Goal: Information Seeking & Learning: Learn about a topic

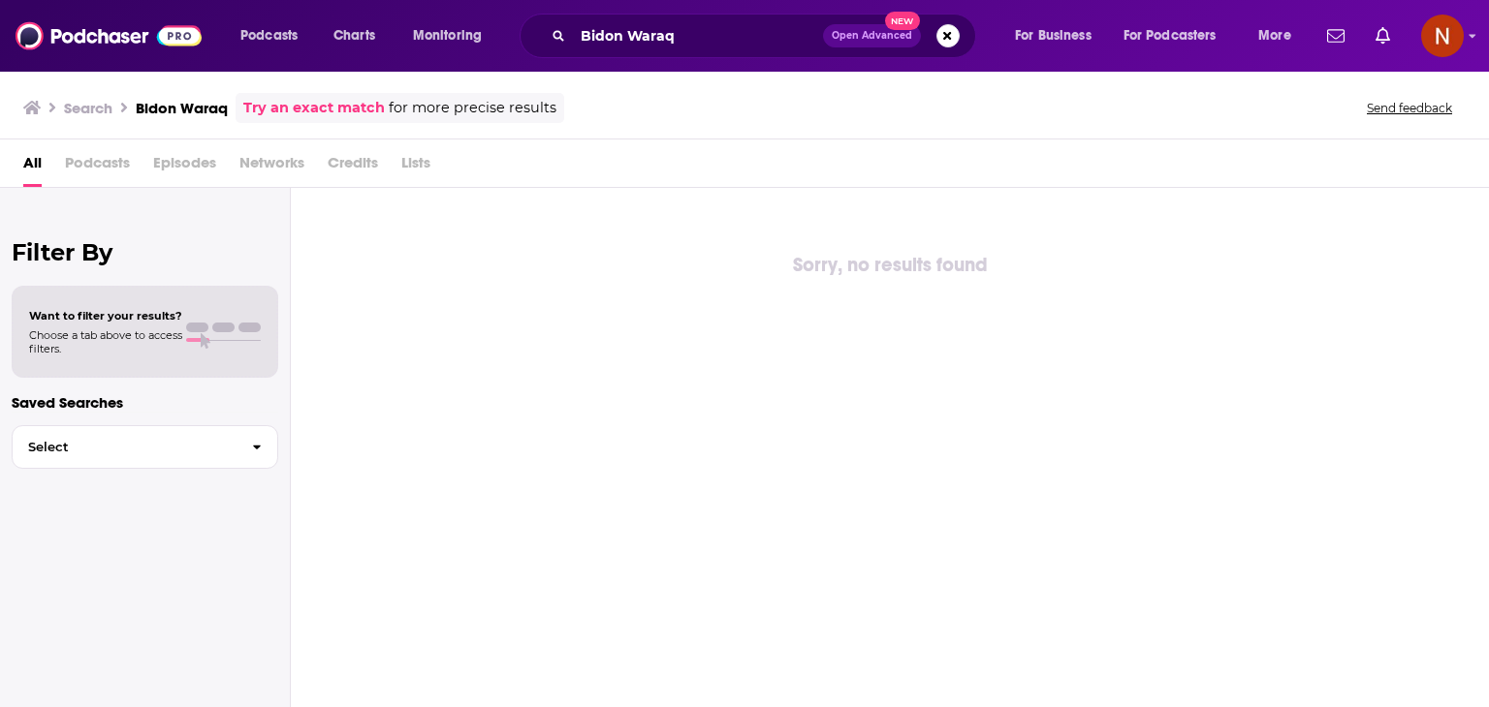
click at [728, 253] on div "Sorry, no results found" at bounding box center [890, 265] width 1198 height 31
click at [628, 31] on input "Bidon Waraq" at bounding box center [698, 35] width 250 height 31
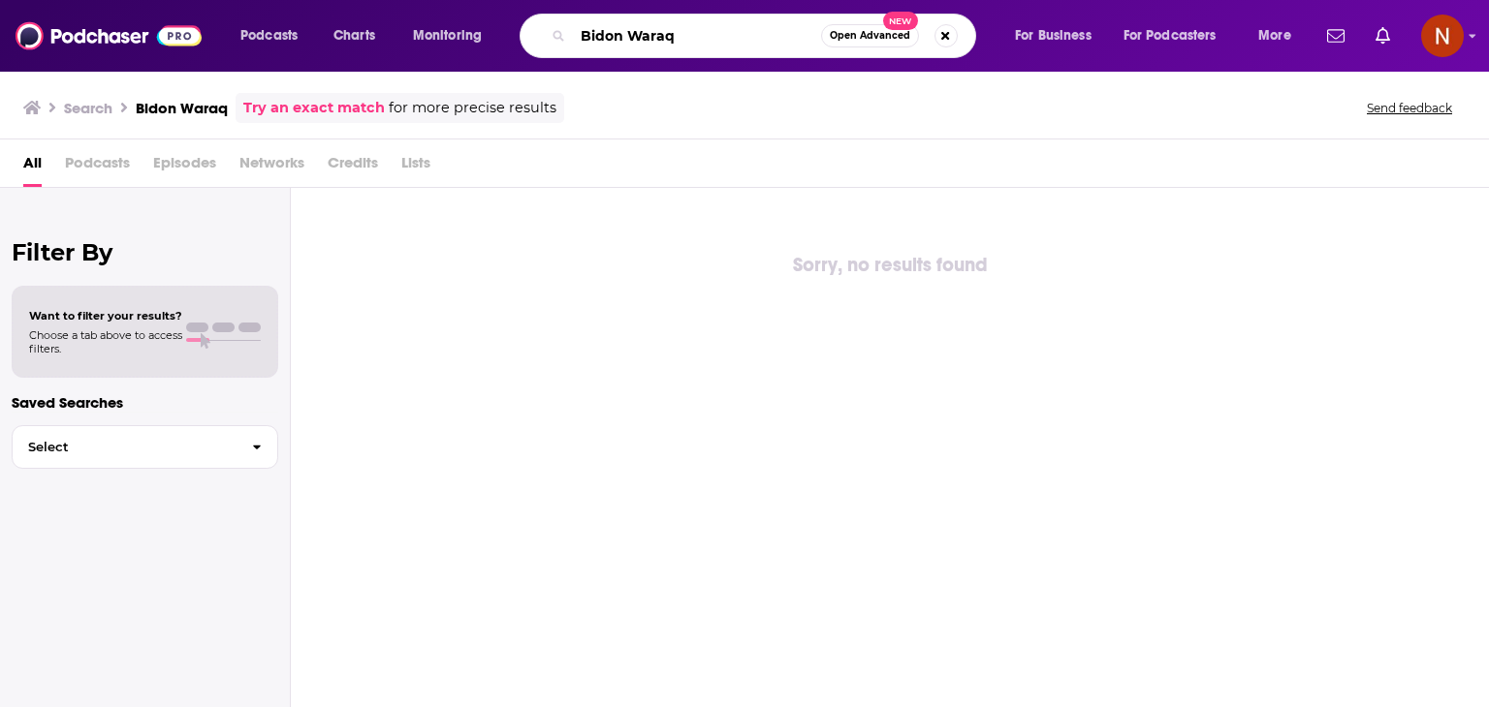
click at [628, 31] on input "Bidon Waraq" at bounding box center [697, 35] width 248 height 31
type input "5 minute english talk"
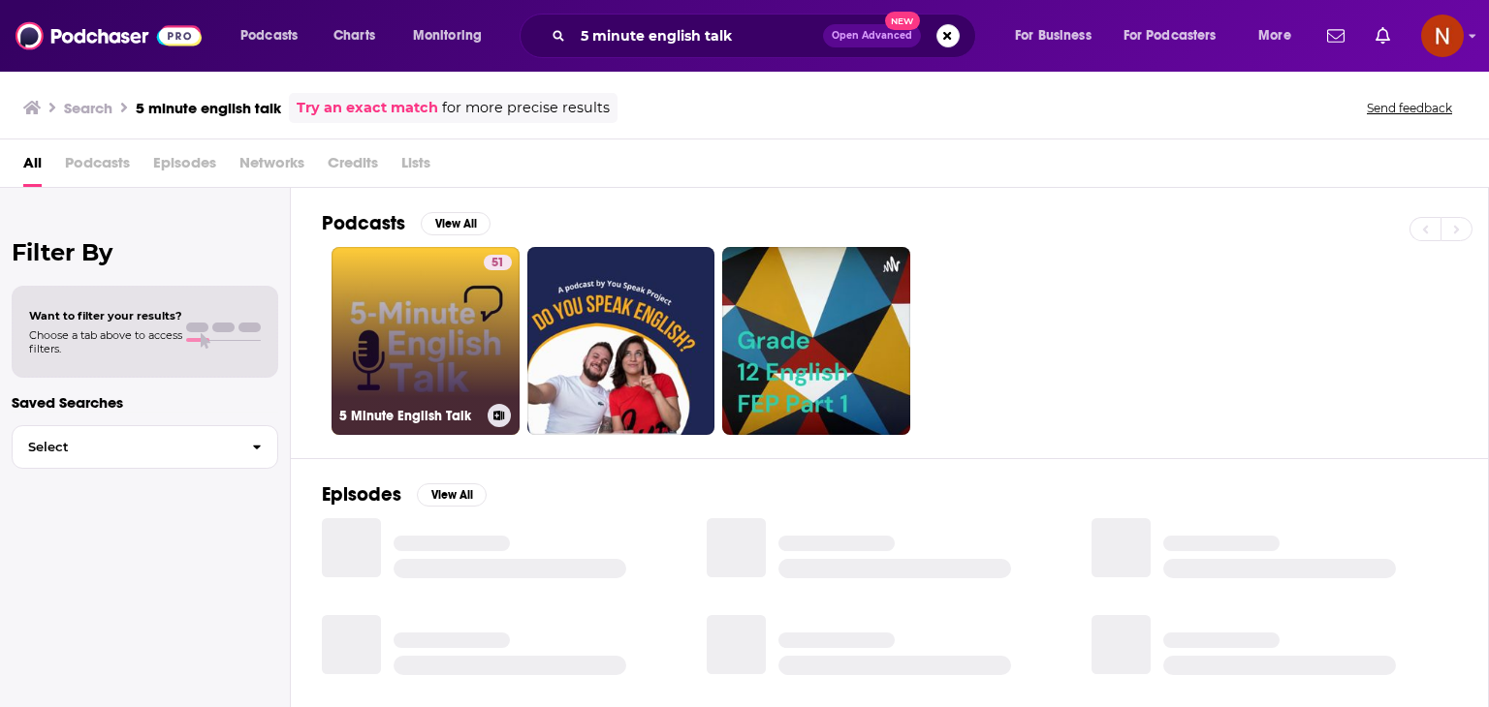
click at [452, 319] on link "51 5 Minute English Talk" at bounding box center [425, 341] width 188 height 188
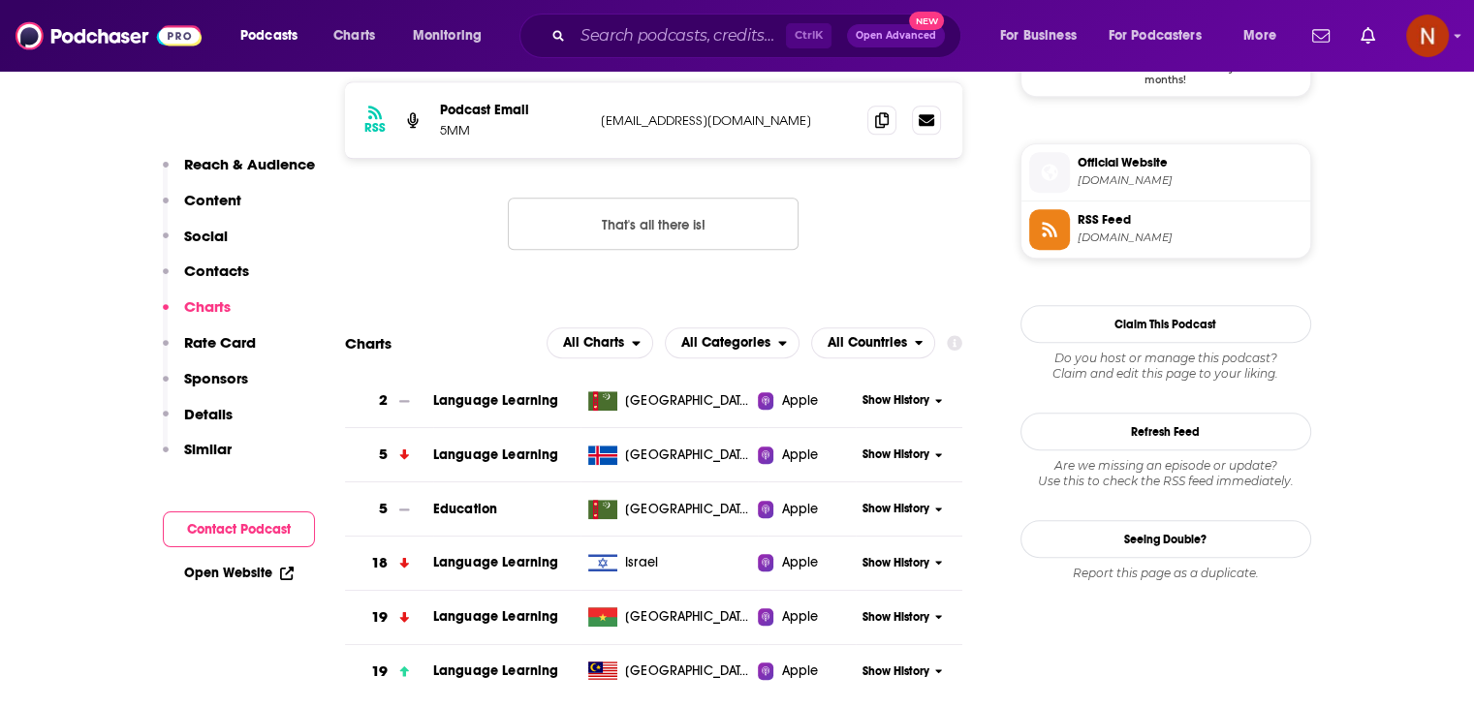
scroll to position [1717, 0]
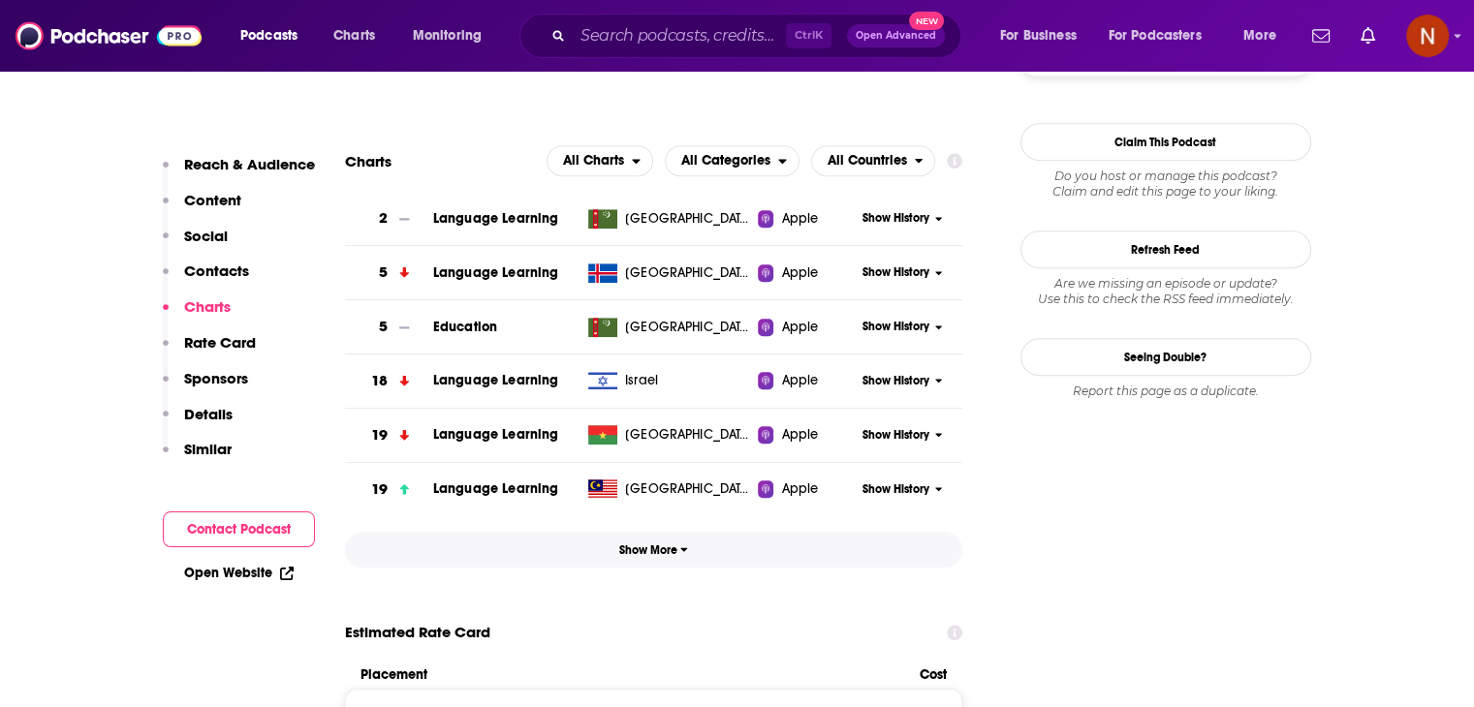
click at [659, 547] on span "Show More" at bounding box center [653, 551] width 69 height 14
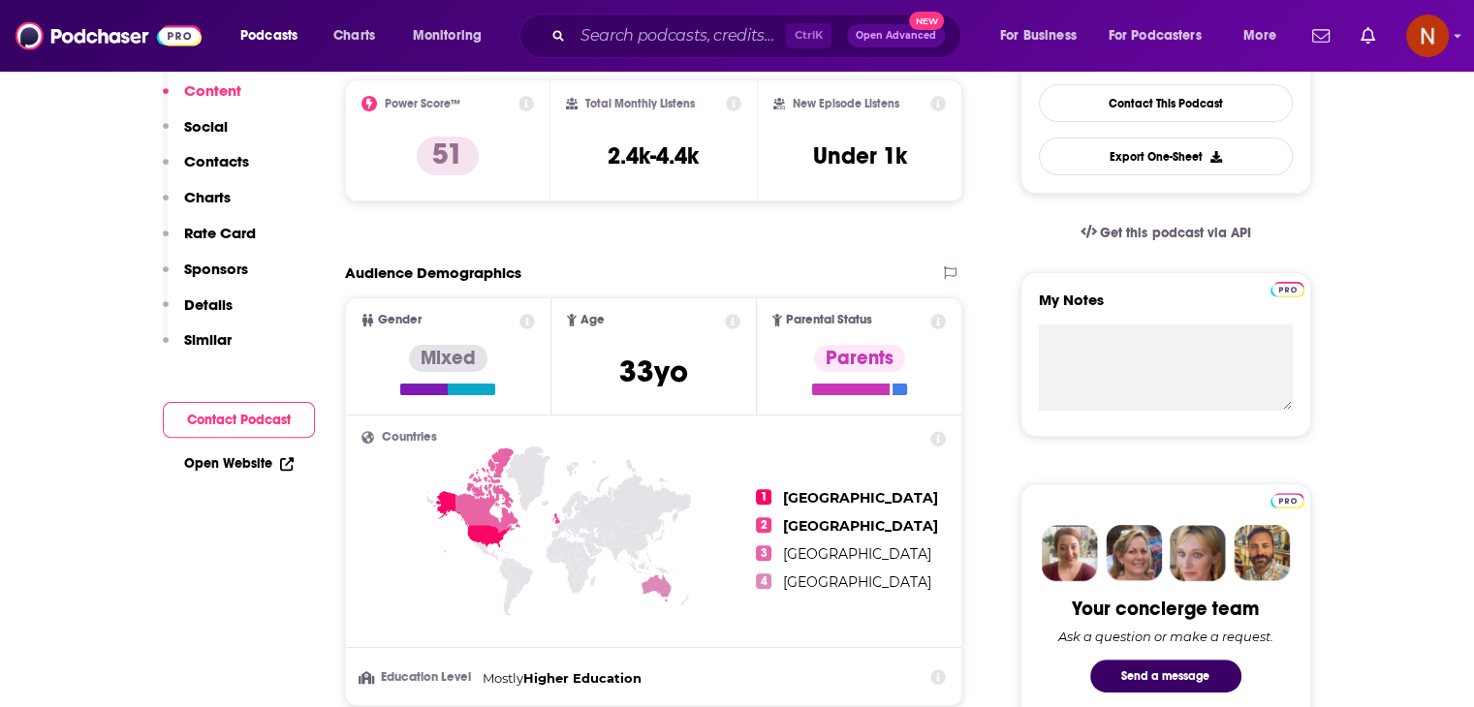
scroll to position [0, 0]
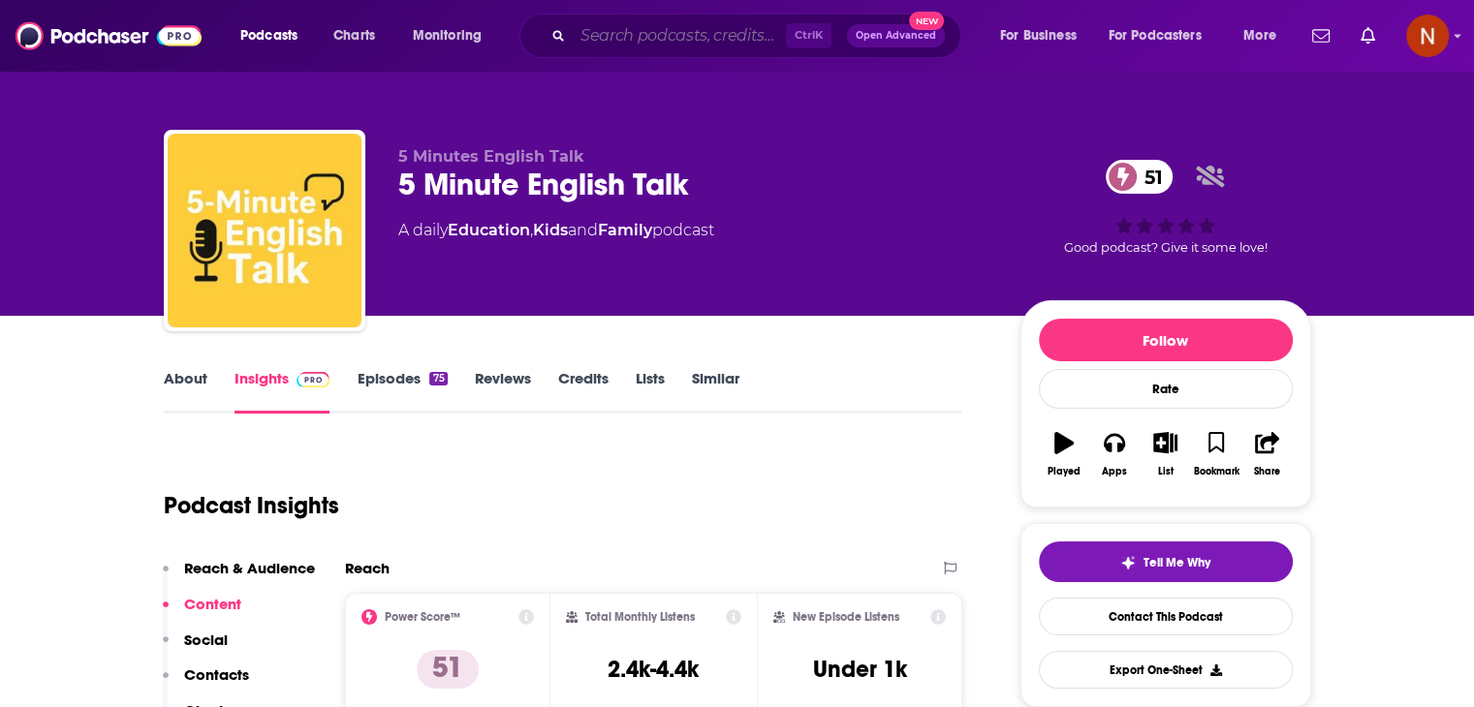
click at [675, 44] on input "Search podcasts, credits, & more..." at bounding box center [679, 35] width 213 height 31
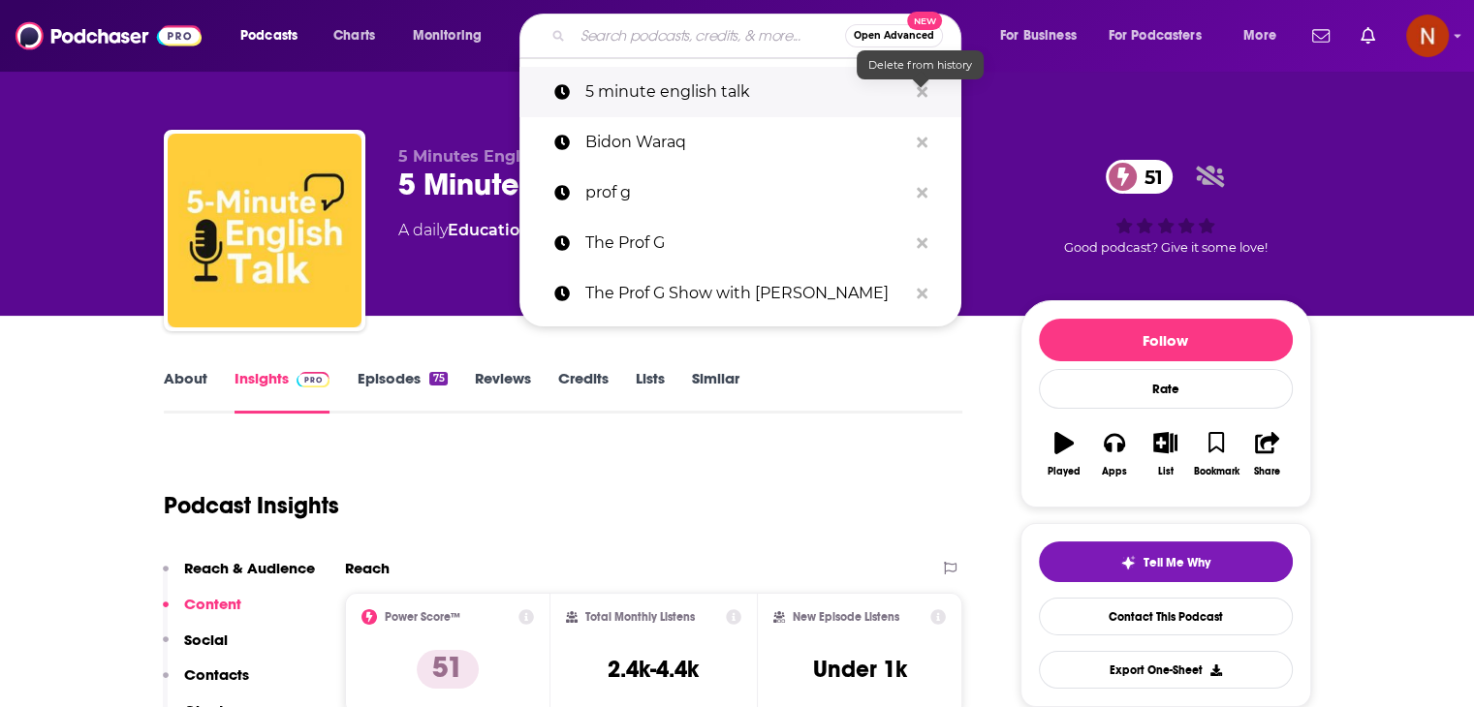
click at [925, 88] on icon "Search podcasts, credits, & more..." at bounding box center [922, 91] width 11 height 11
click at [705, 36] on input "Search podcasts, credits, & more..." at bounding box center [709, 35] width 272 height 31
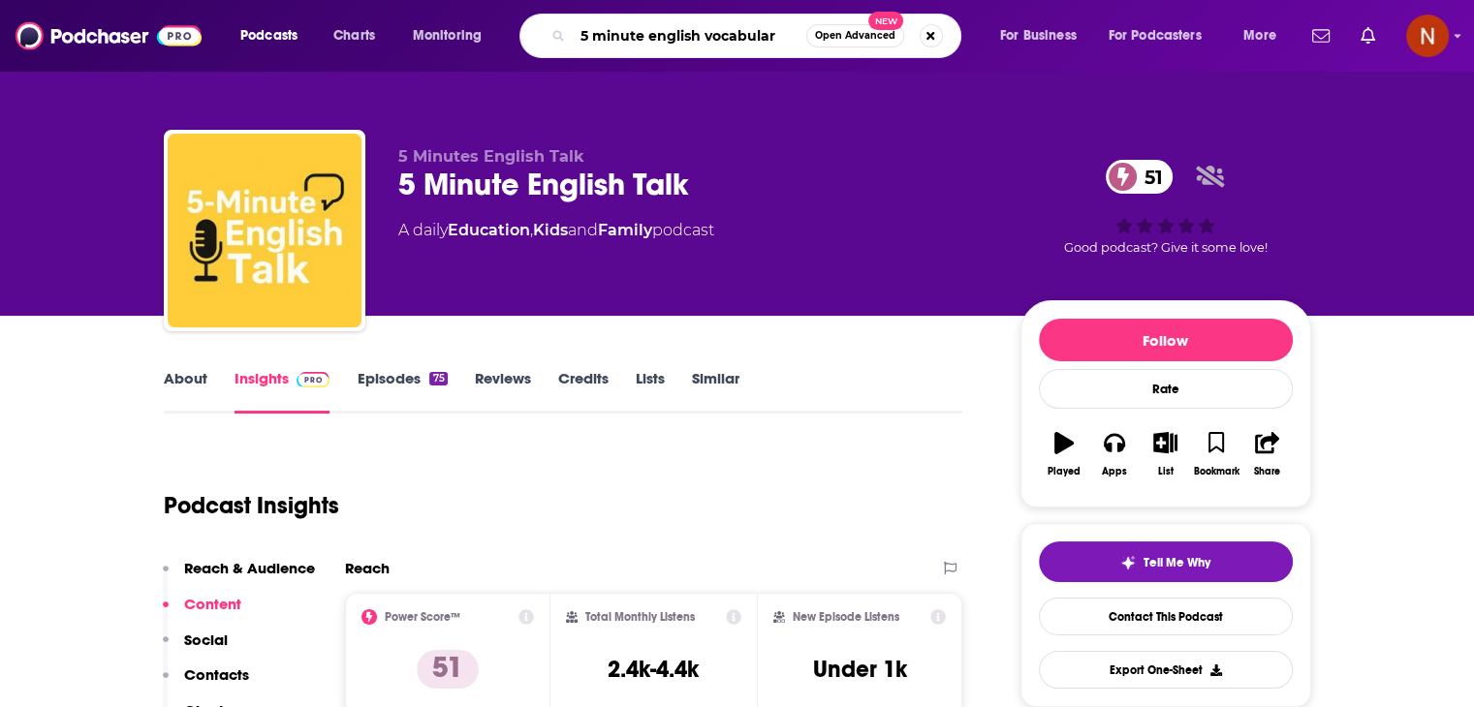
type input "5 minute english vocabulary"
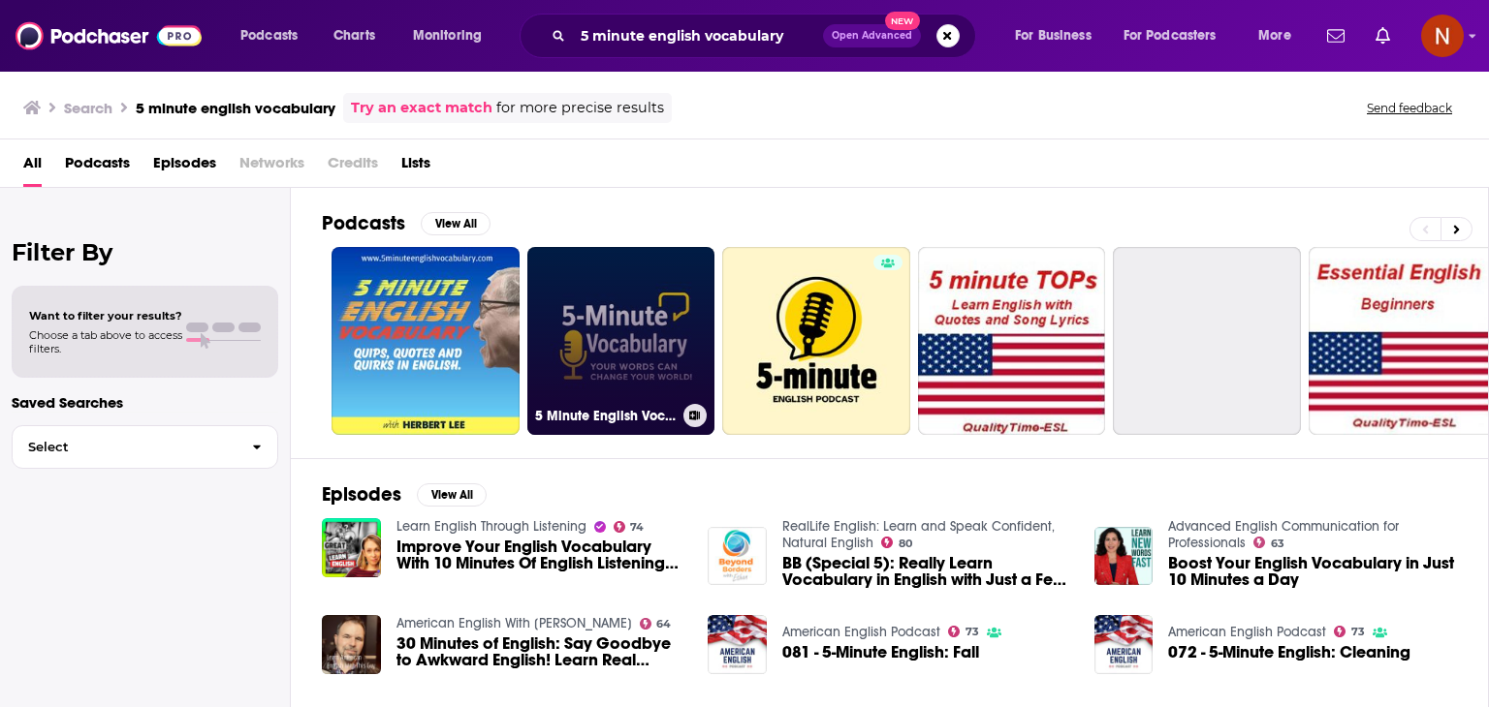
click at [563, 330] on link "5 Minute English Vocabulary Show" at bounding box center [621, 341] width 188 height 188
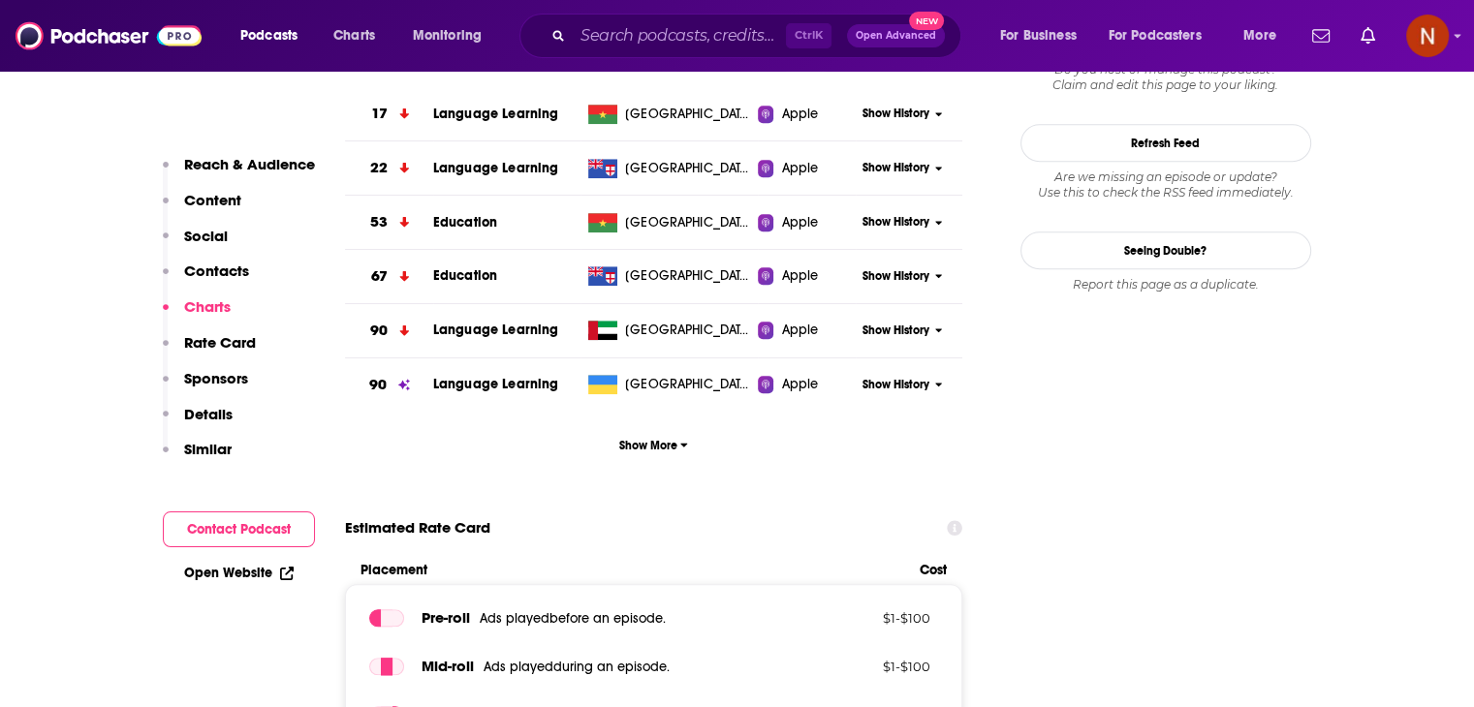
scroll to position [1825, 0]
click at [672, 442] on span "Show More" at bounding box center [653, 445] width 69 height 14
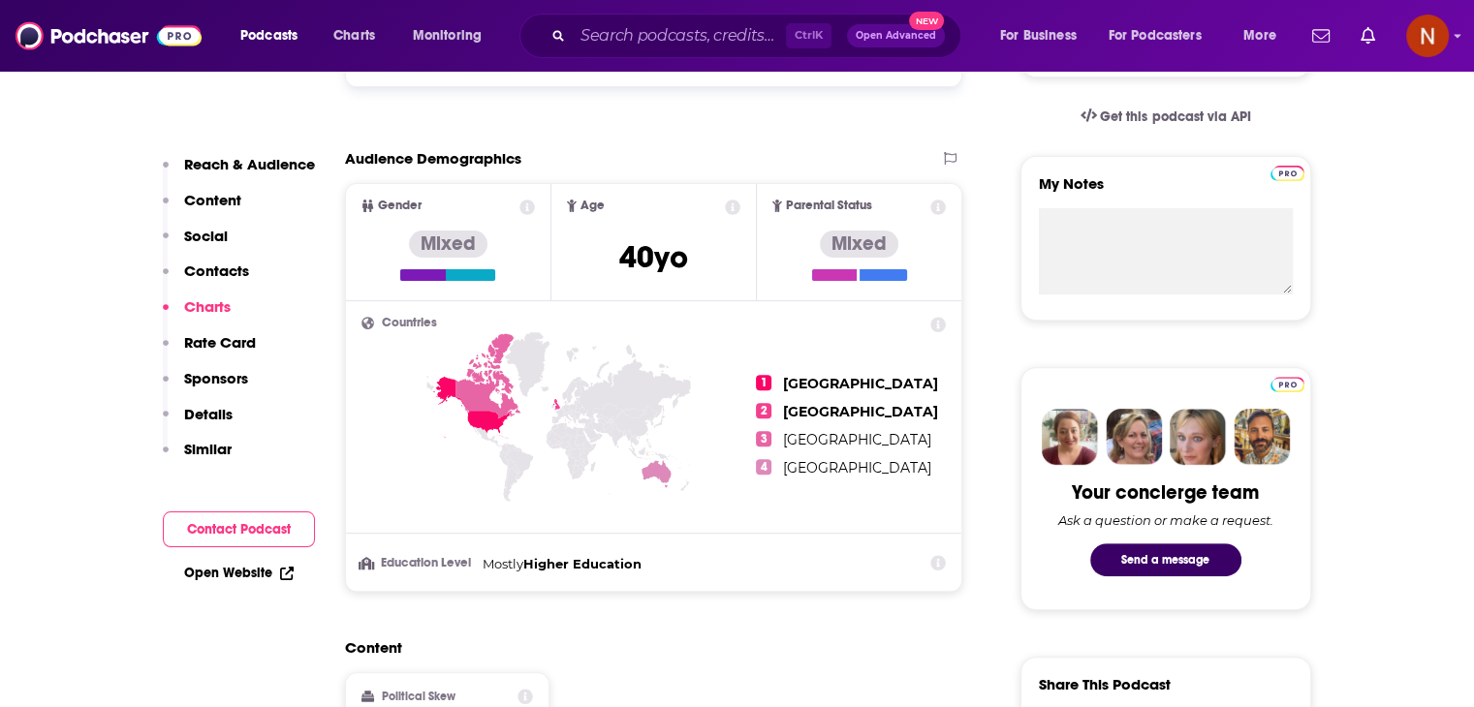
scroll to position [0, 0]
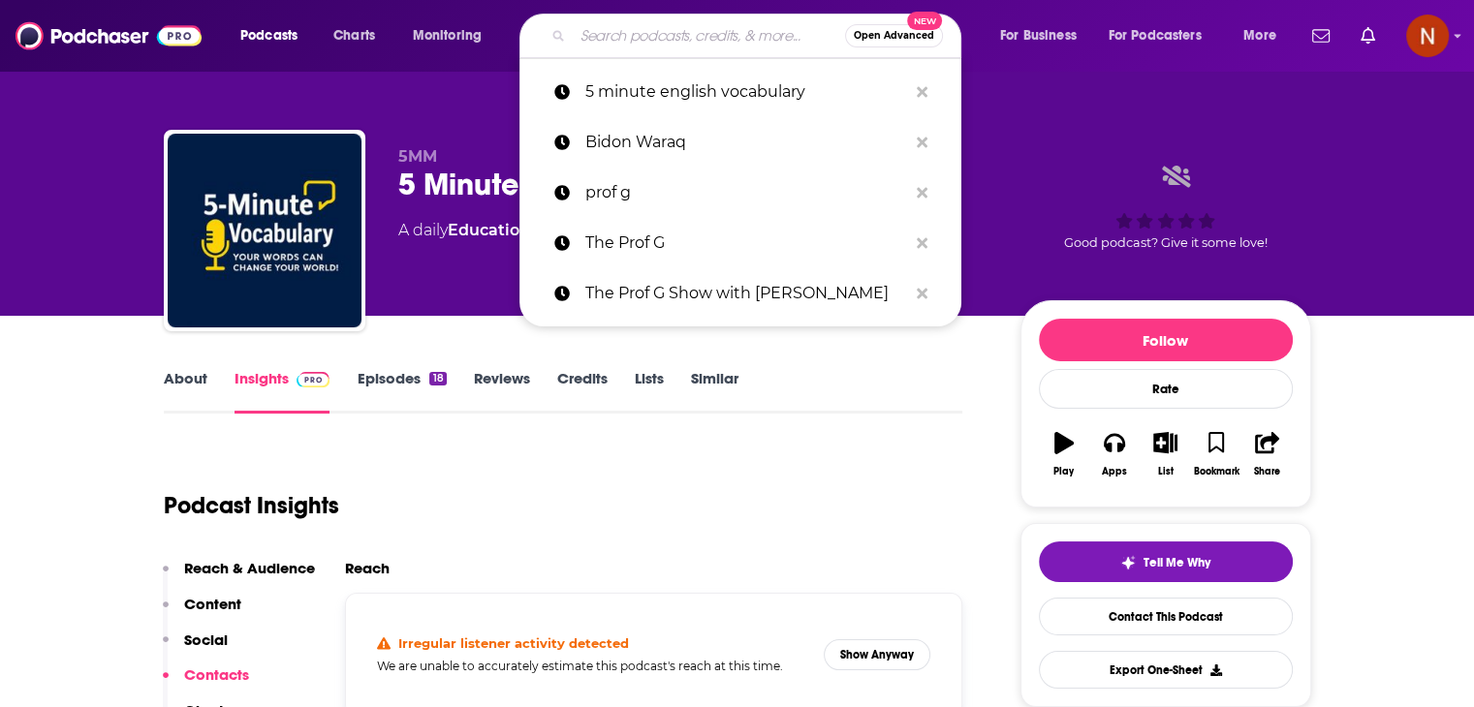
click at [753, 26] on input "Search podcasts, credits, & more..." at bounding box center [709, 35] width 272 height 31
click at [930, 90] on button "Search podcasts, credits, & more..." at bounding box center [922, 93] width 30 height 36
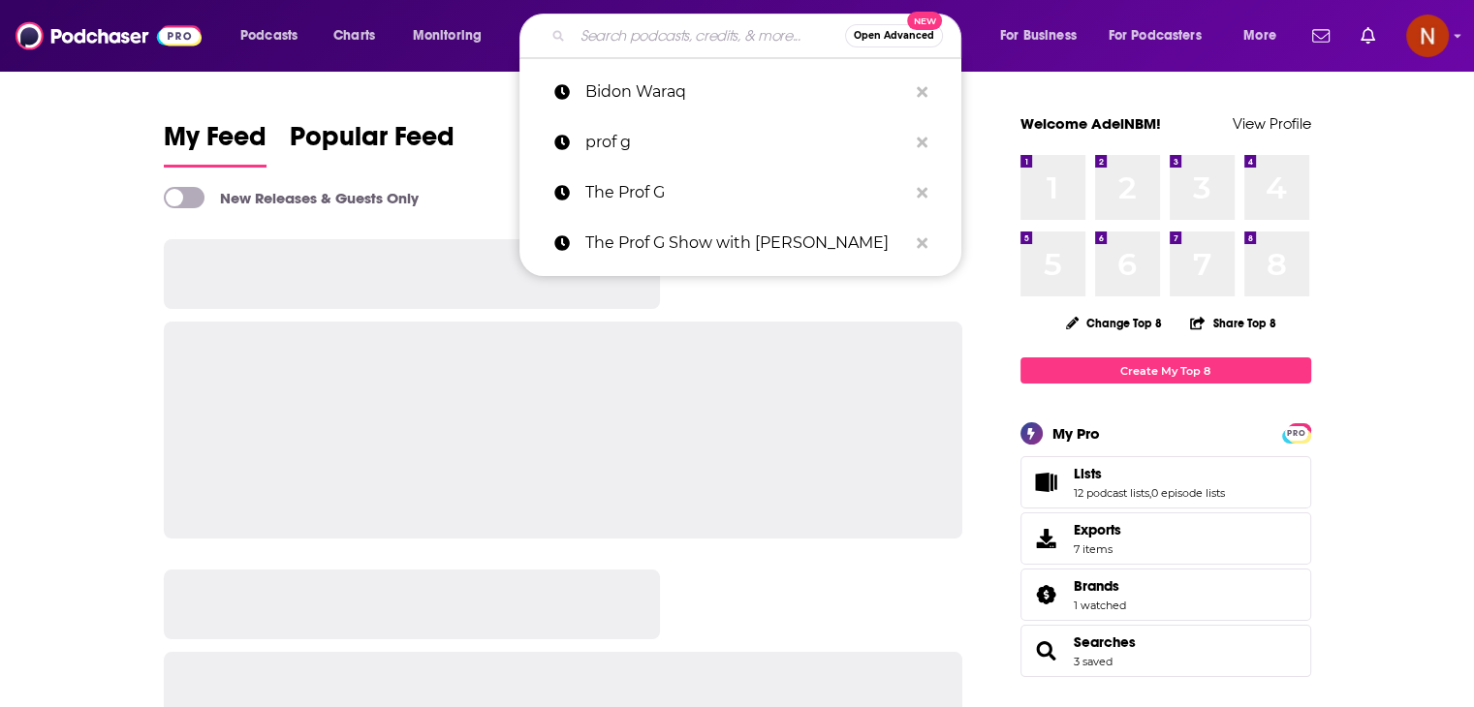
click at [591, 32] on input "Search podcasts, credits, & more..." at bounding box center [709, 35] width 272 height 31
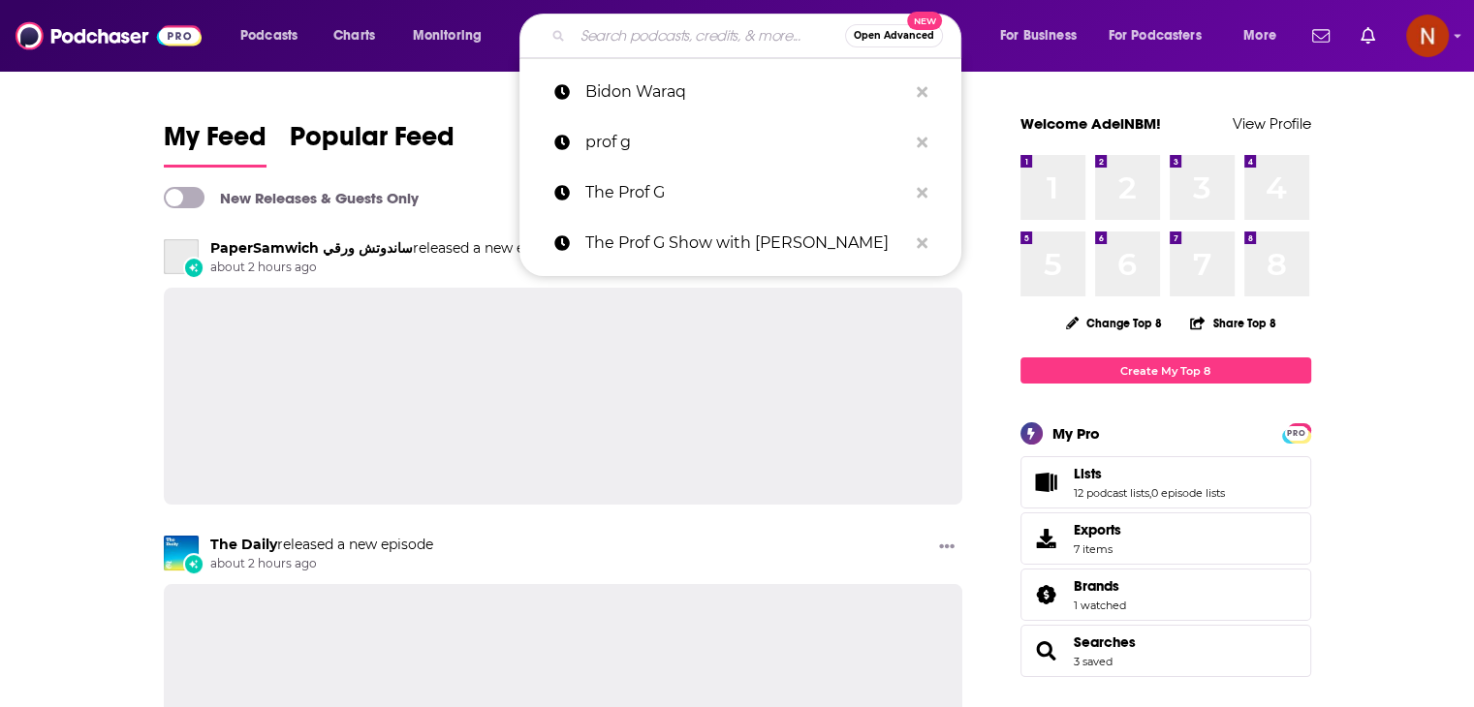
click at [280, 54] on div "Podcasts Charts Monitoring Open Advanced New Bidon Waraq prof g The Prof G The …" at bounding box center [761, 36] width 1068 height 45
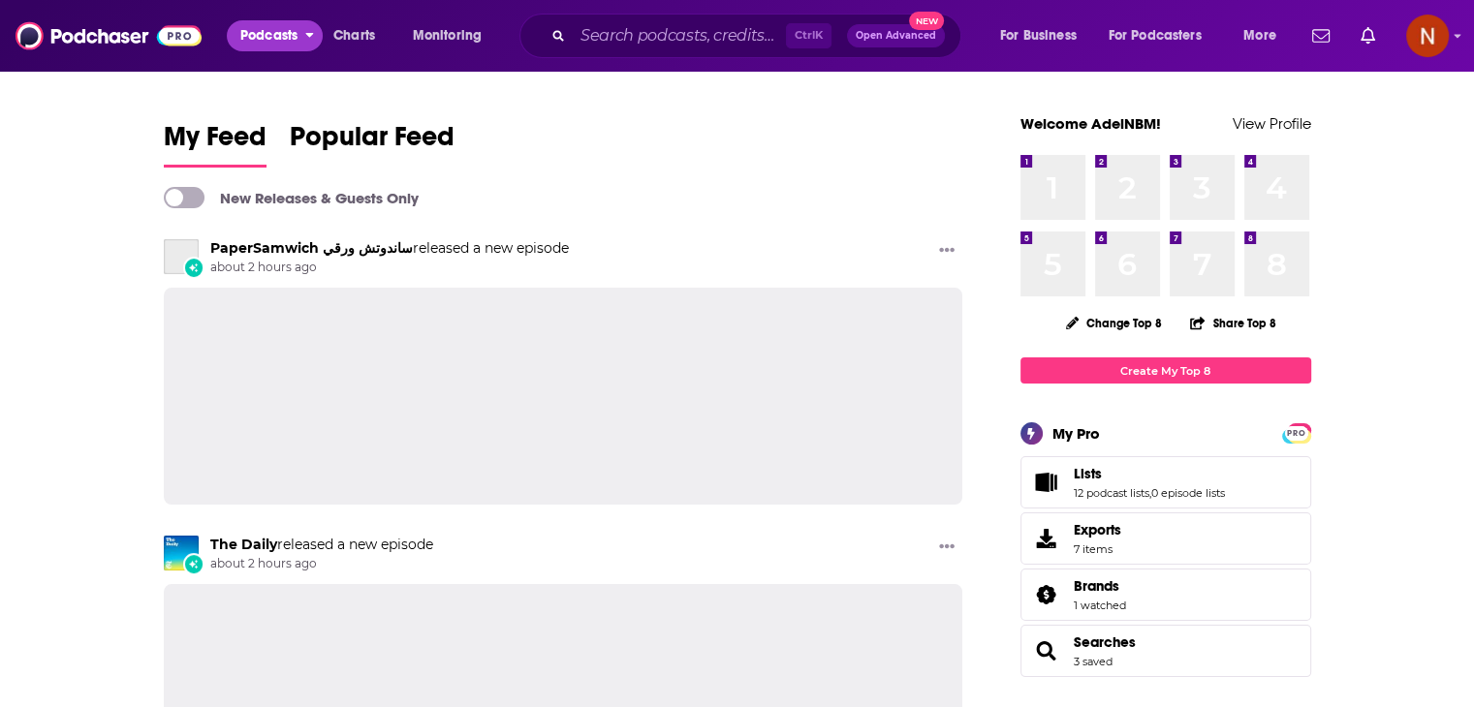
click at [286, 34] on span "Podcasts" at bounding box center [268, 35] width 57 height 27
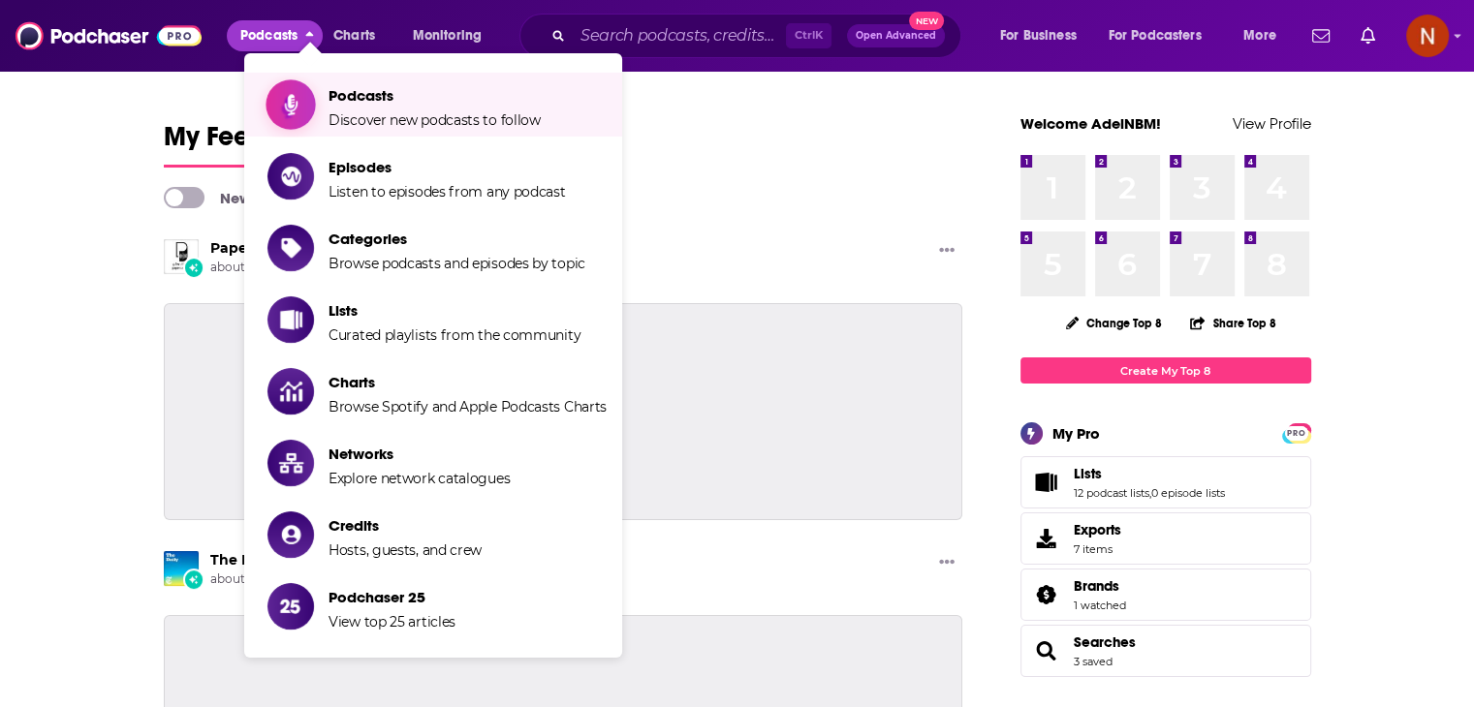
click at [368, 93] on span "Podcasts" at bounding box center [435, 95] width 212 height 18
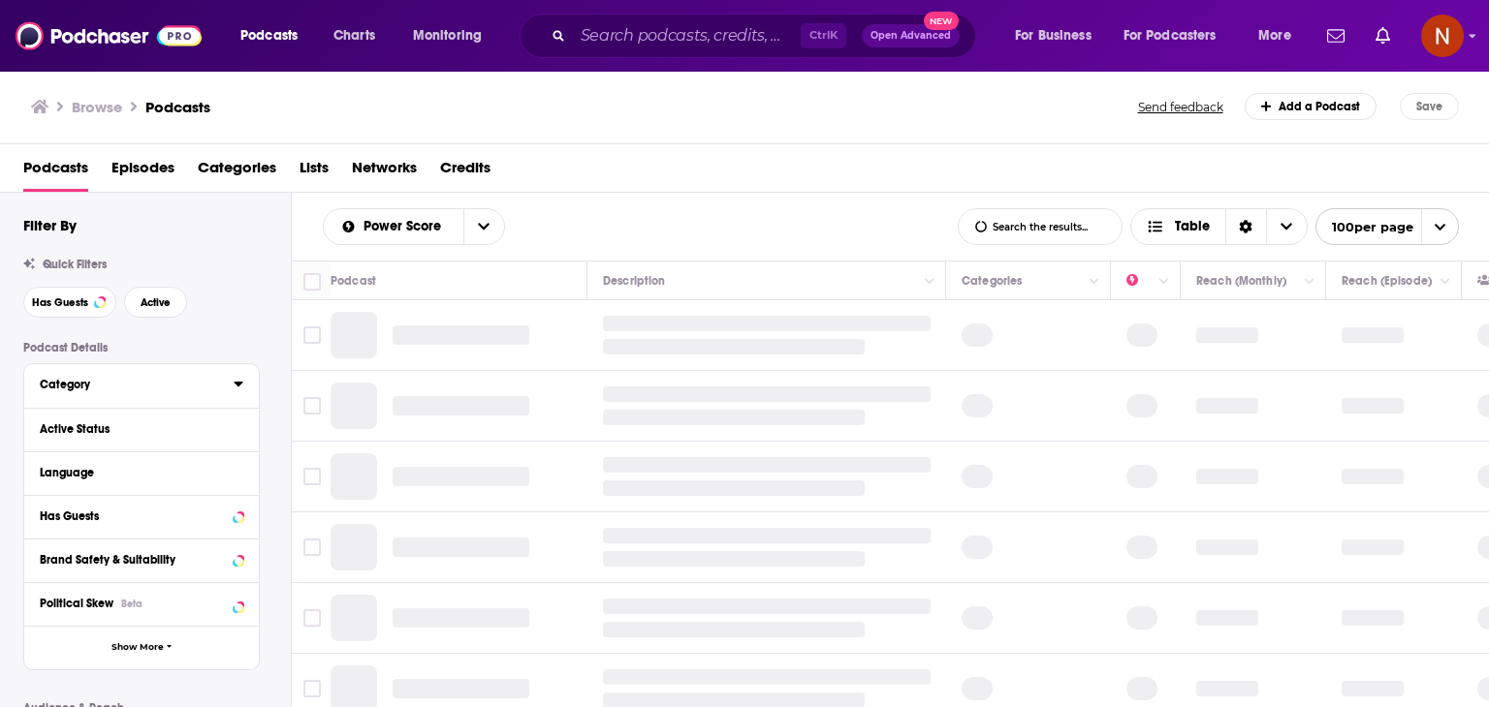
click at [174, 388] on div "Category" at bounding box center [130, 385] width 181 height 14
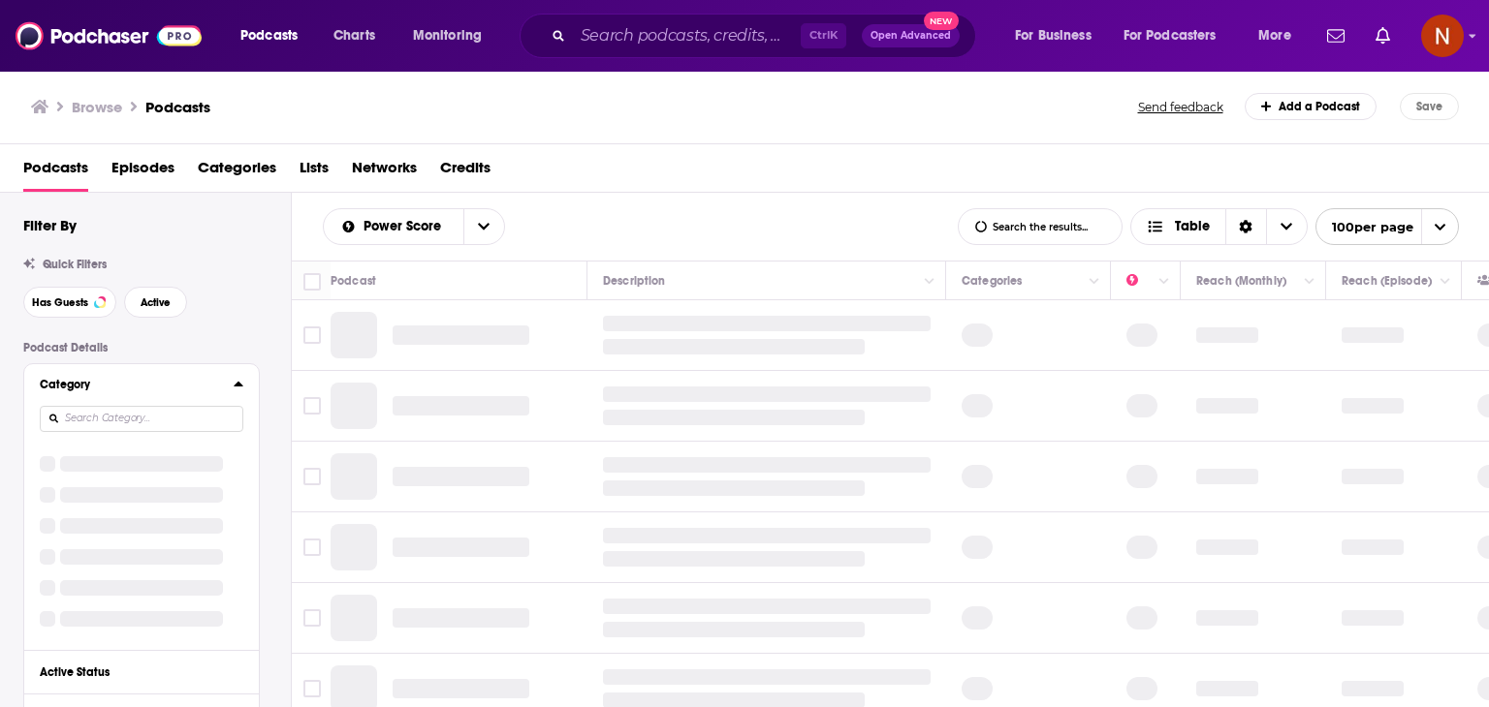
click at [168, 412] on input at bounding box center [142, 419] width 204 height 26
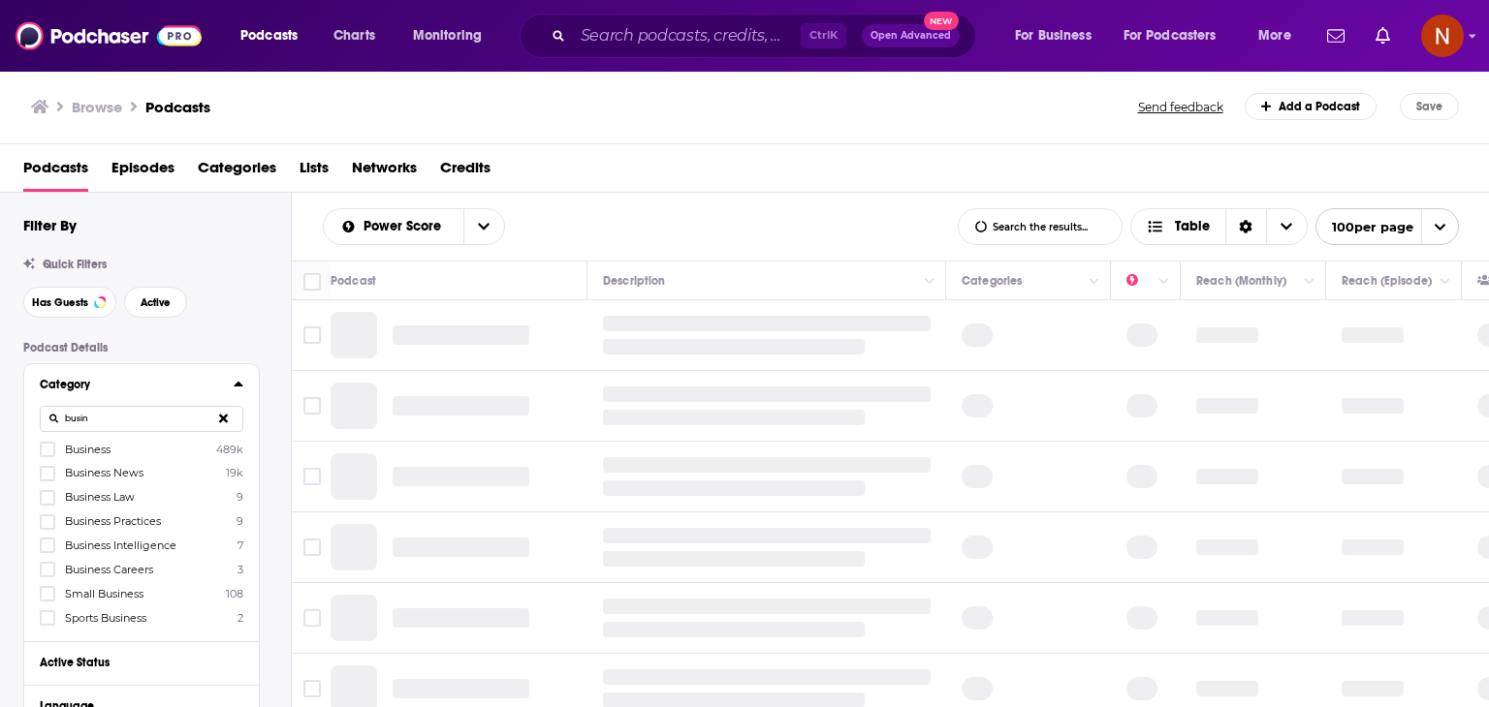
type input "busin"
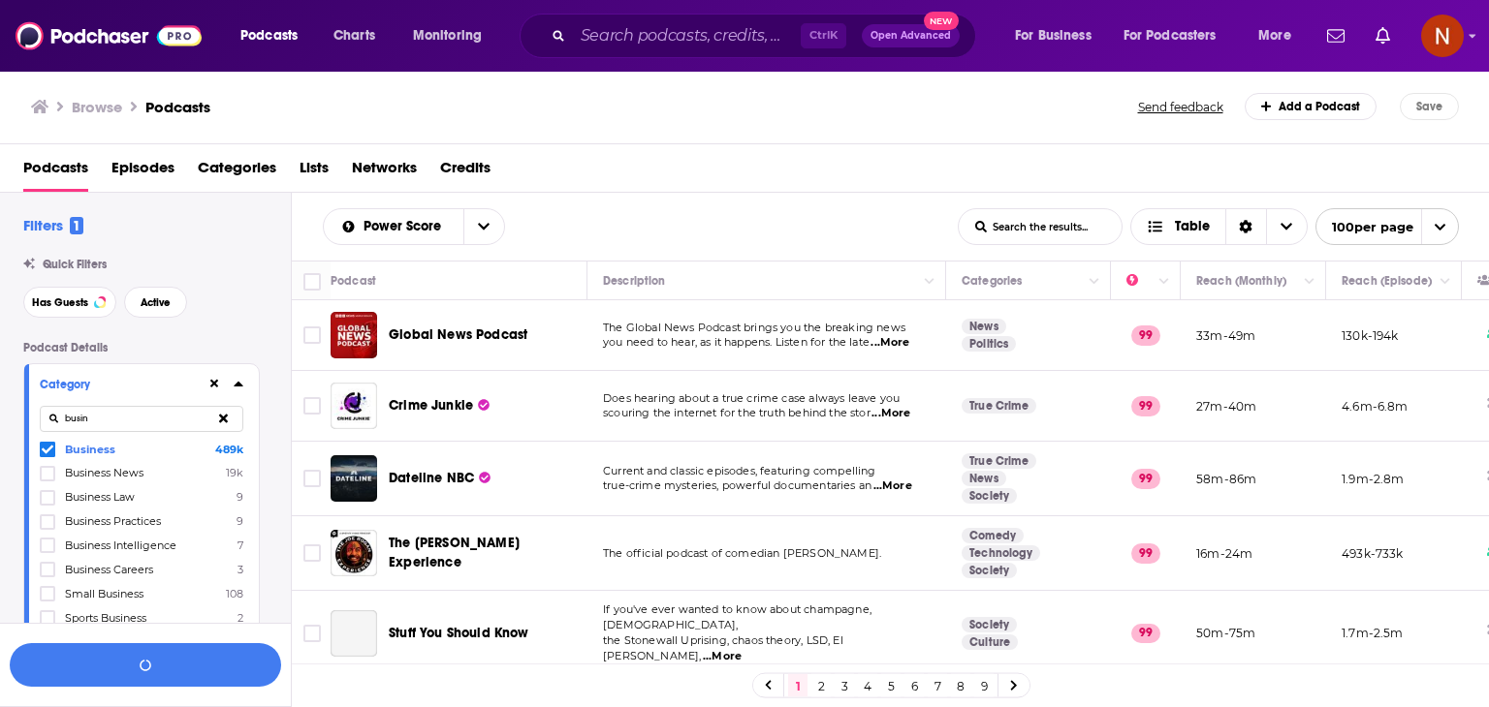
click at [236, 382] on icon at bounding box center [239, 384] width 10 height 16
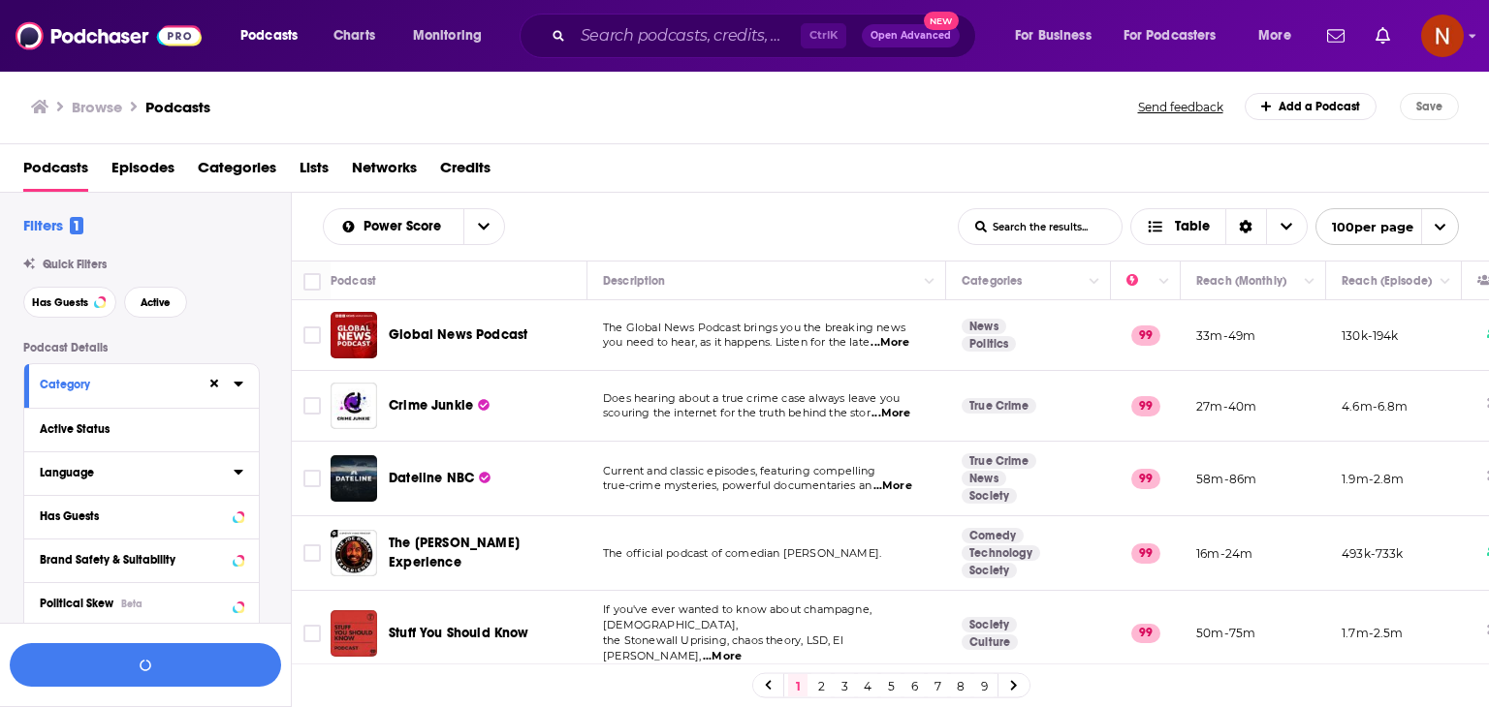
click at [172, 468] on div "Language" at bounding box center [130, 473] width 181 height 14
click at [186, 502] on input at bounding box center [142, 507] width 204 height 26
type input "french"
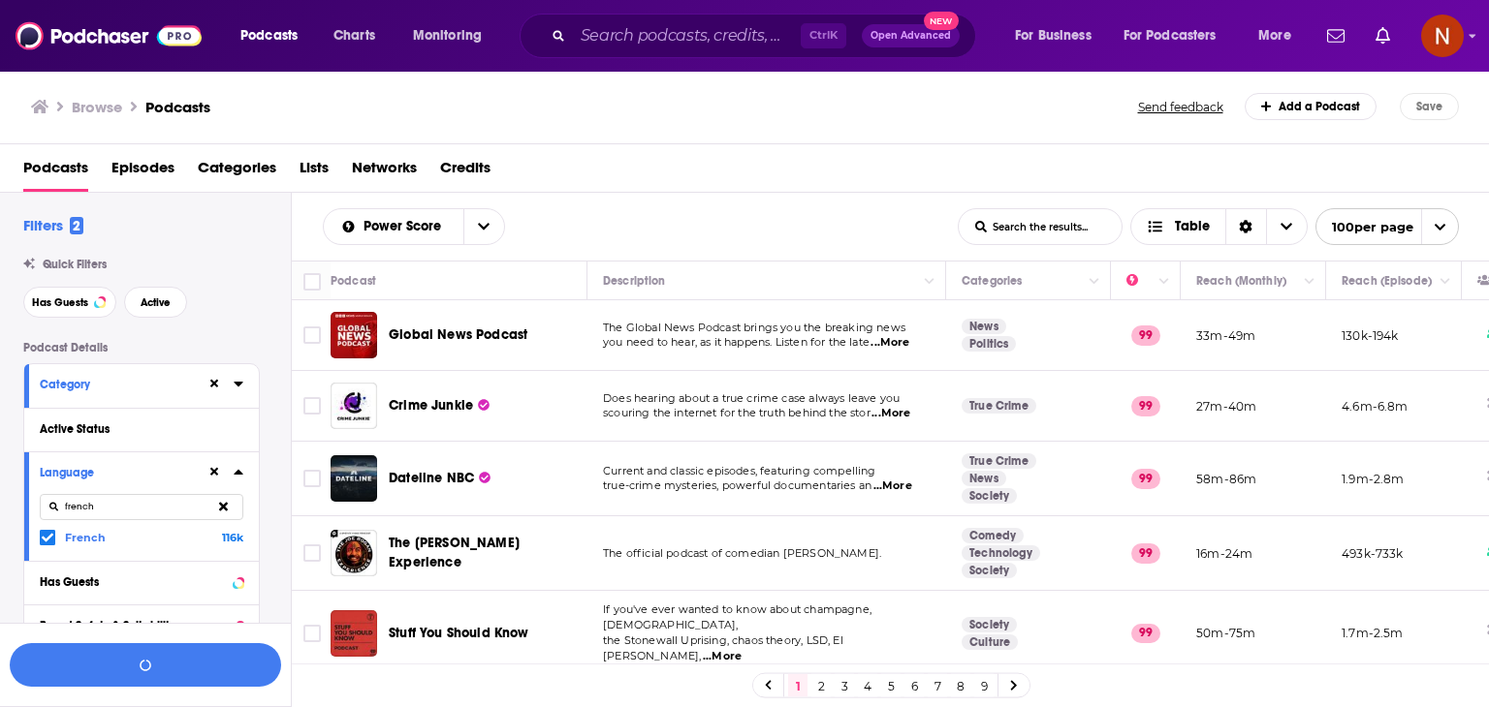
click at [236, 474] on icon at bounding box center [238, 472] width 9 height 5
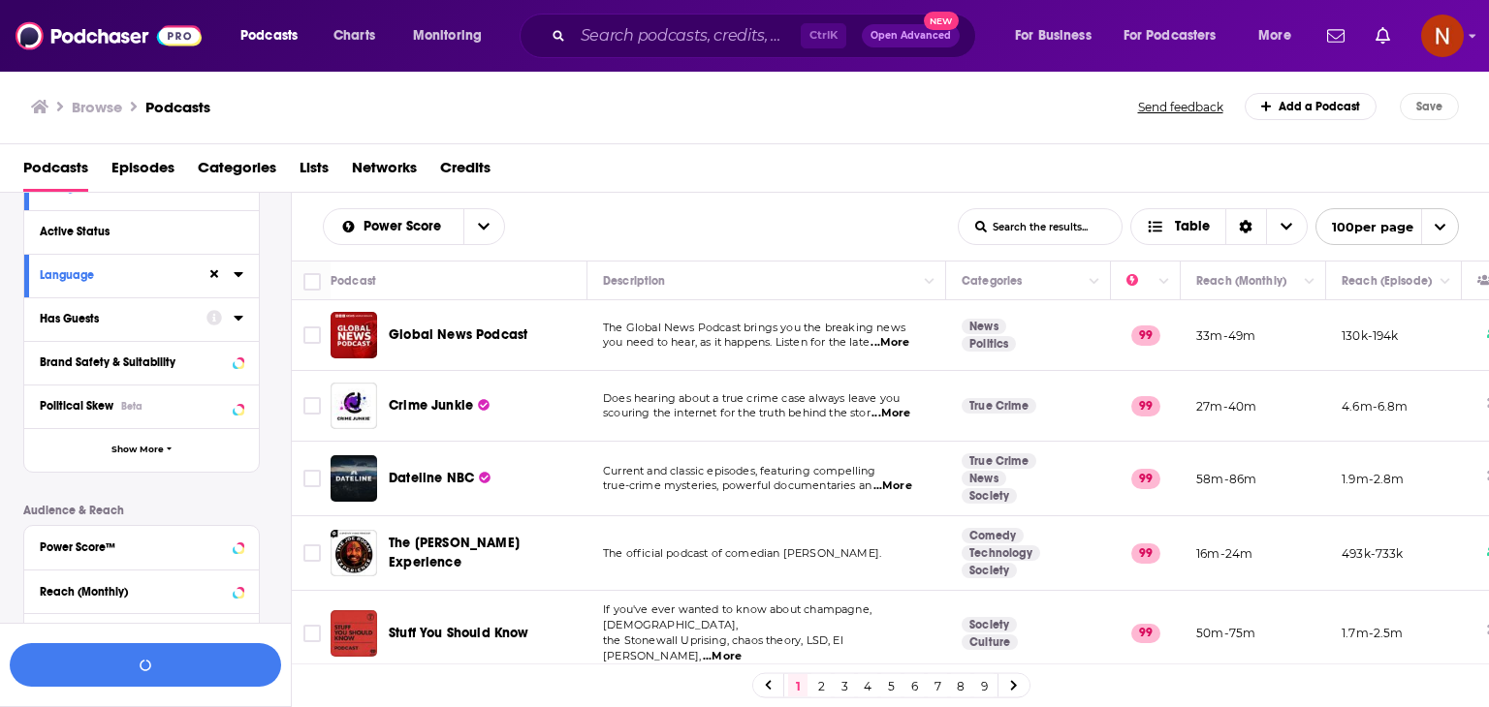
scroll to position [202, 0]
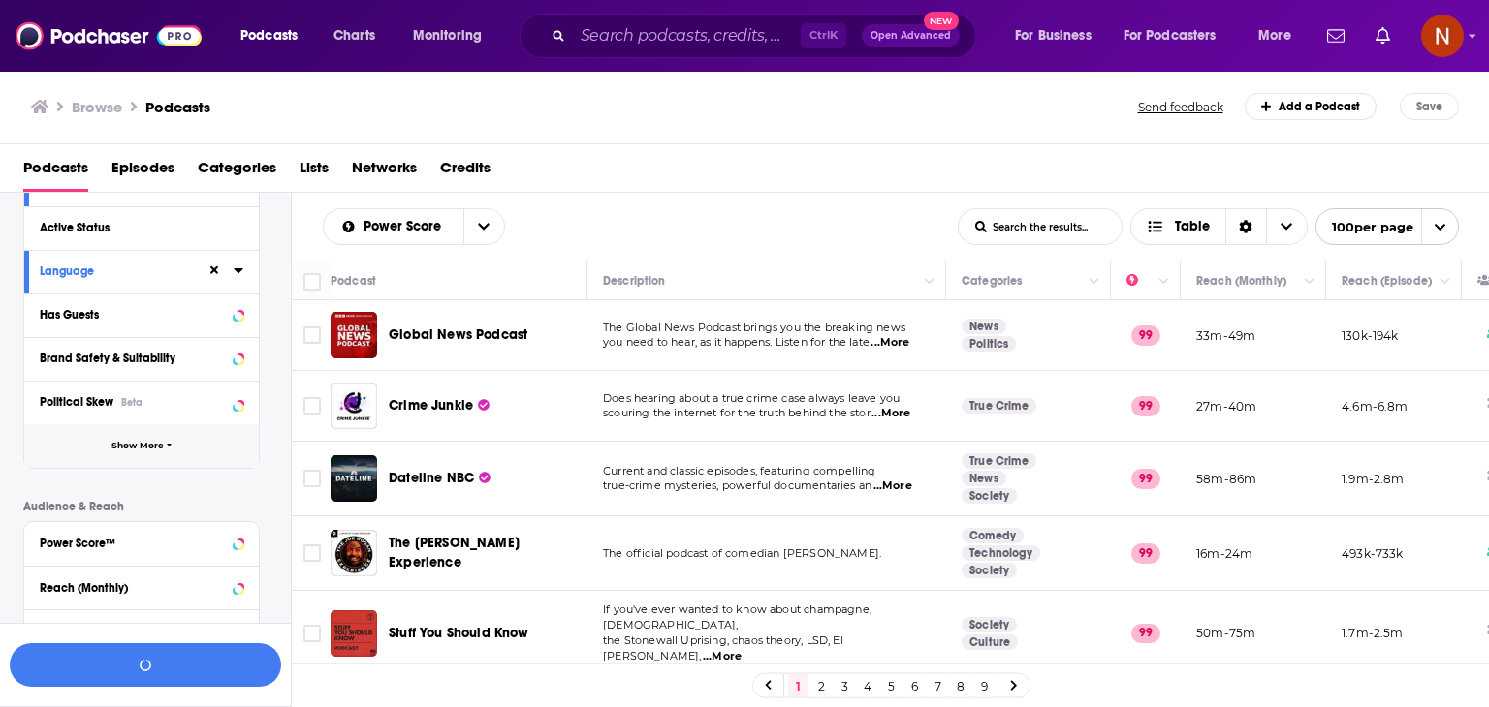
click at [149, 447] on span "Show More" at bounding box center [137, 446] width 52 height 11
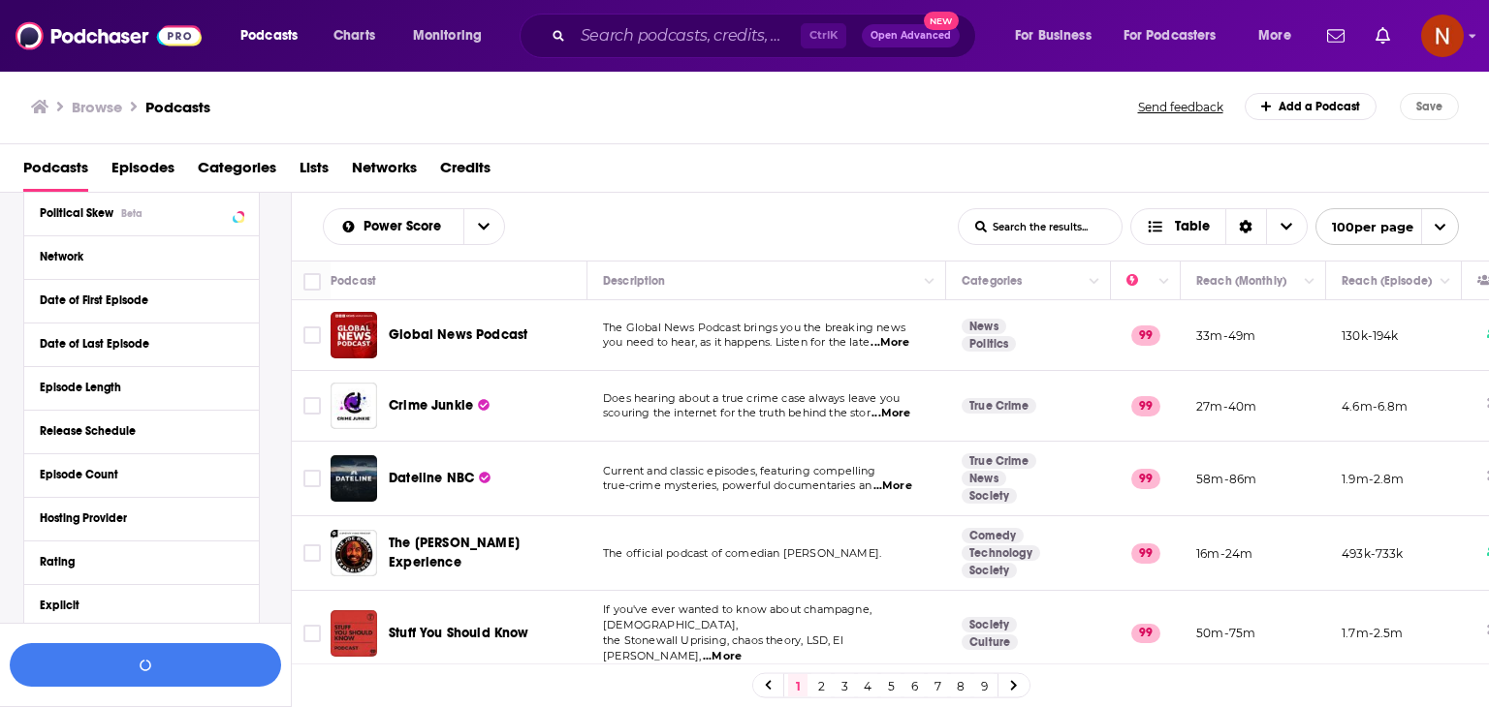
scroll to position [426, 0]
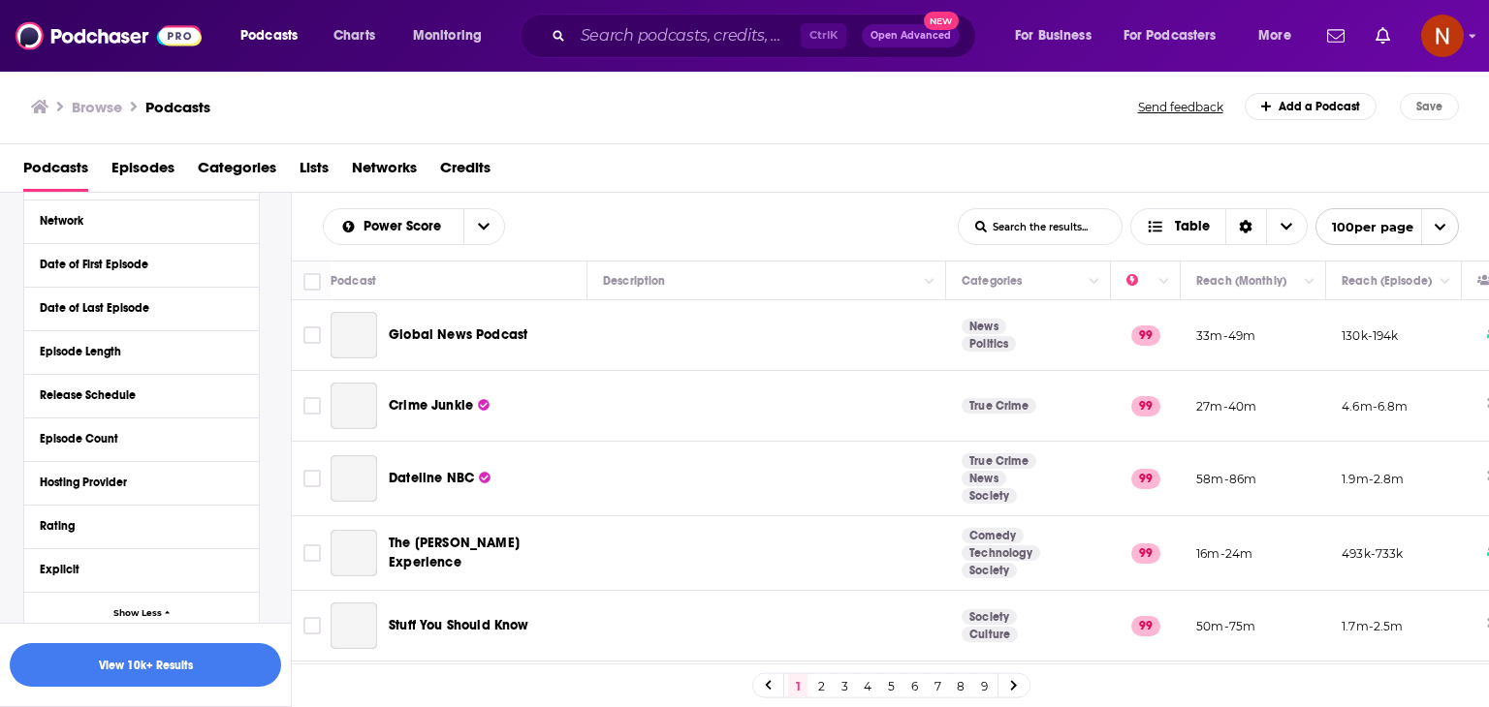
click at [236, 461] on div "Hosting Provider" at bounding box center [141, 483] width 235 height 44
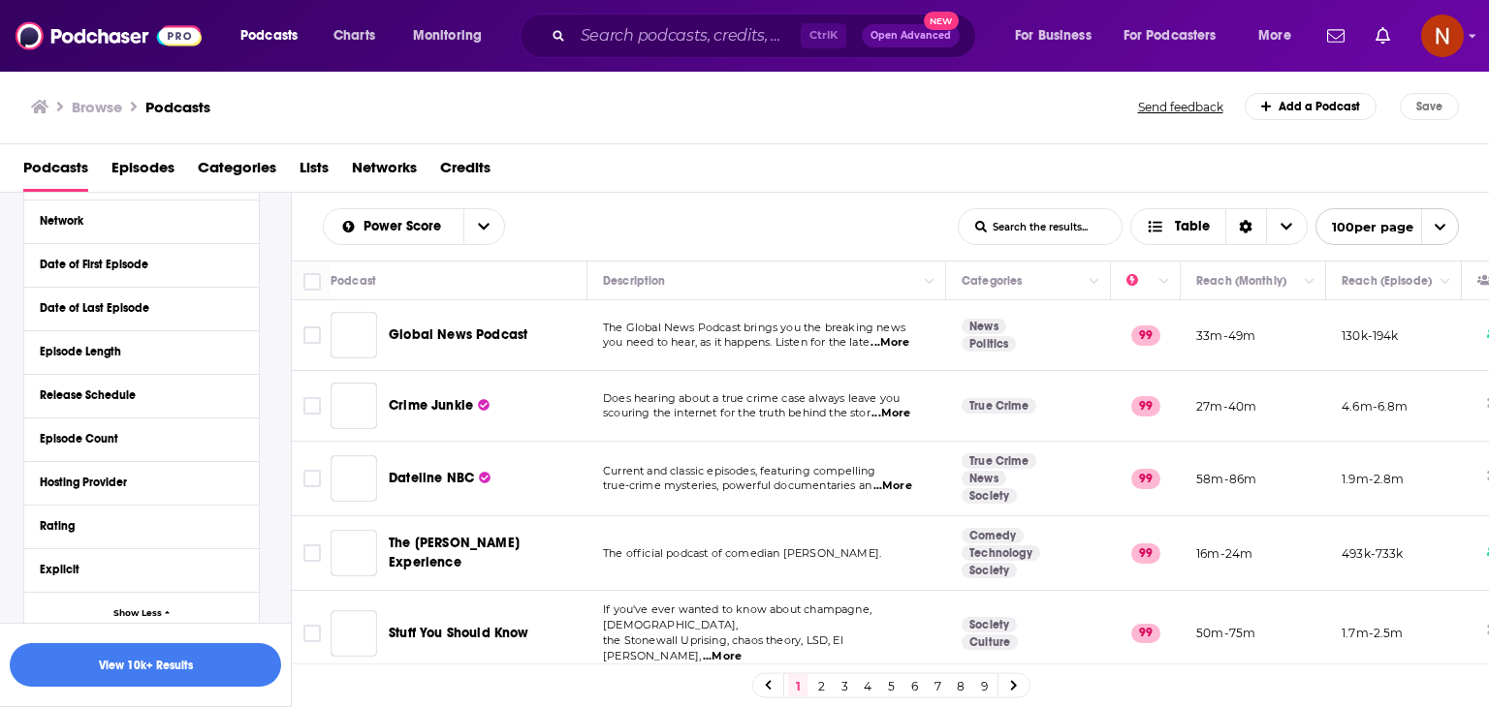
scroll to position [23, 0]
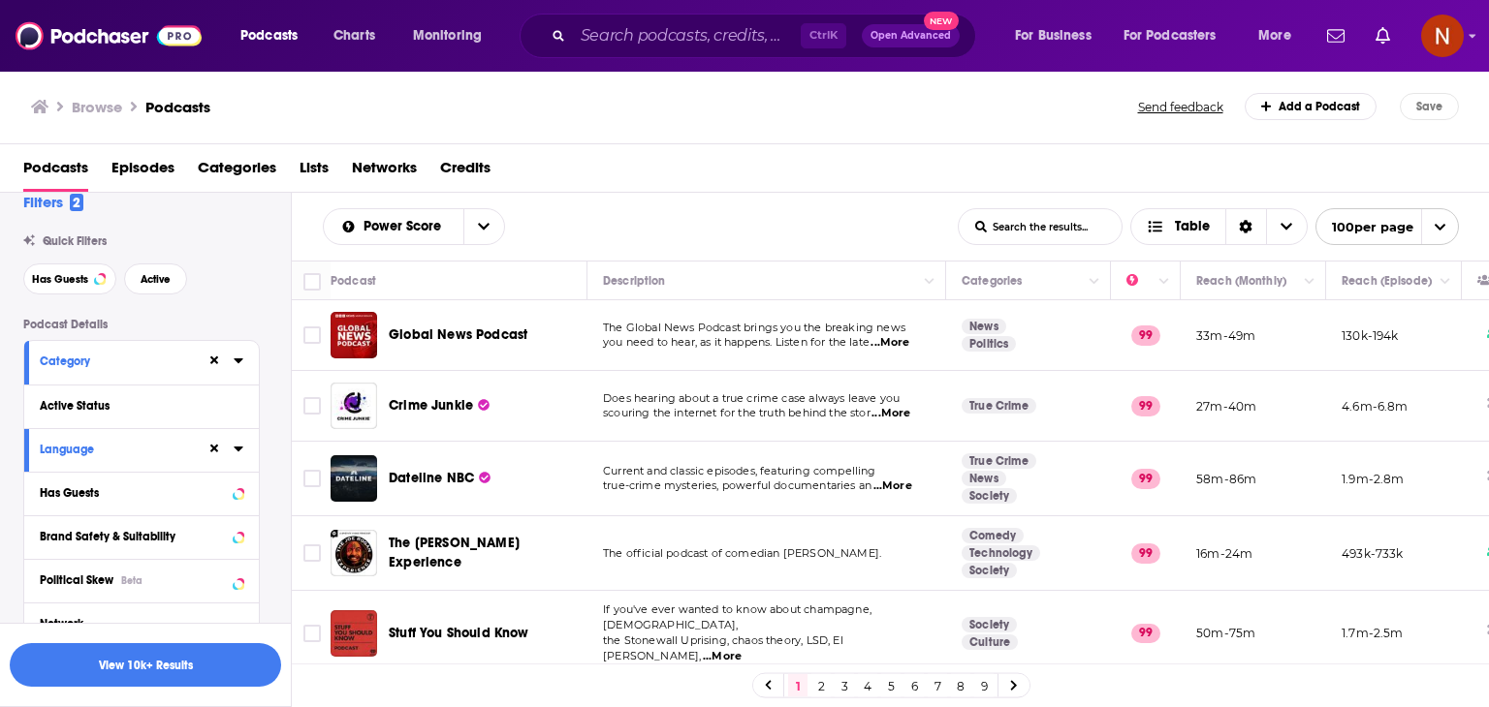
click at [236, 447] on icon at bounding box center [238, 449] width 9 height 5
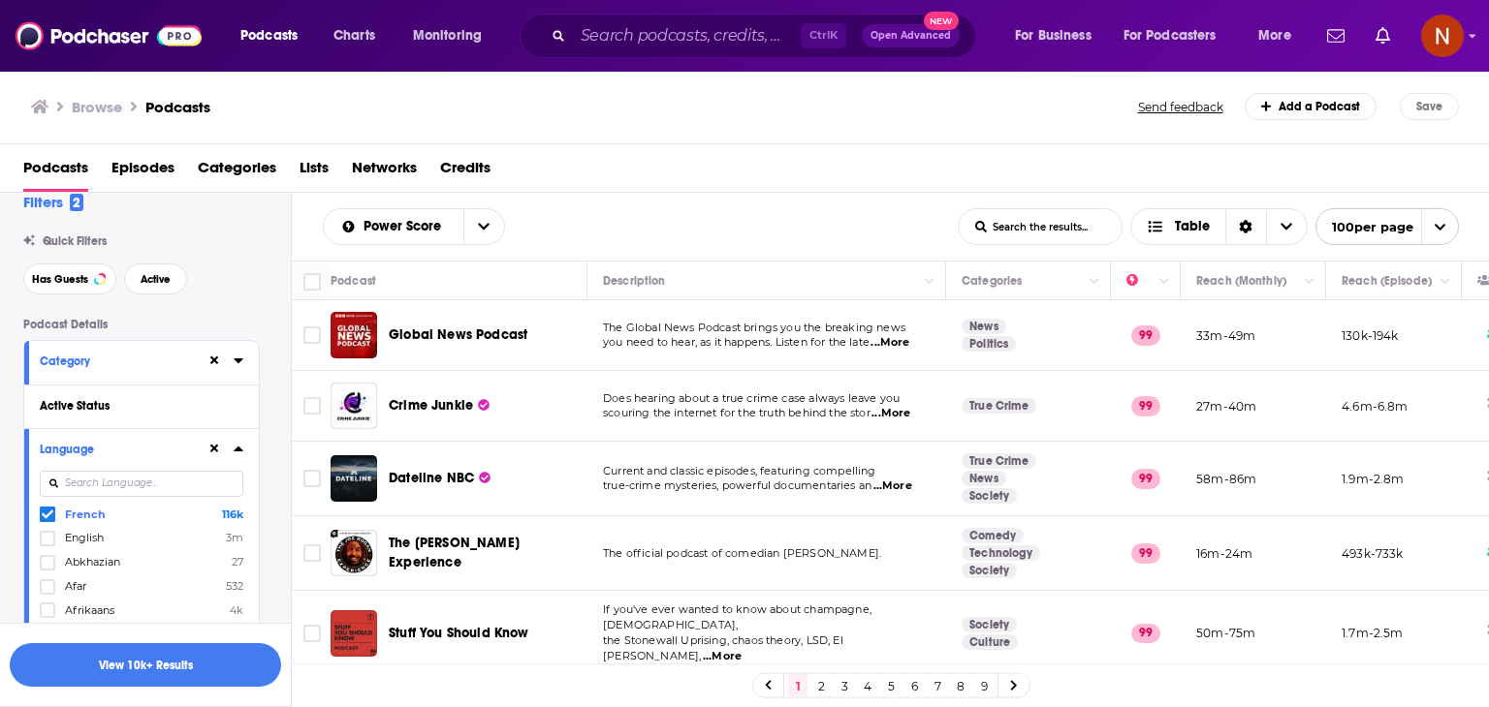
click at [236, 447] on icon at bounding box center [239, 449] width 10 height 16
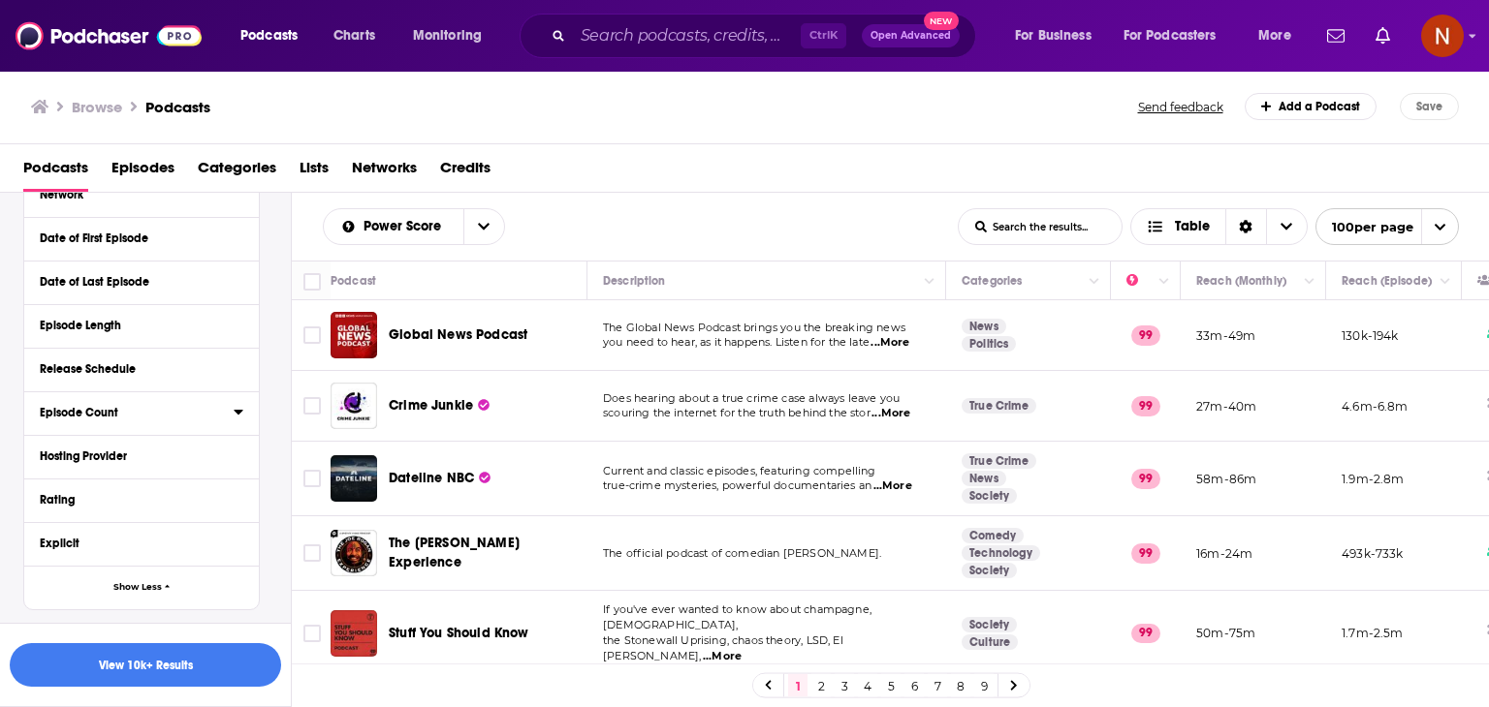
scroll to position [459, 0]
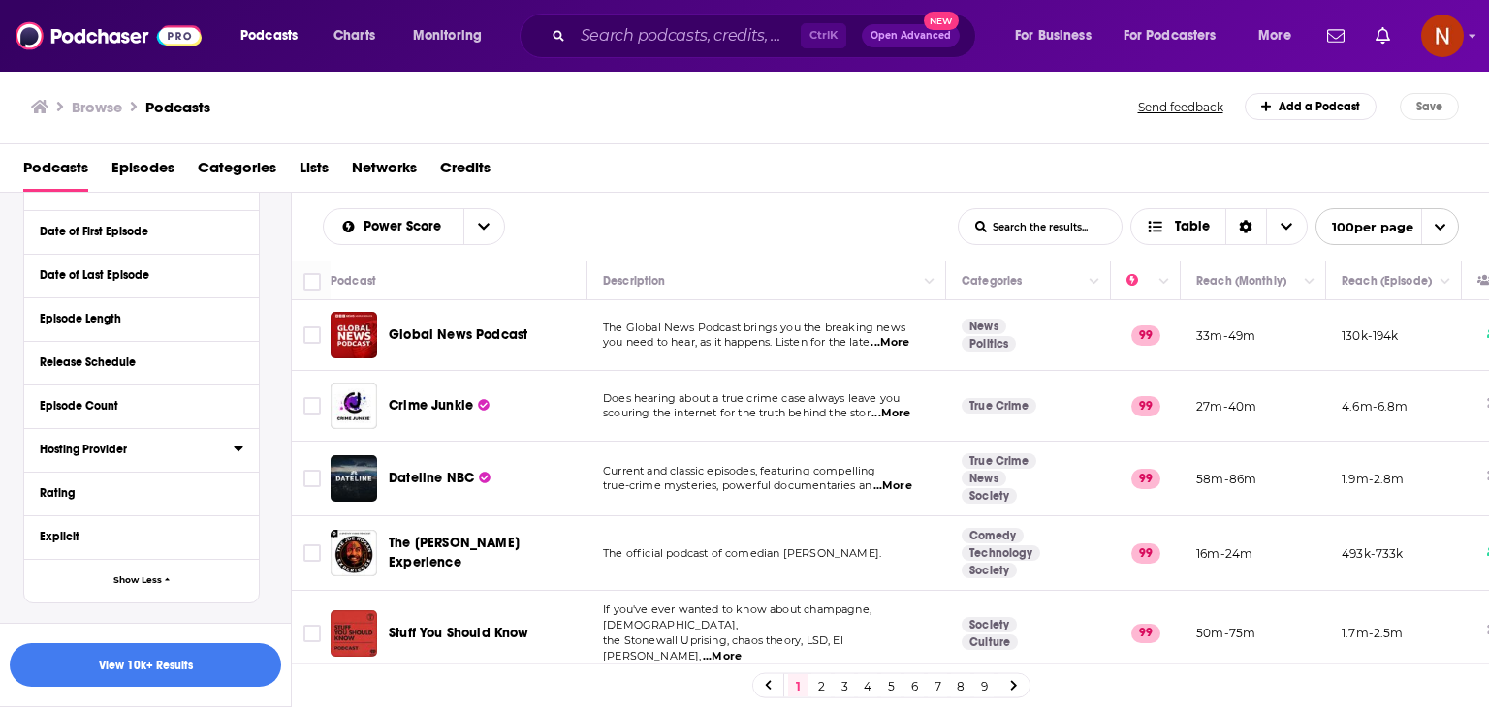
click at [163, 445] on div "Hosting Provider" at bounding box center [130, 450] width 181 height 14
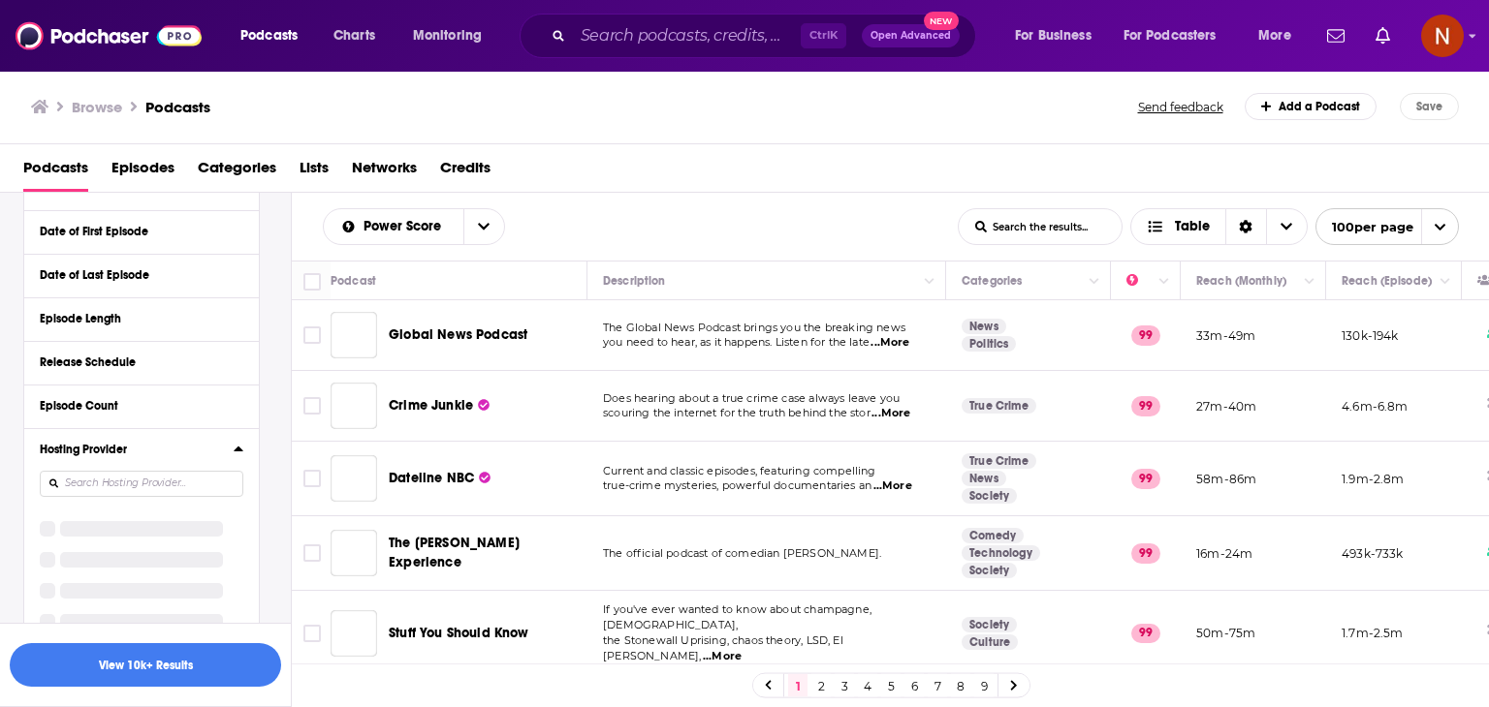
scroll to position [541, 0]
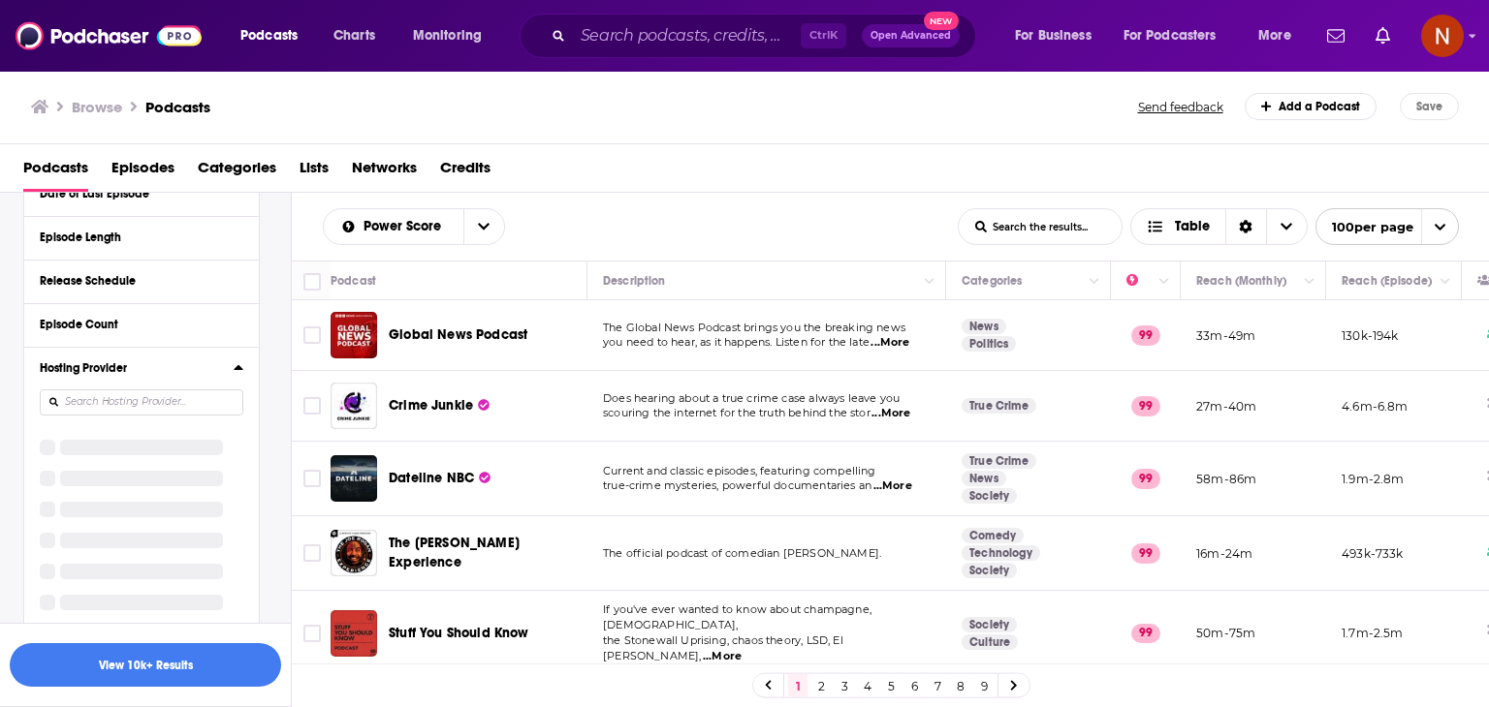
click at [189, 406] on input at bounding box center [142, 403] width 204 height 26
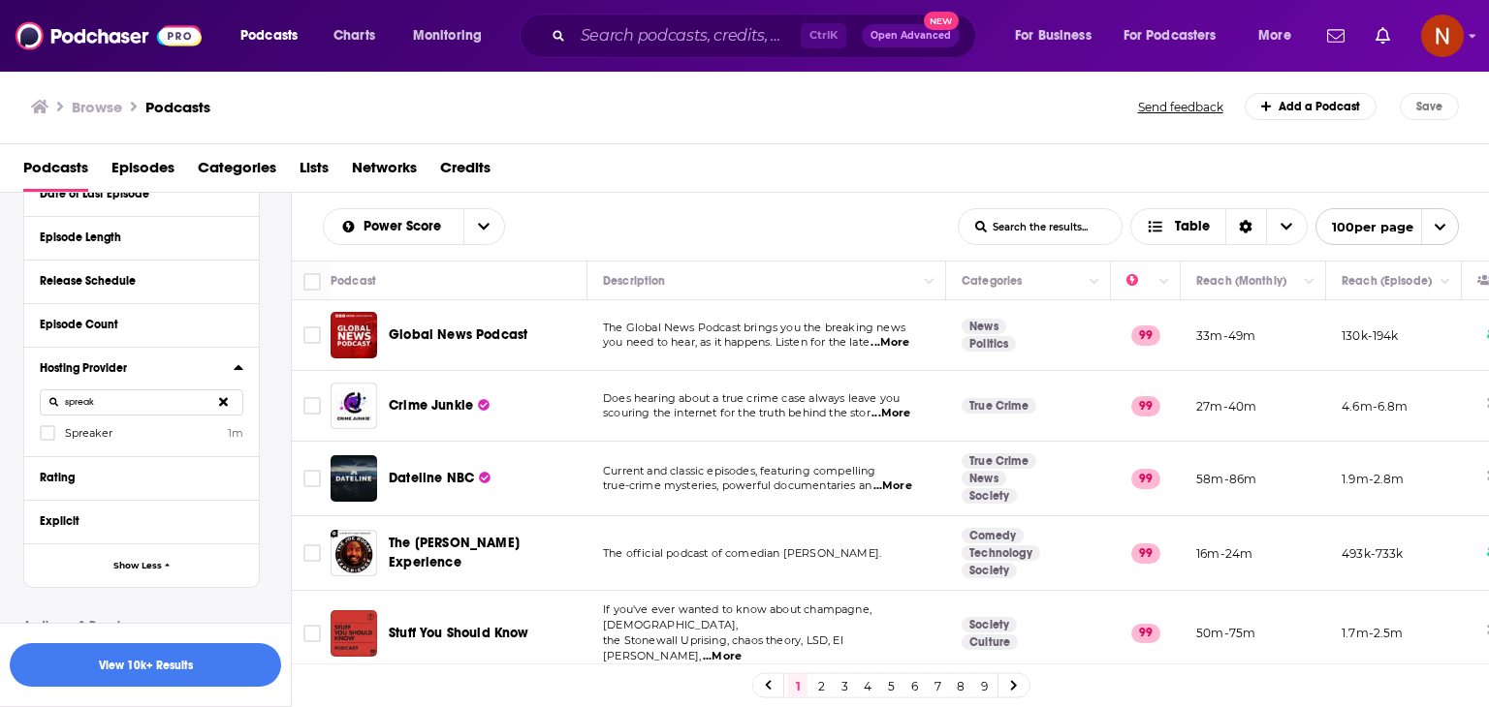
scroll to position [431, 0]
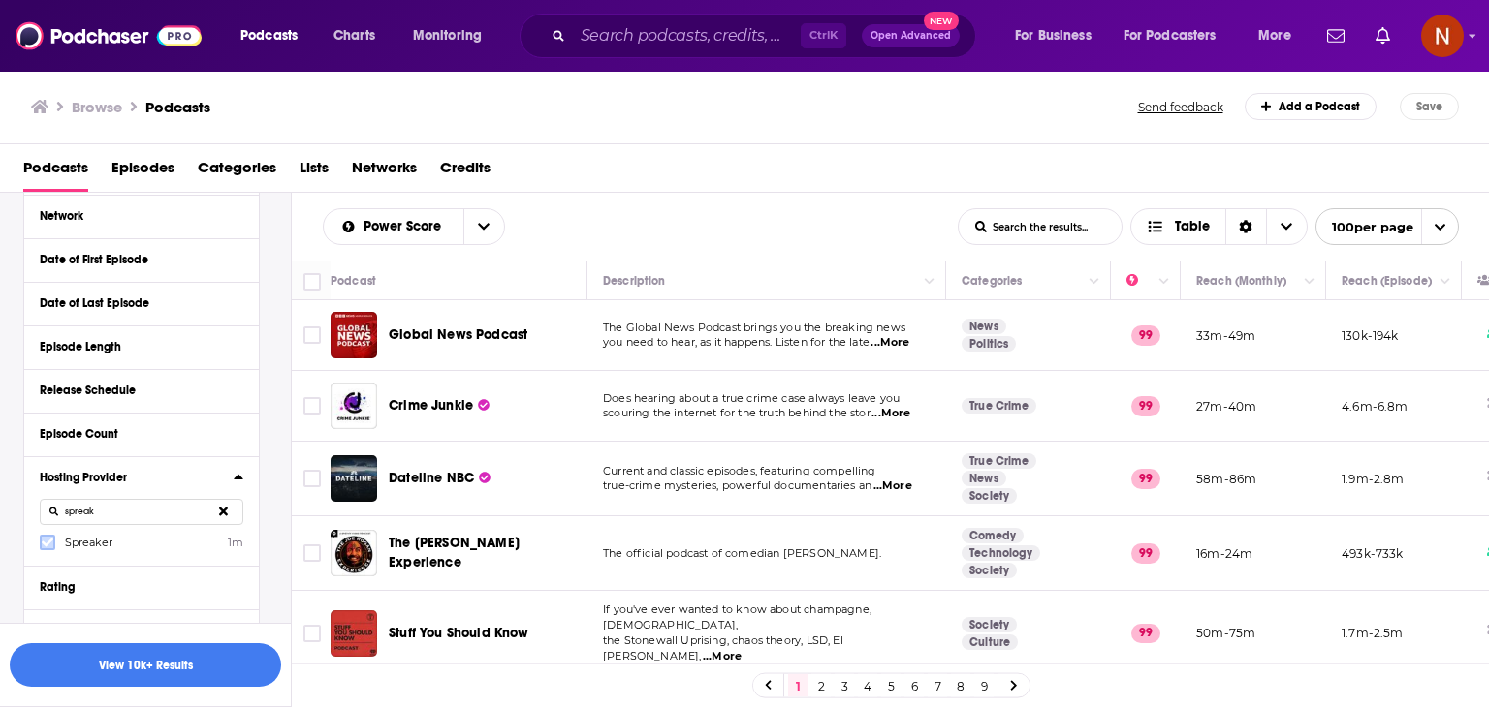
type input "spreak"
click at [48, 539] on icon at bounding box center [48, 543] width 12 height 12
click at [225, 665] on button "View 362 Results" at bounding box center [145, 666] width 271 height 44
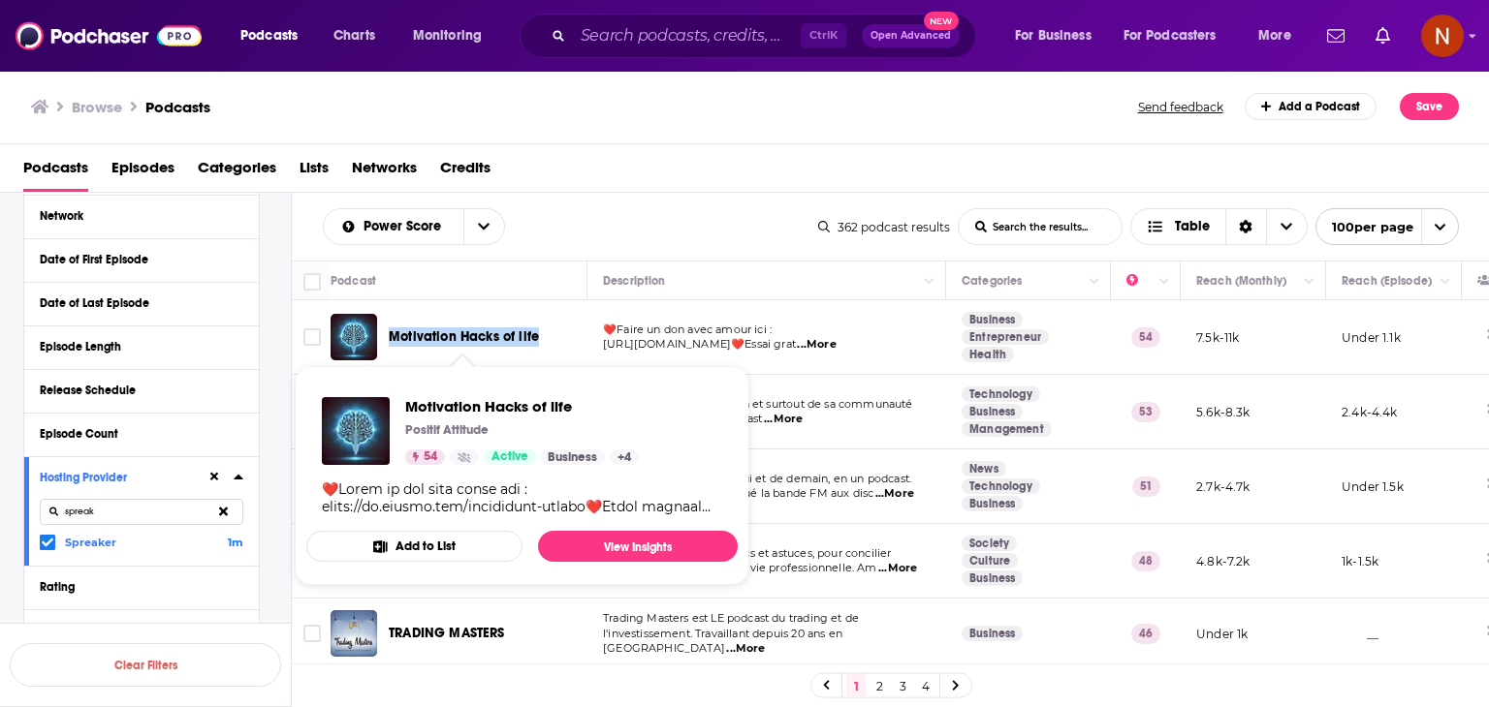
drag, startPoint x: 576, startPoint y: 350, endPoint x: 390, endPoint y: 339, distance: 186.4
click at [390, 339] on div "Motivation Hacks of life" at bounding box center [490, 337] width 202 height 47
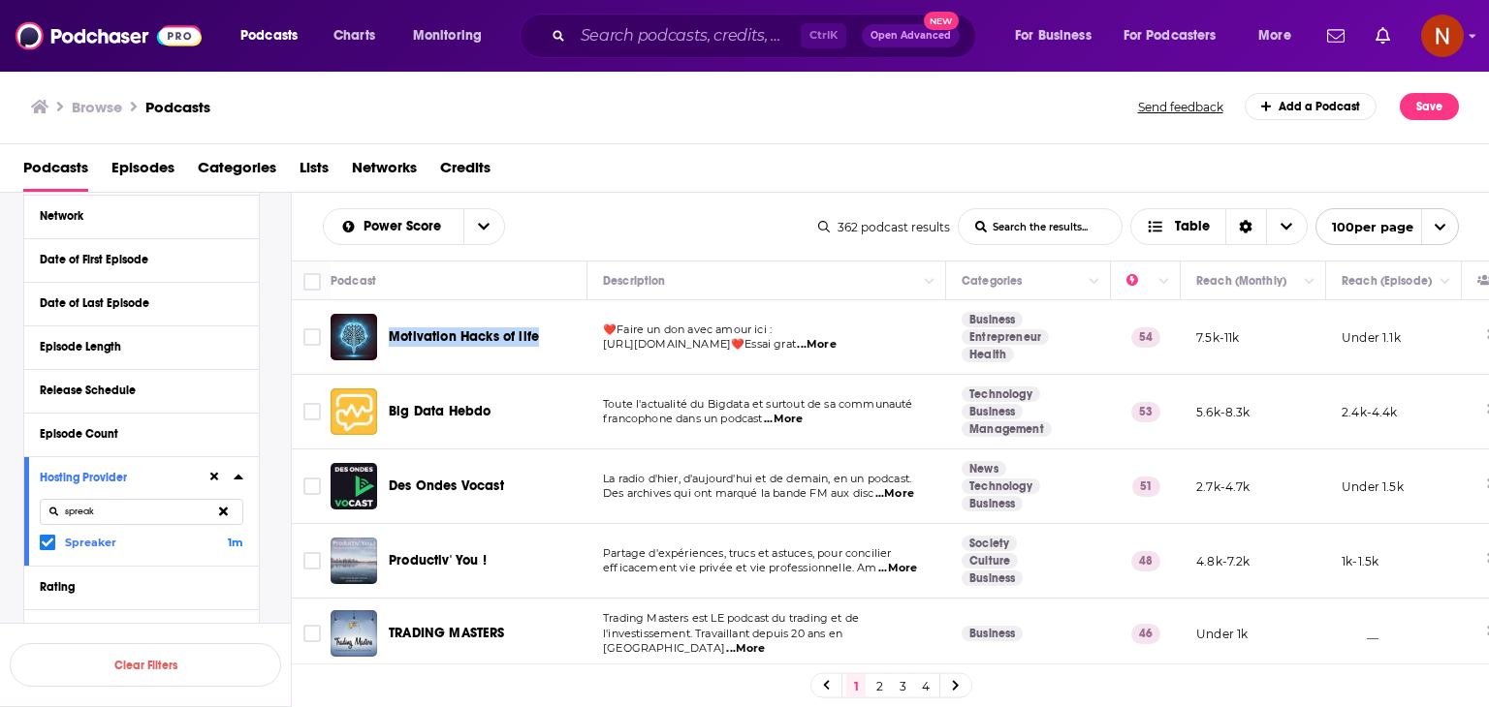
copy span "Motivation Hacks of life"
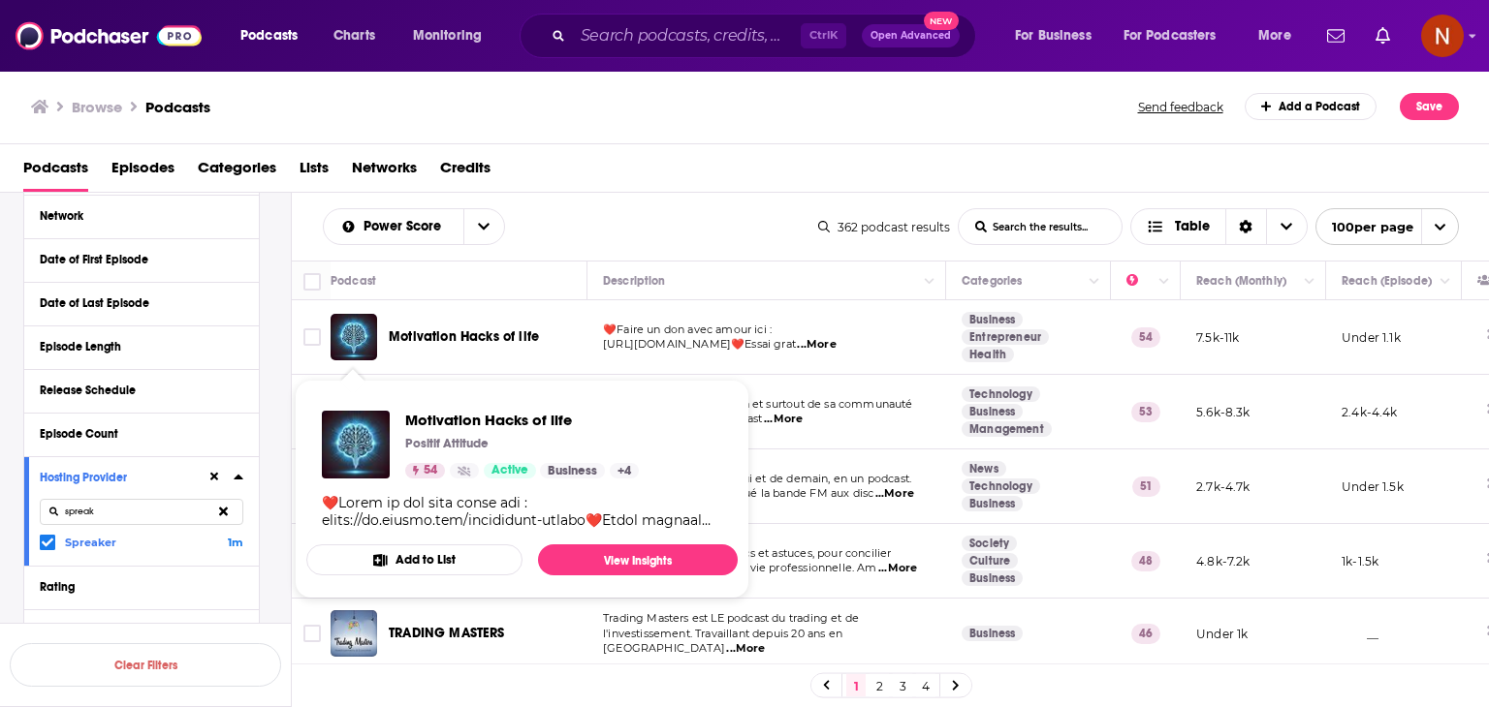
click at [651, 210] on div "Power Score List Search Input Search the results... Table" at bounding box center [570, 226] width 495 height 37
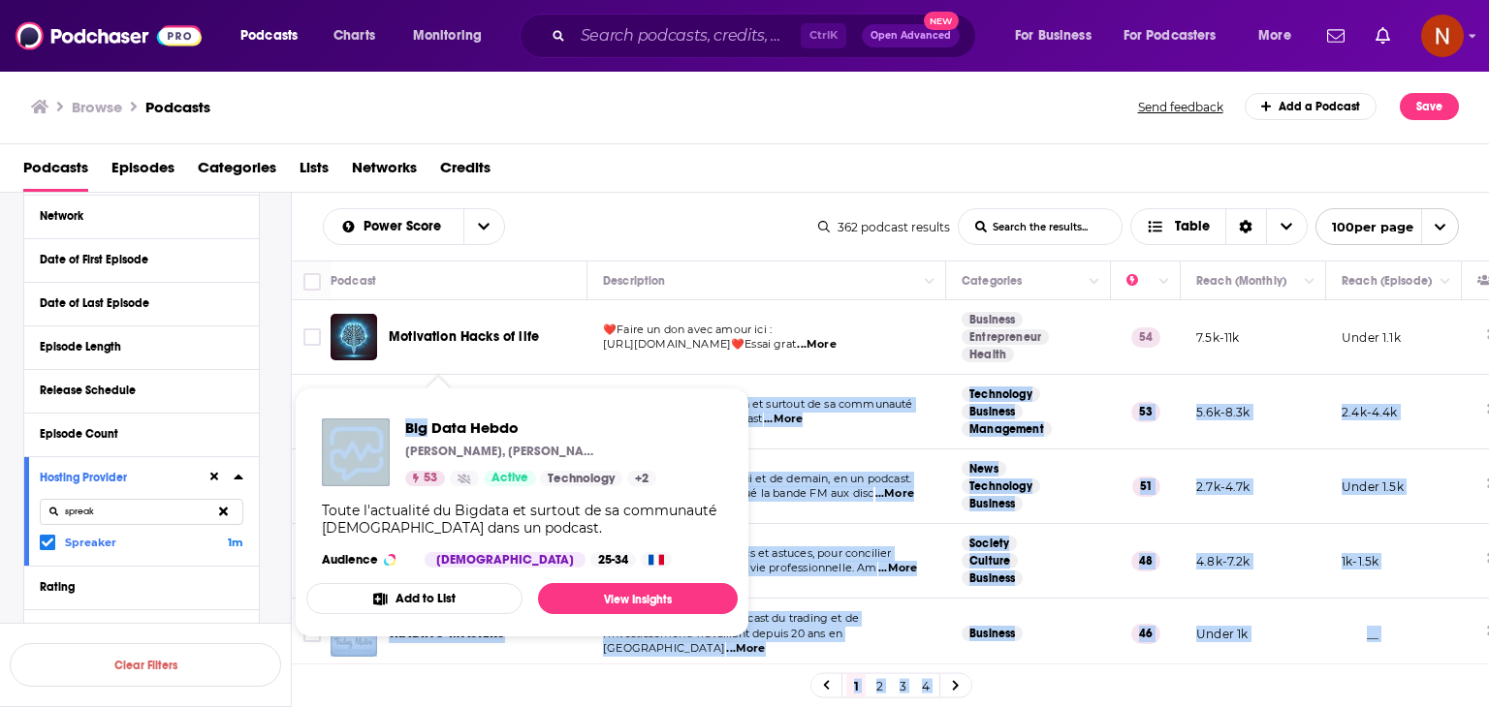
drag, startPoint x: 536, startPoint y: 403, endPoint x: 424, endPoint y: 385, distance: 113.0
click at [424, 385] on div "Podcasts Charts Monitoring Ctrl K Open Advanced New For Business For Podcasters…" at bounding box center [744, 353] width 1489 height 707
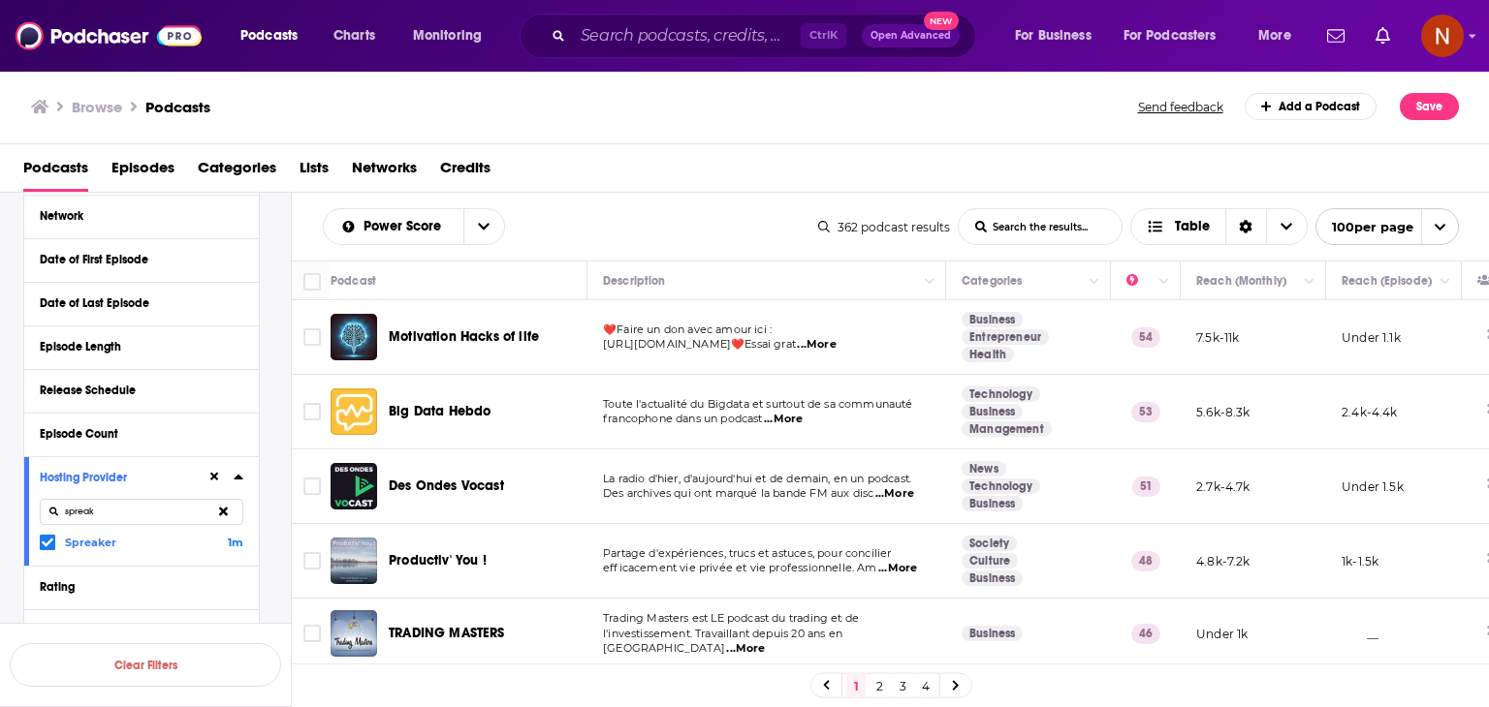
click at [686, 164] on div "Podcasts Episodes Categories Lists Networks Credits" at bounding box center [748, 172] width 1451 height 40
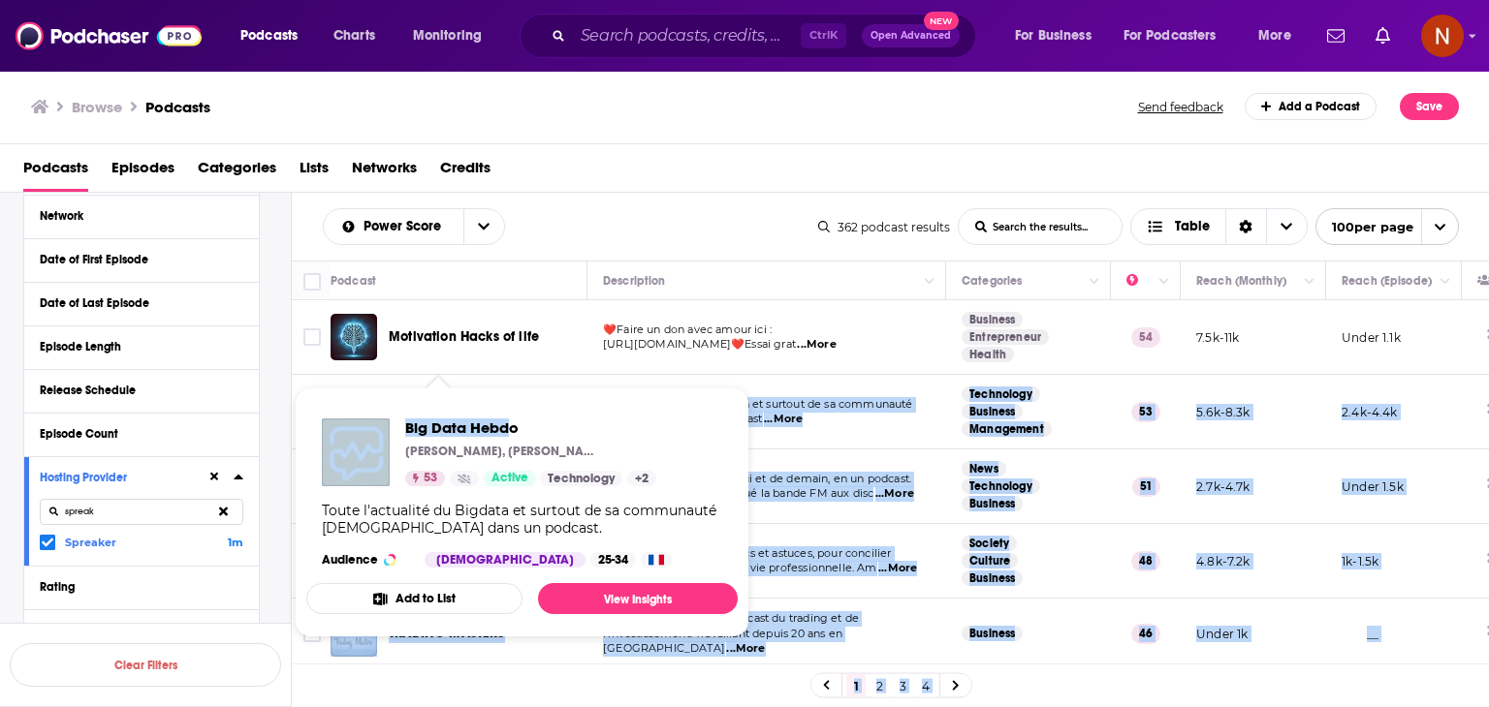
drag, startPoint x: 512, startPoint y: 405, endPoint x: 508, endPoint y: 415, distance: 10.4
click at [508, 415] on div "Podcasts Charts Monitoring Ctrl K Open Advanced New For Business For Podcasters…" at bounding box center [744, 353] width 1489 height 707
click at [589, 433] on span "Big Data Hebdo" at bounding box center [530, 428] width 251 height 18
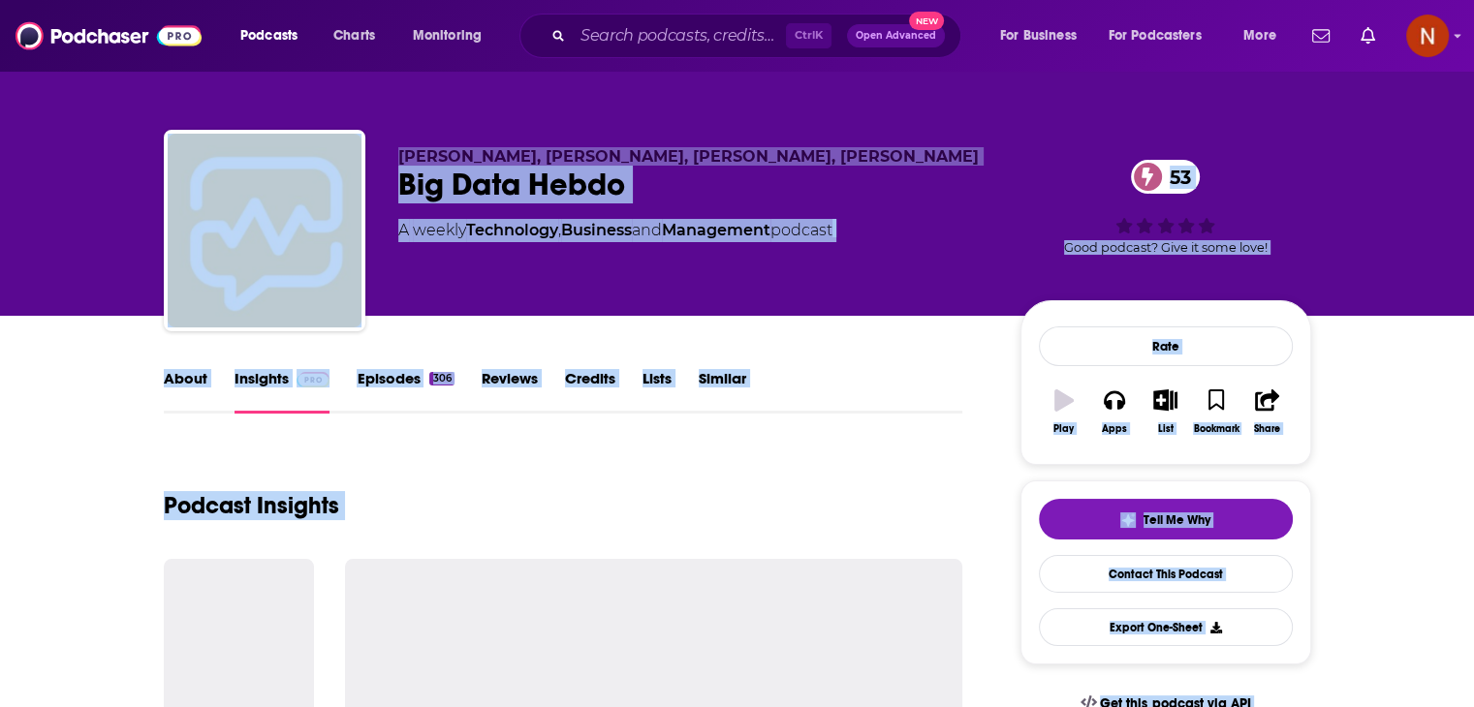
click at [512, 190] on div "Big Data Hebdo 53" at bounding box center [693, 185] width 591 height 38
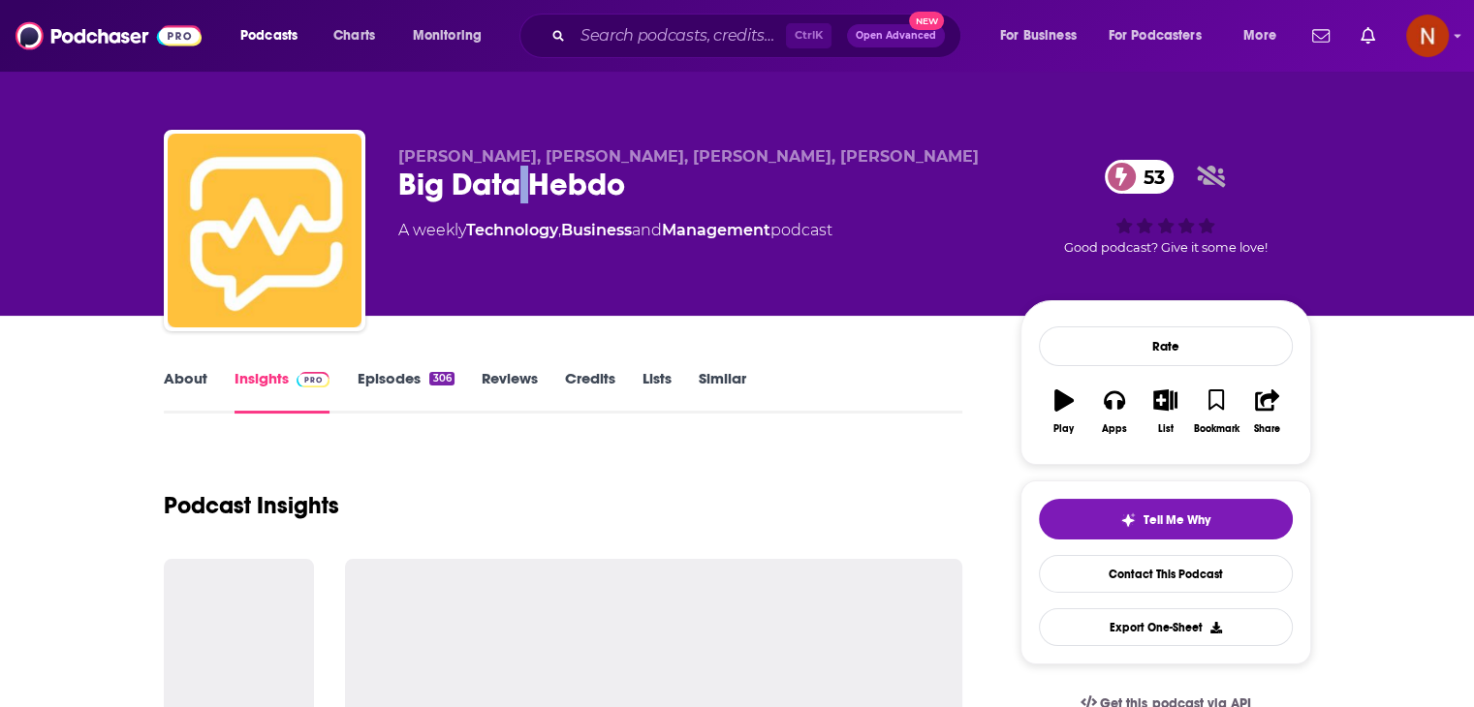
click at [512, 190] on div "Big Data Hebdo 53" at bounding box center [693, 185] width 591 height 38
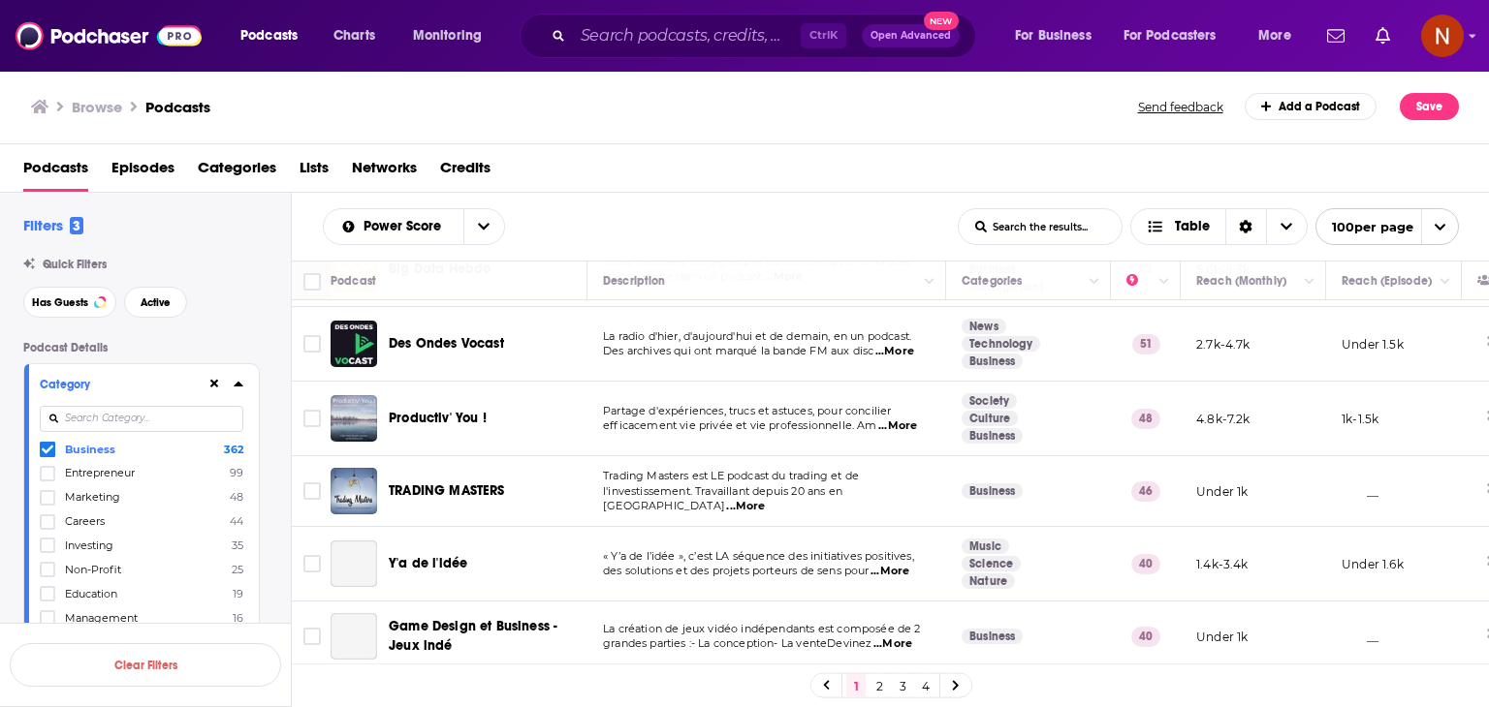
scroll to position [143, 0]
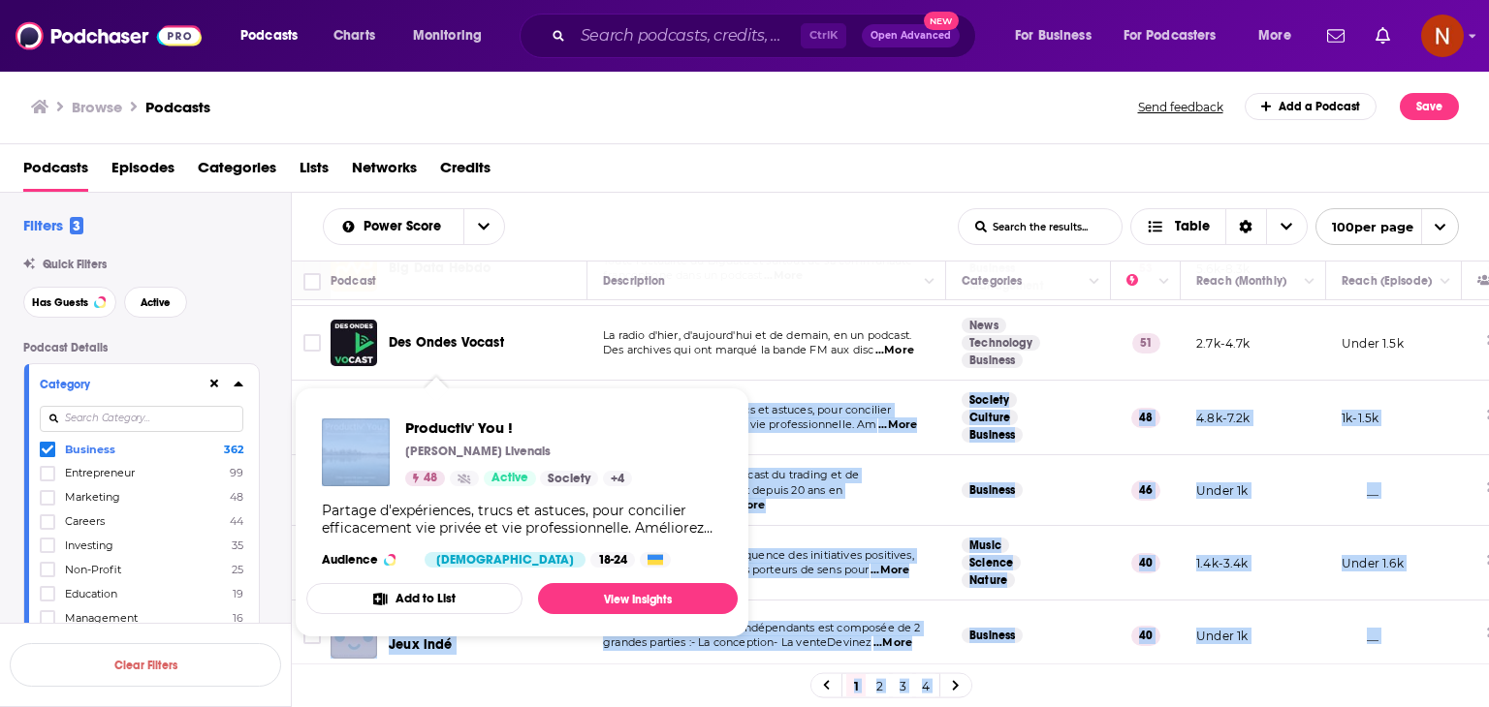
drag, startPoint x: 522, startPoint y: 427, endPoint x: 397, endPoint y: 424, distance: 125.1
click at [397, 424] on div "Podcasts Charts Monitoring Ctrl K Open Advanced New For Business For Podcasters…" at bounding box center [744, 353] width 1489 height 707
click at [479, 422] on span "Productiv' You !" at bounding box center [518, 428] width 227 height 18
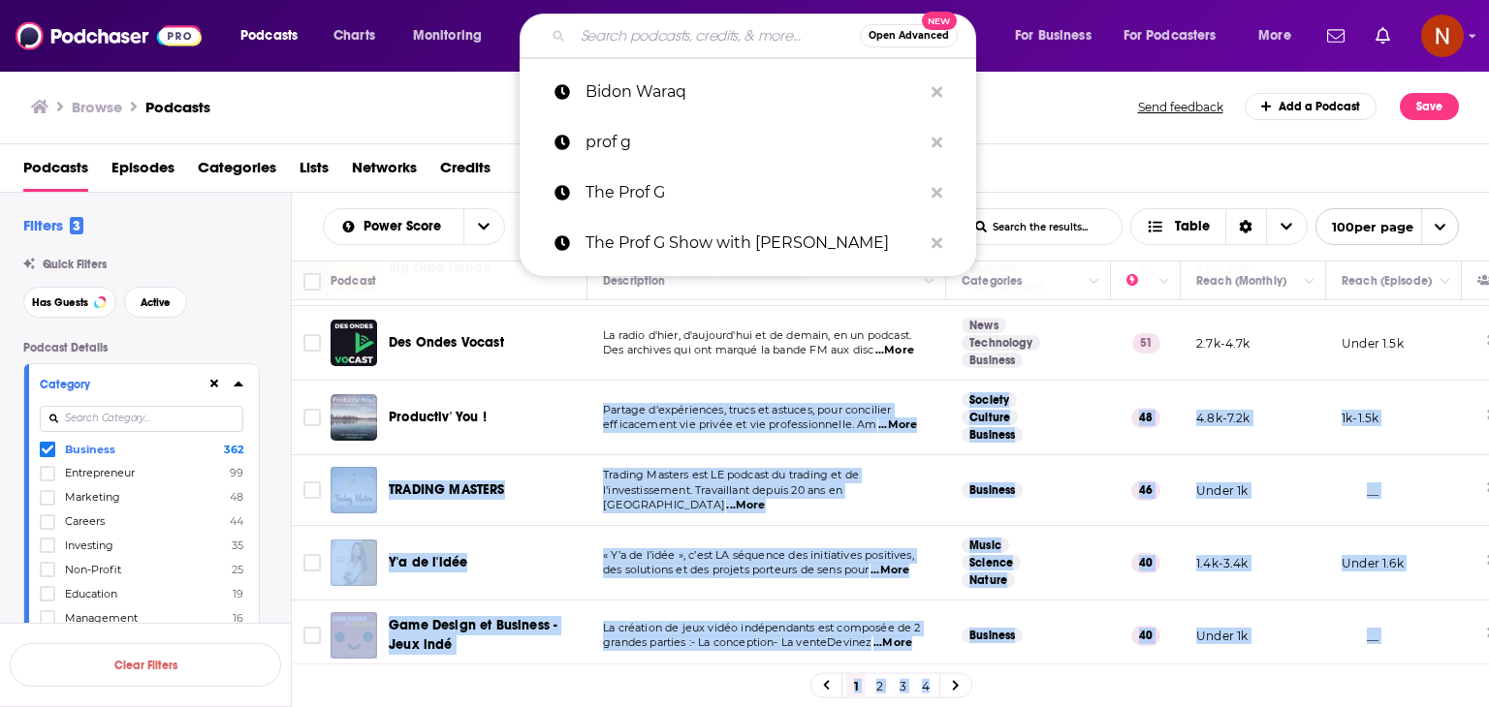
click at [702, 32] on input "Search podcasts, credits, & more..." at bounding box center [716, 35] width 287 height 31
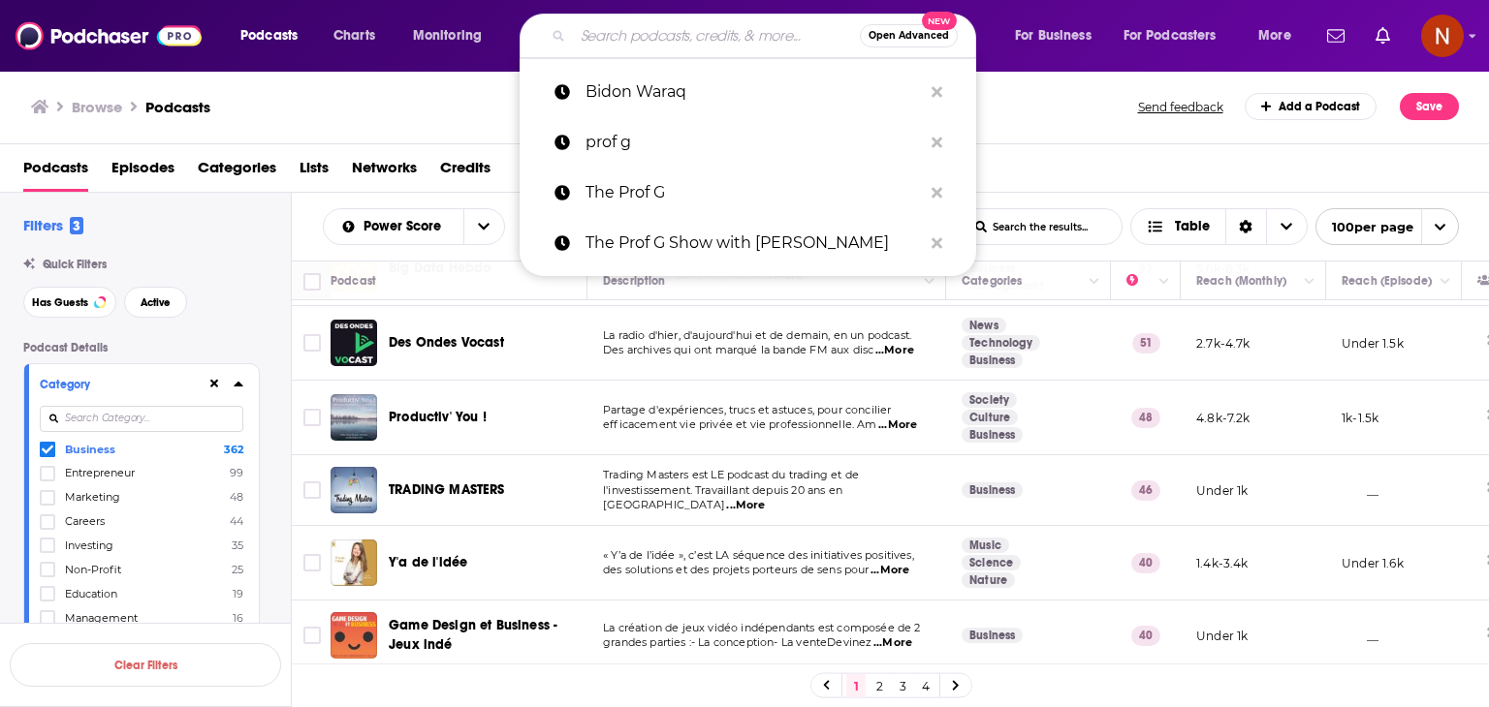
paste input "Productiv' You !"
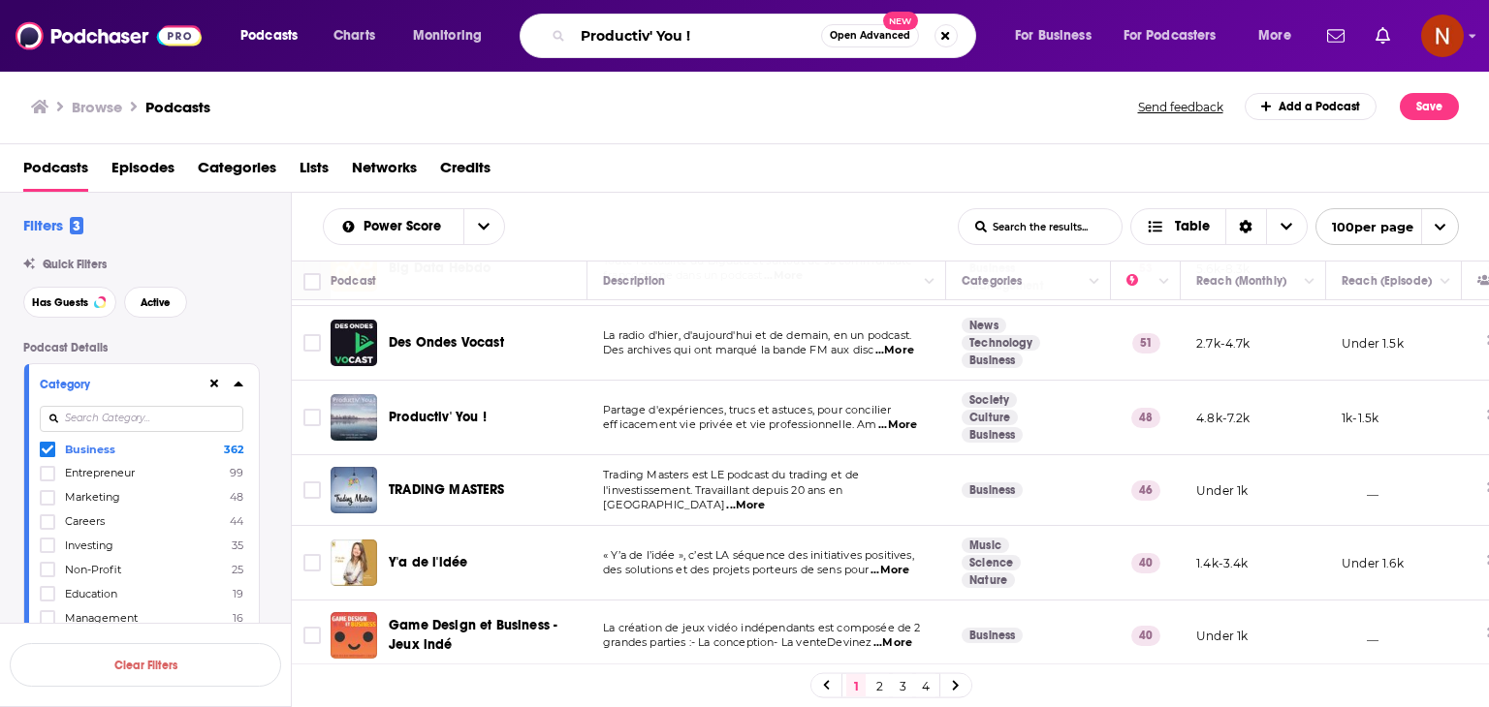
type input "Productiv' You !"
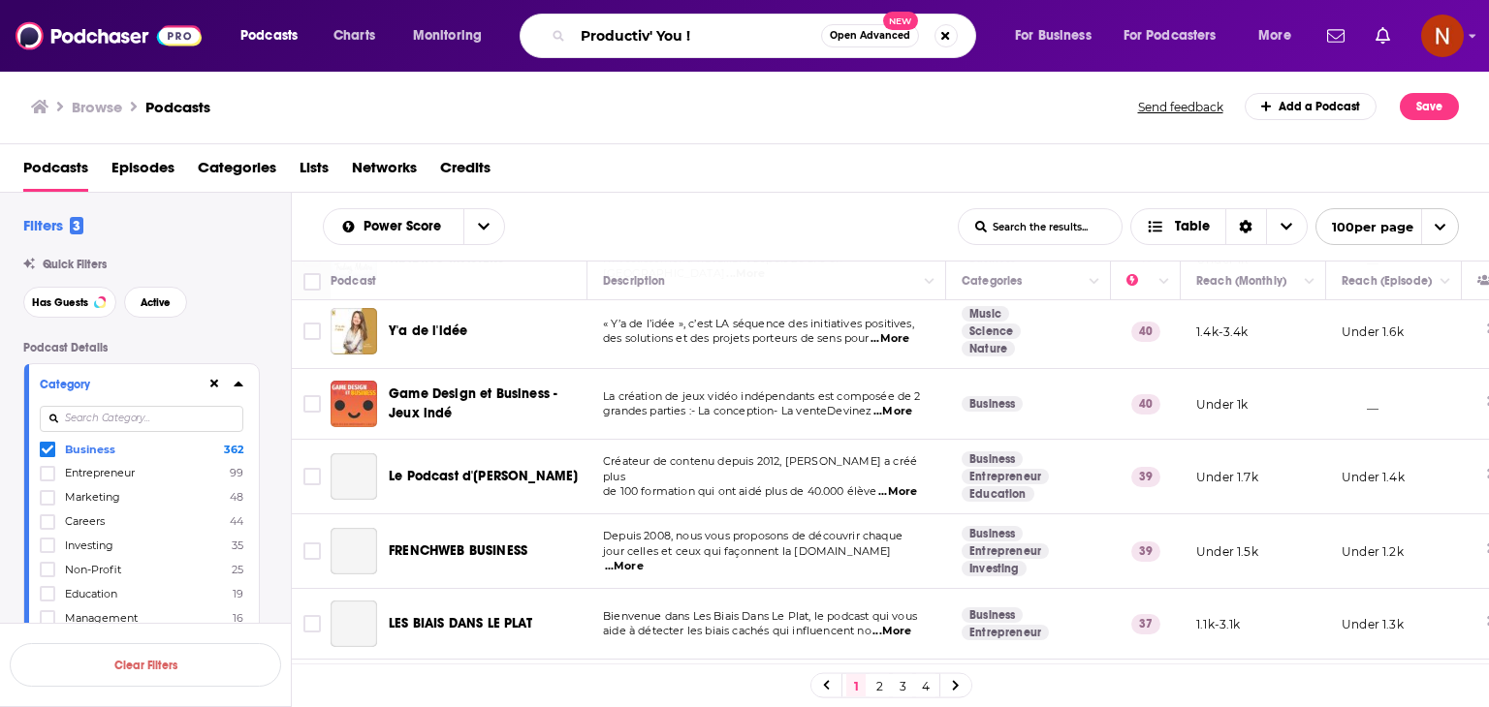
scroll to position [376, 0]
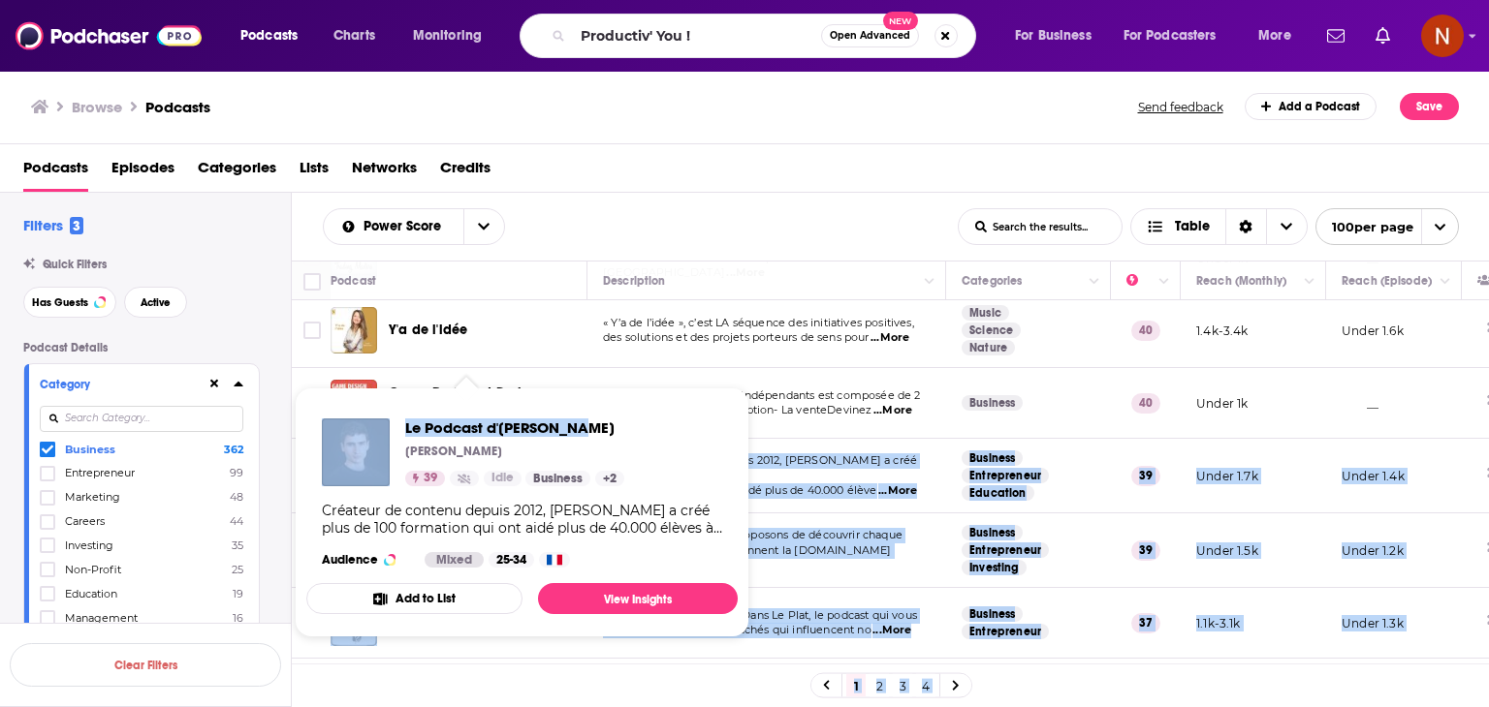
drag, startPoint x: 573, startPoint y: 469, endPoint x: 588, endPoint y: 427, distance: 44.5
click at [588, 427] on div "Podcasts Charts Monitoring Productiv' You ! Open Advanced New For Business For …" at bounding box center [744, 353] width 1489 height 707
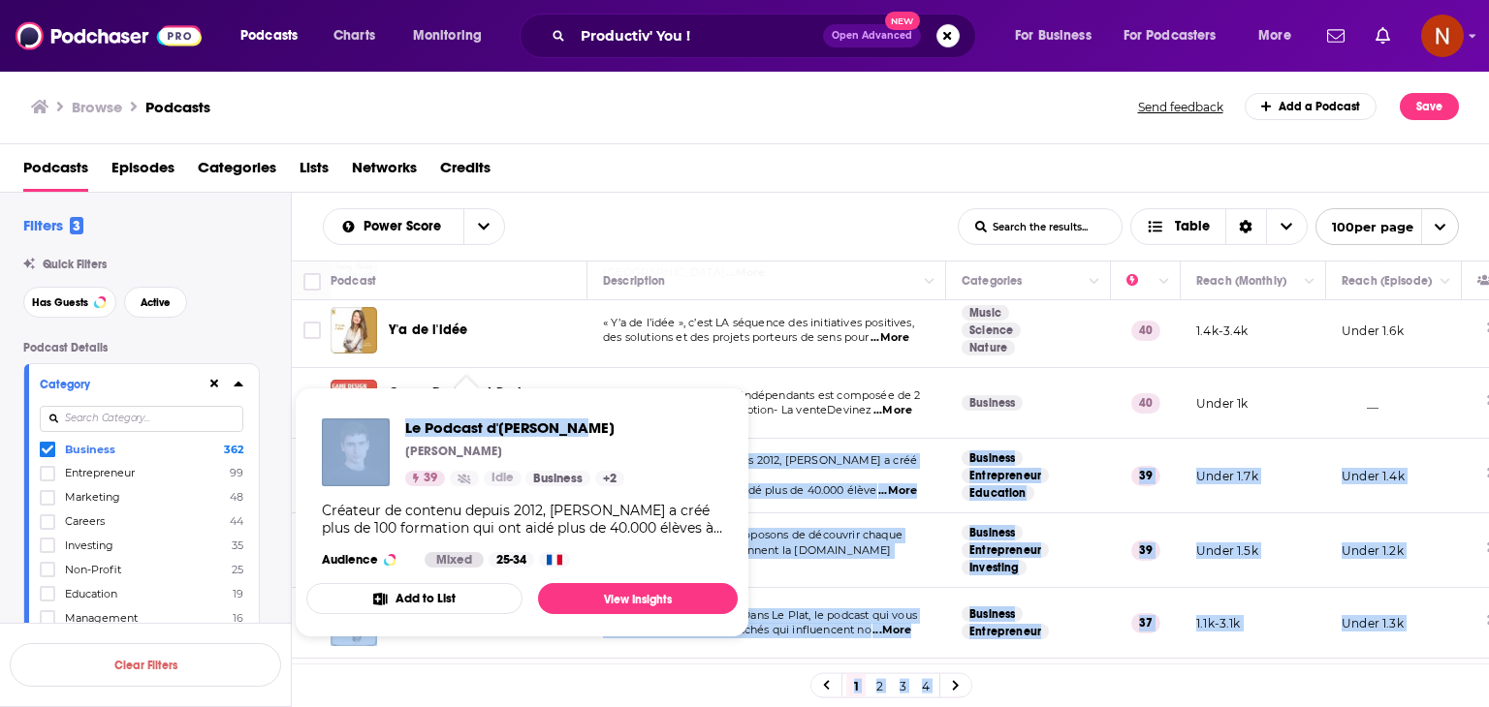
copy div "Créateur de contenu depuis 2012, Antoine BM a créé plus de 100 formation qui on…"
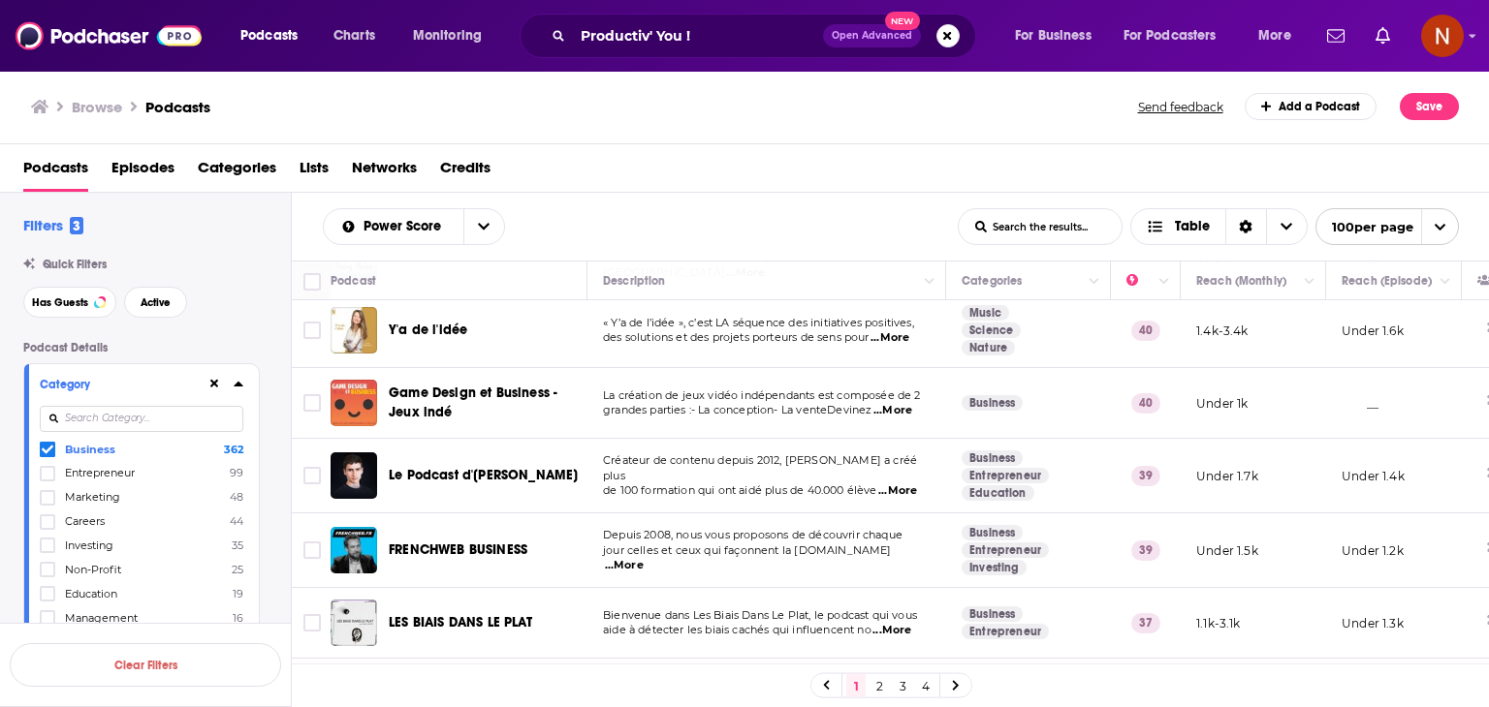
click at [656, 171] on div "Podcasts Episodes Categories Lists Networks Credits" at bounding box center [748, 172] width 1451 height 40
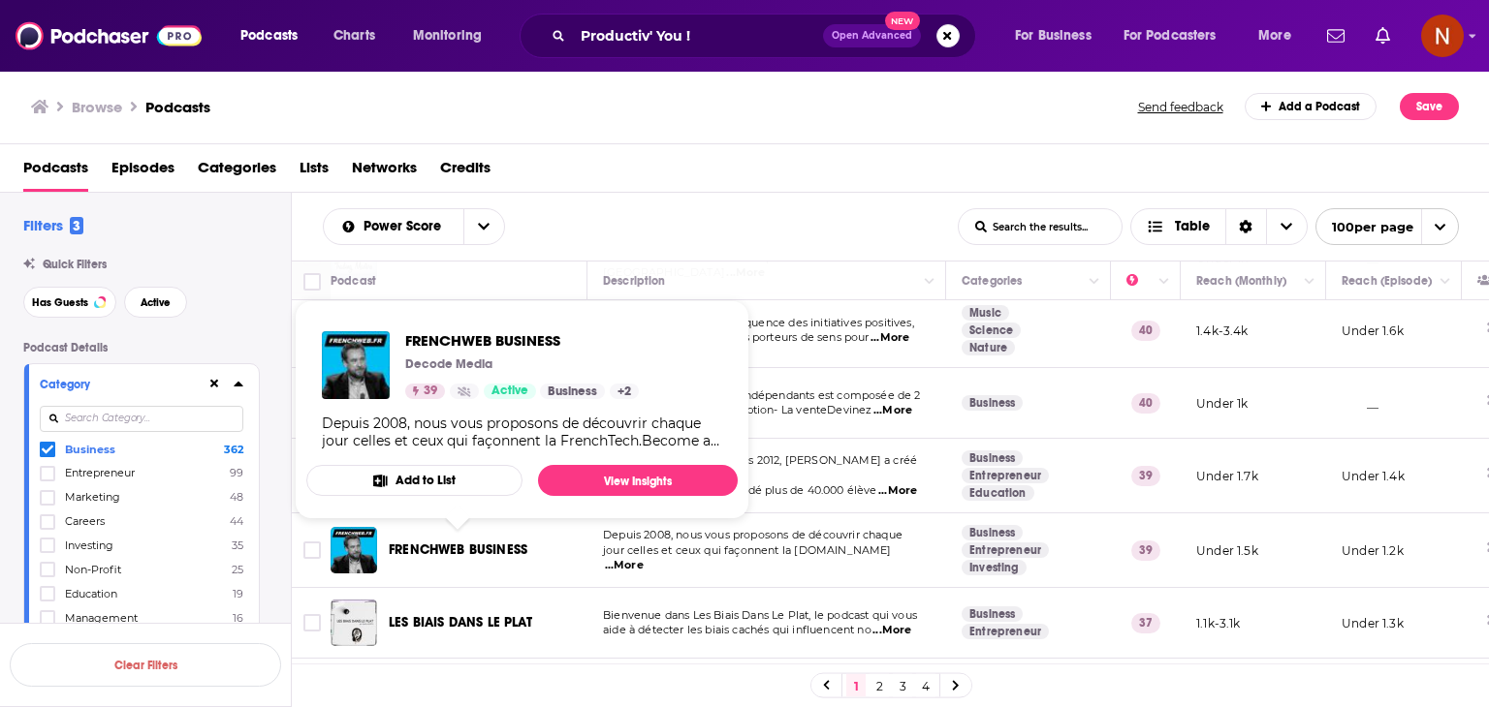
click at [472, 548] on span "FRENCHWEB BUSINESS" at bounding box center [458, 550] width 139 height 16
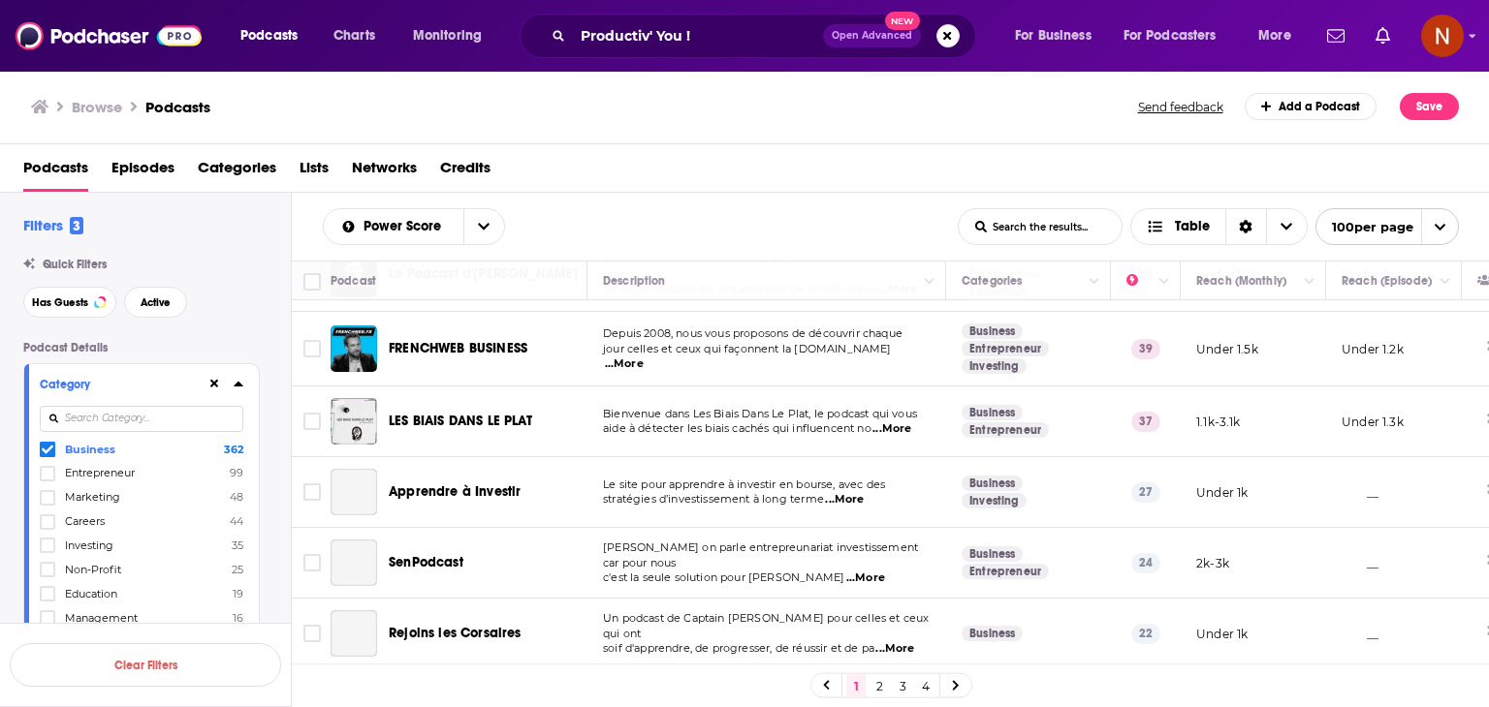
scroll to position [580, 0]
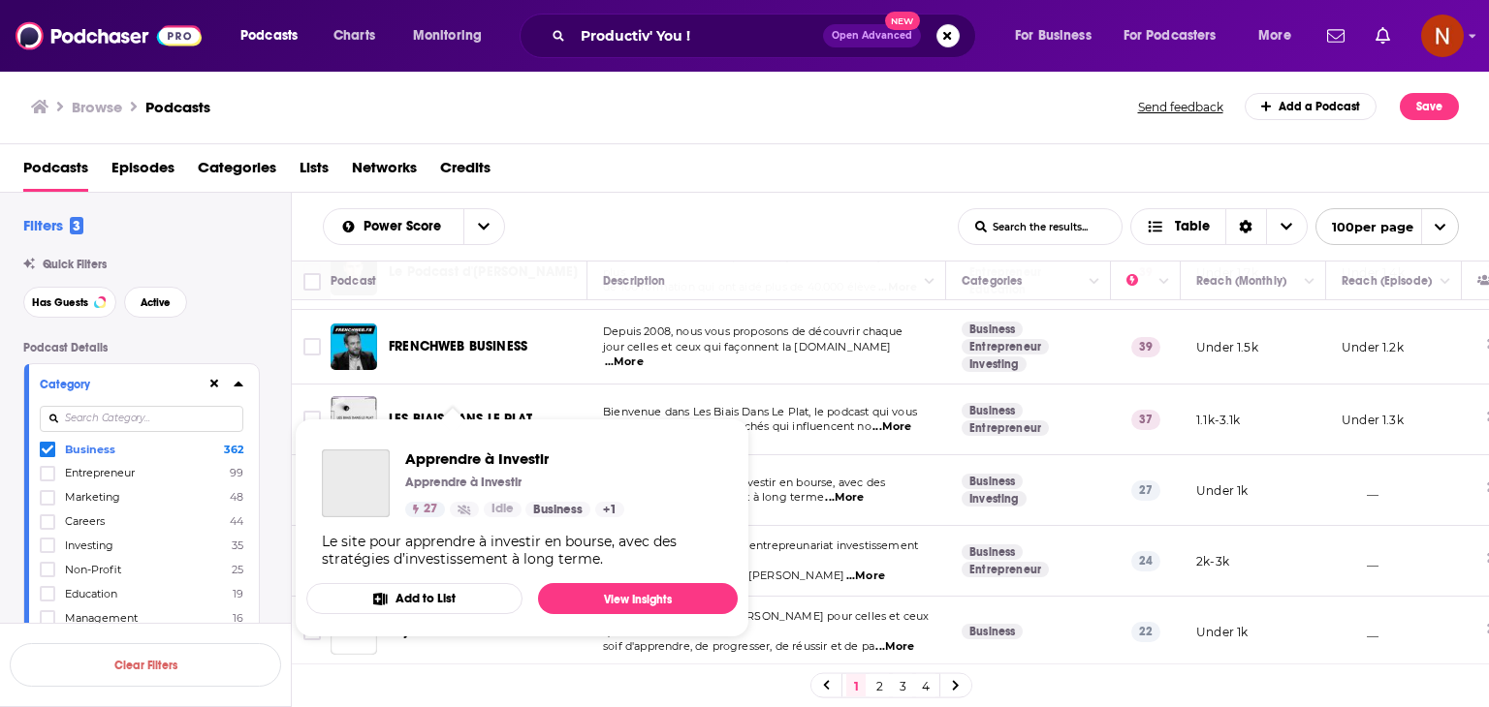
click at [505, 488] on p "Apprendre à Investir" at bounding box center [463, 483] width 116 height 16
click at [703, 209] on div "Power Score List Search Input Search the results... Table" at bounding box center [640, 226] width 635 height 37
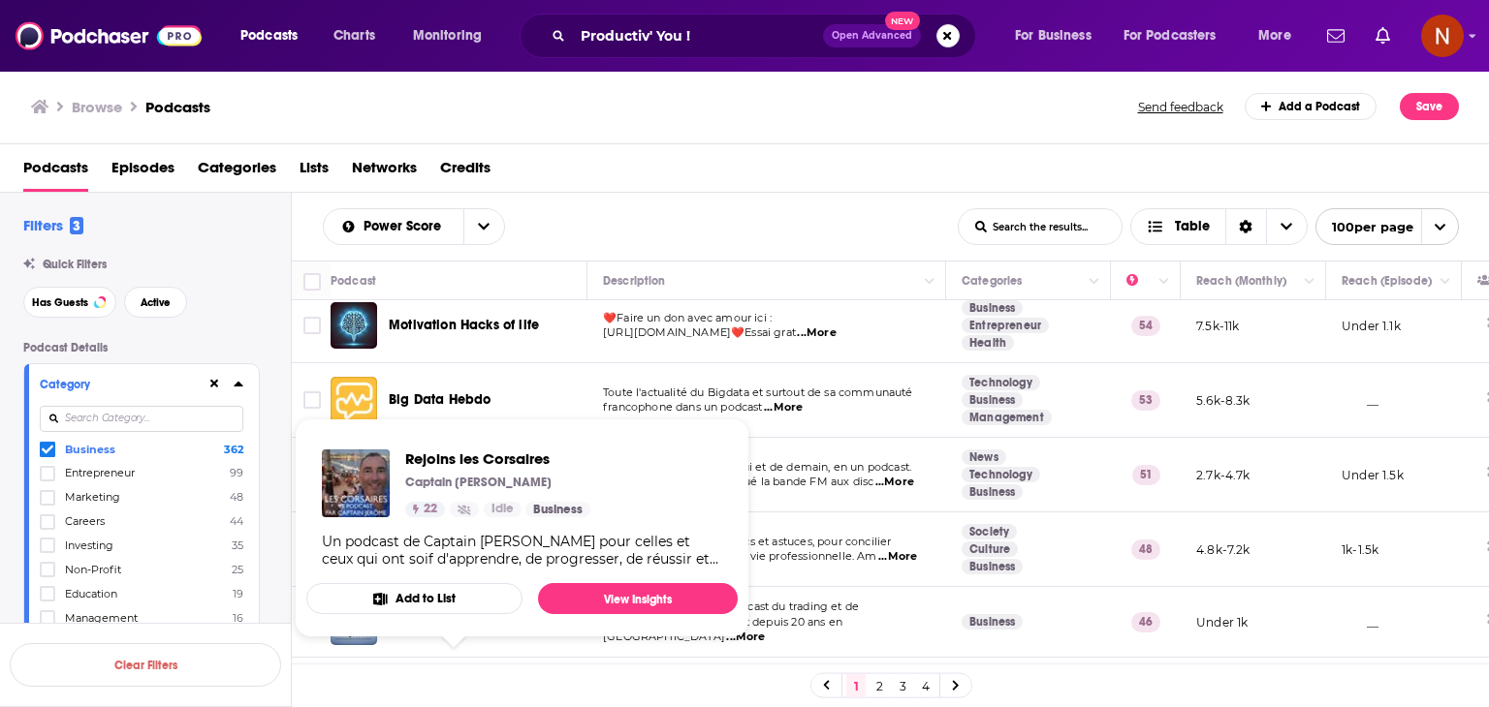
scroll to position [0, 0]
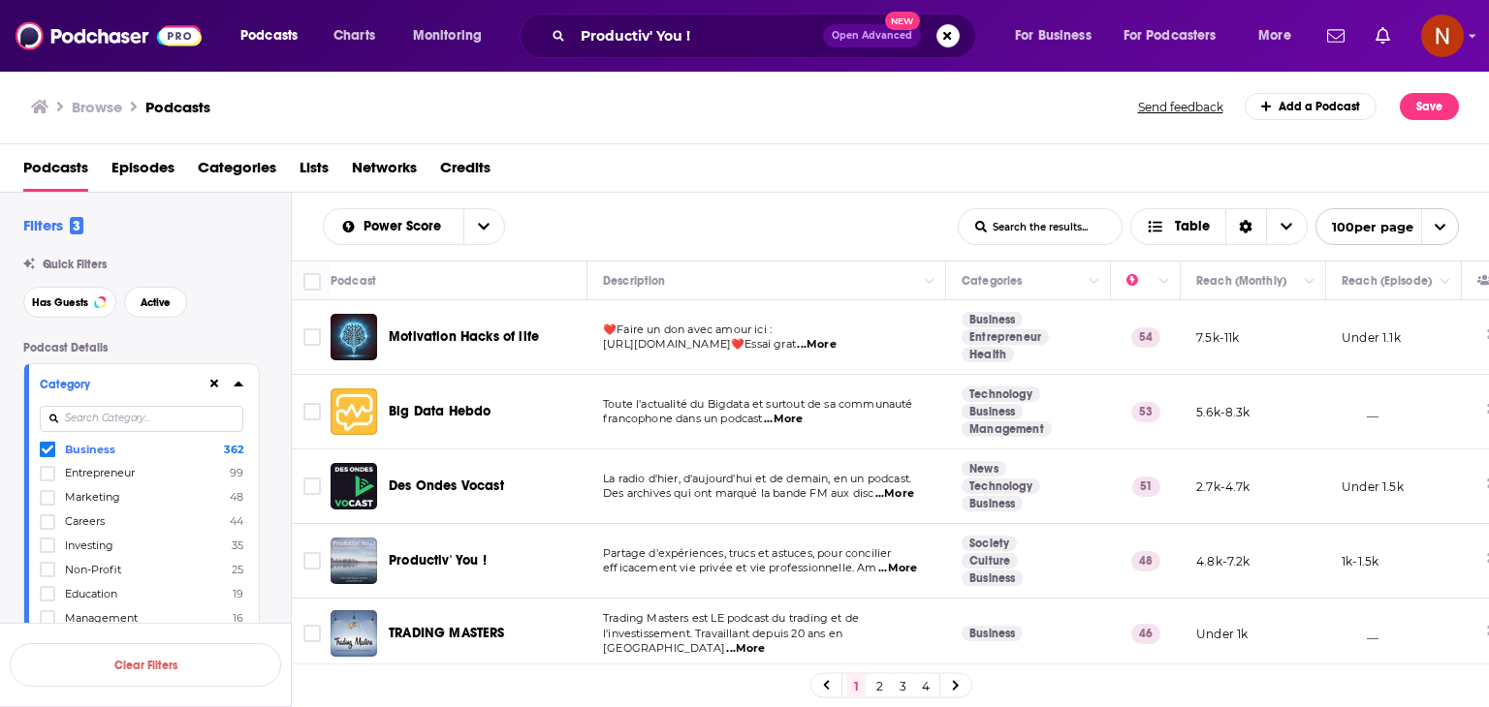
click at [465, 408] on span "Big Data Hebdo" at bounding box center [440, 411] width 102 height 16
click at [678, 230] on div "Power Score List Search Input Search the results... Table" at bounding box center [640, 226] width 635 height 37
click at [477, 483] on span "Des Ondes Vocast" at bounding box center [446, 486] width 115 height 16
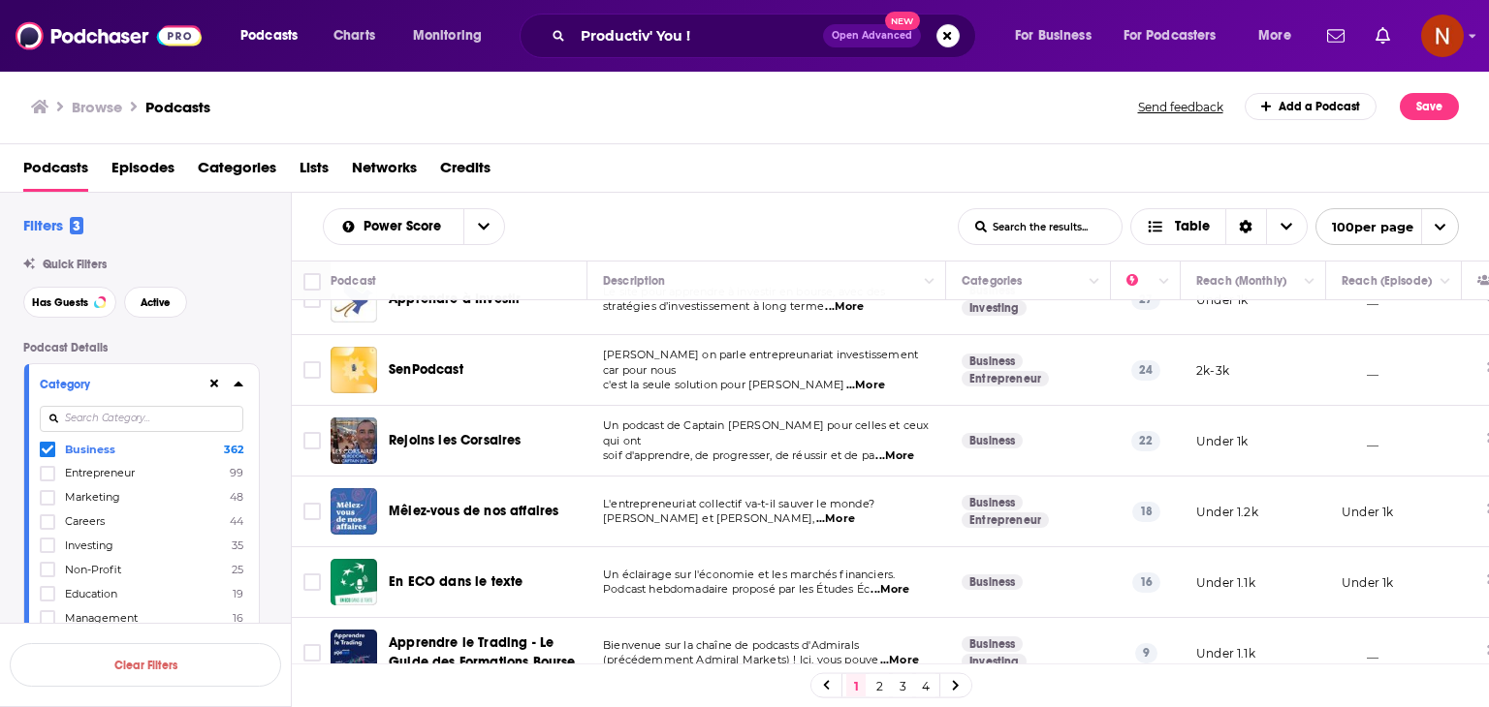
scroll to position [771, 0]
click at [47, 478] on icon at bounding box center [48, 474] width 12 height 12
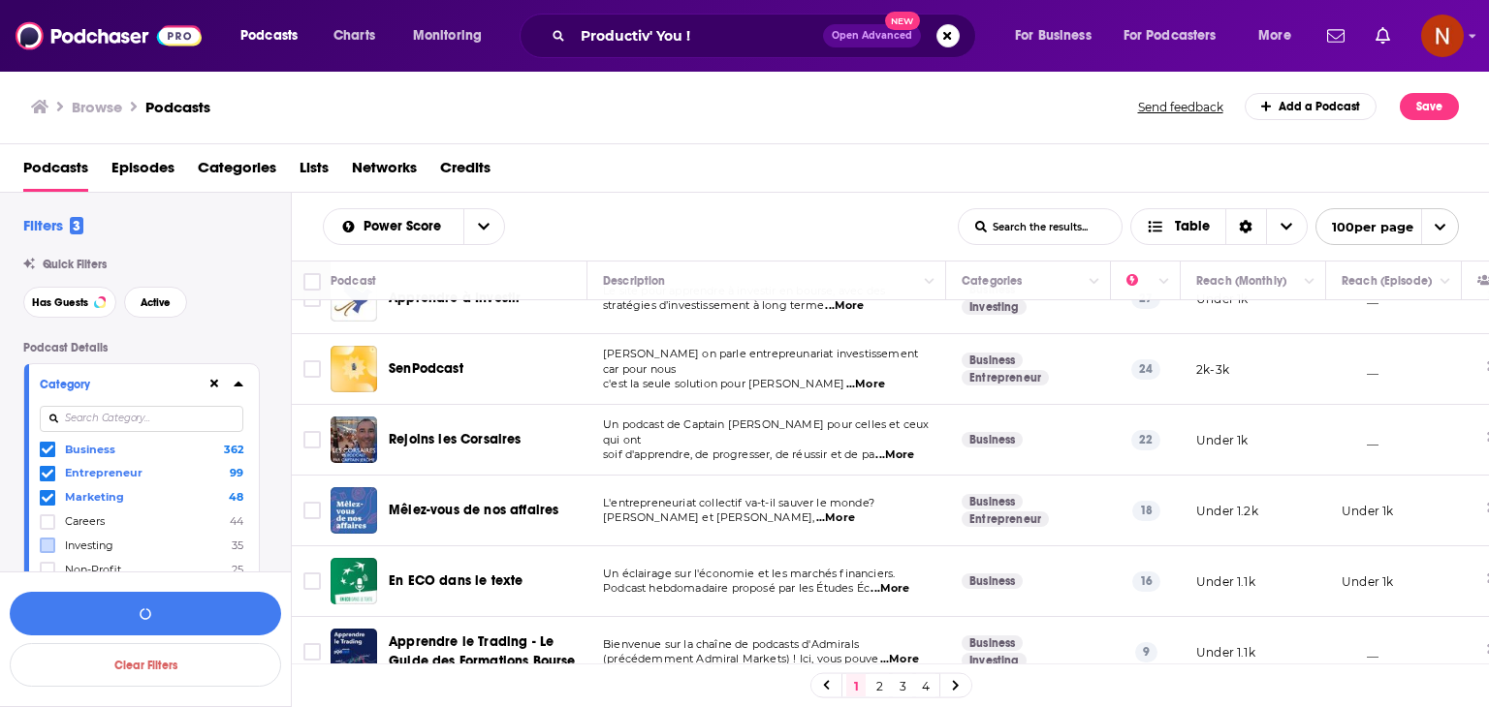
click at [47, 442] on span at bounding box center [48, 450] width 16 height 16
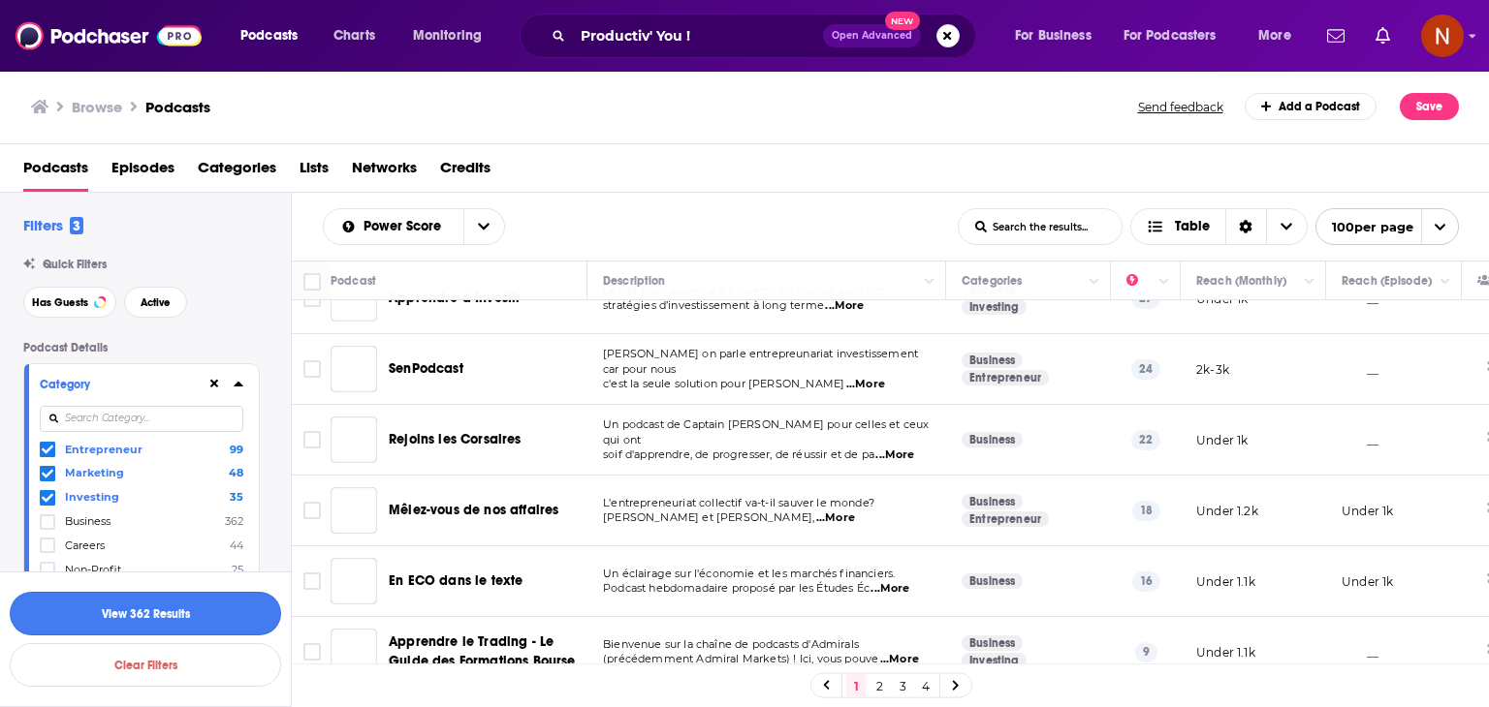
click at [211, 603] on button "View 362 Results" at bounding box center [145, 614] width 271 height 44
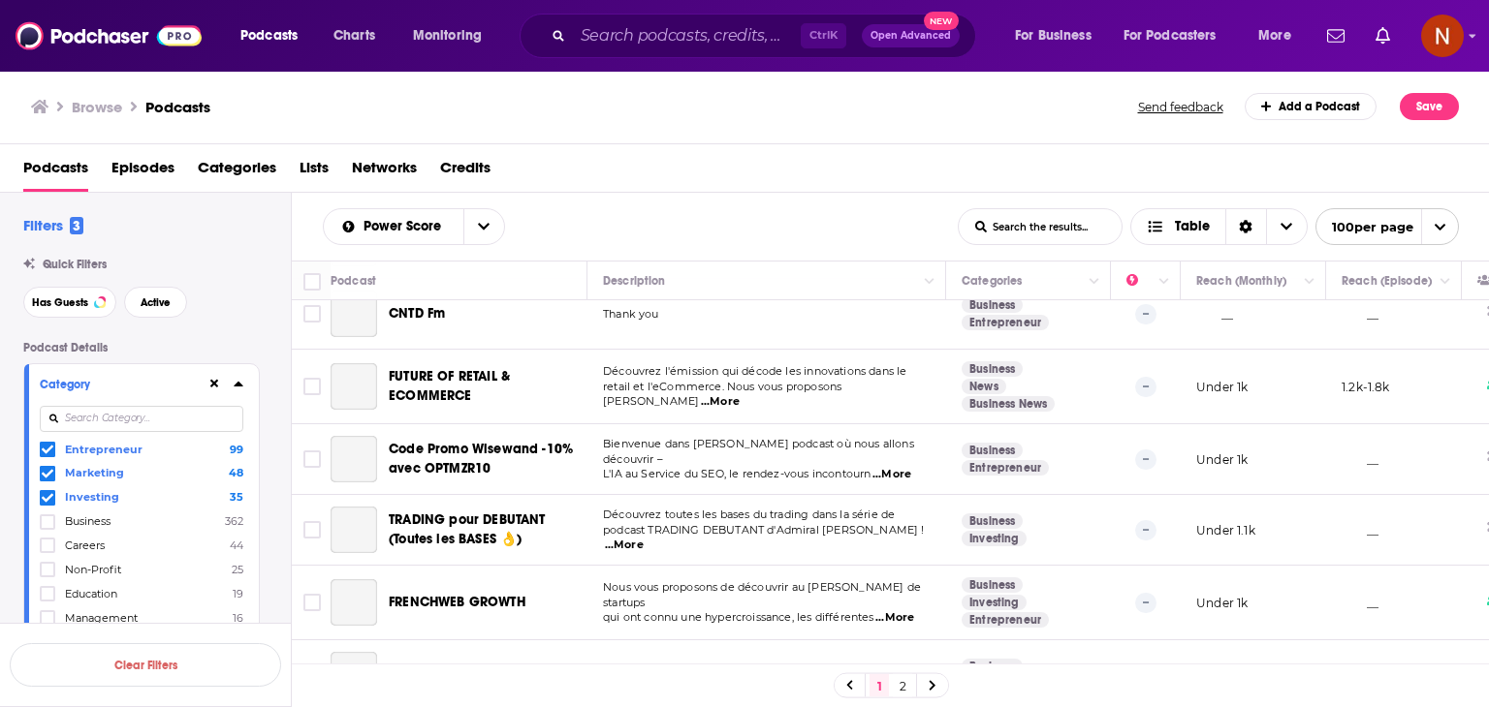
scroll to position [1242, 0]
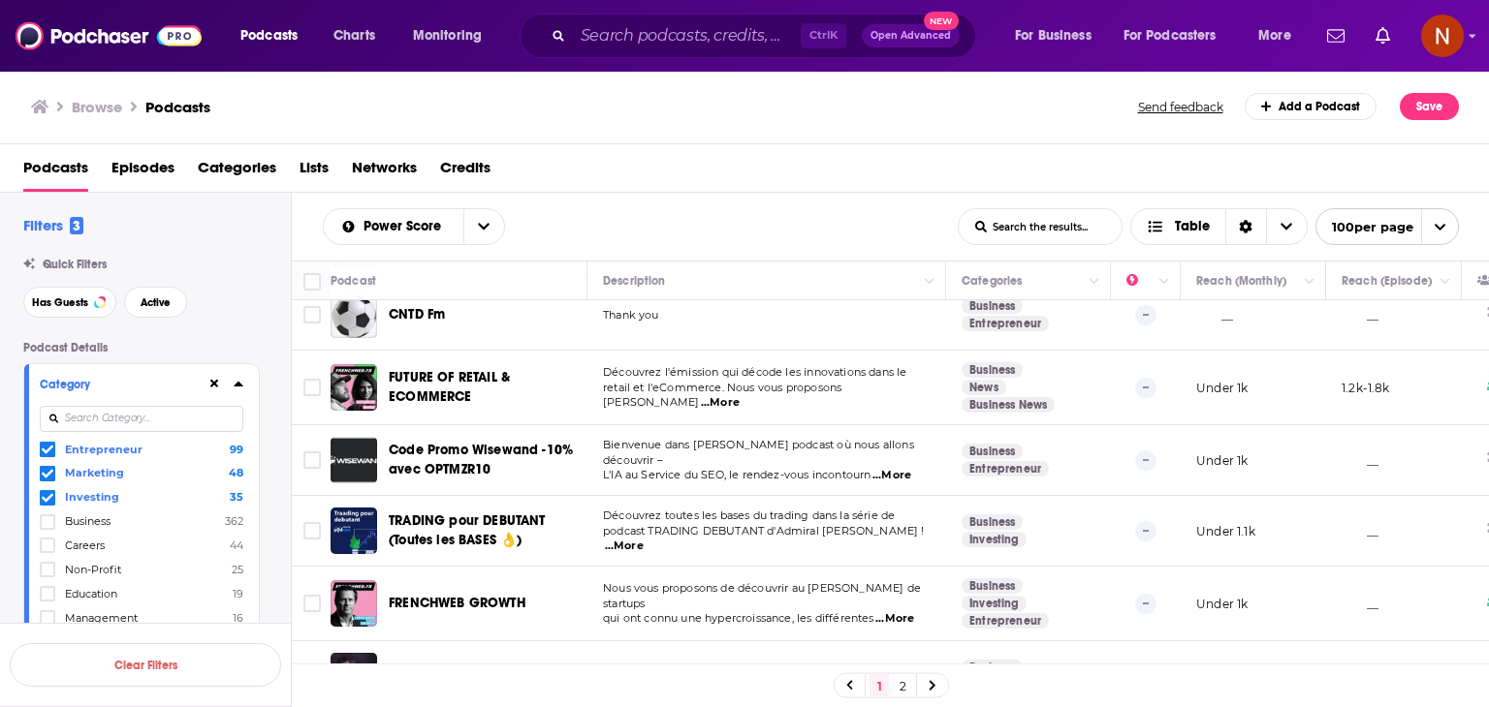
click at [846, 230] on div "Power Score List Search Input Search the results... Table" at bounding box center [640, 226] width 635 height 37
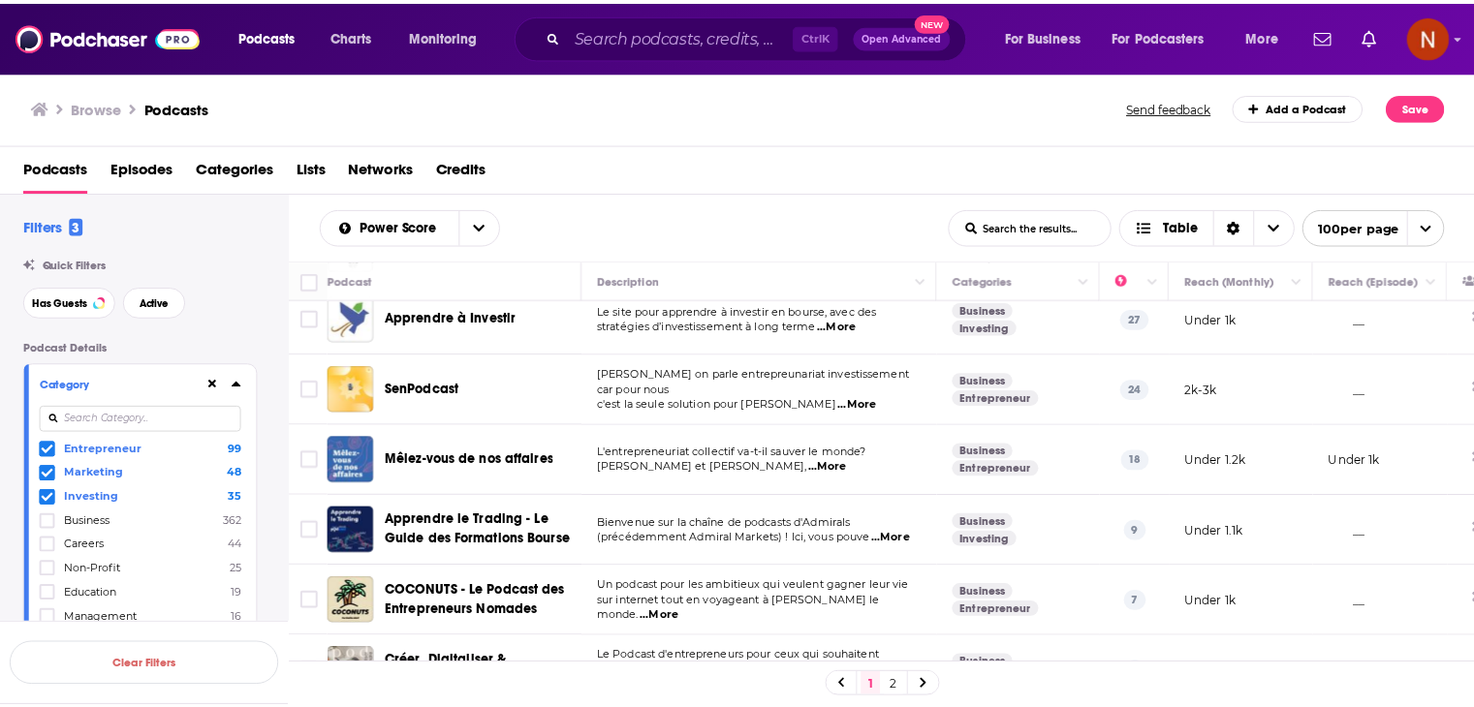
scroll to position [0, 0]
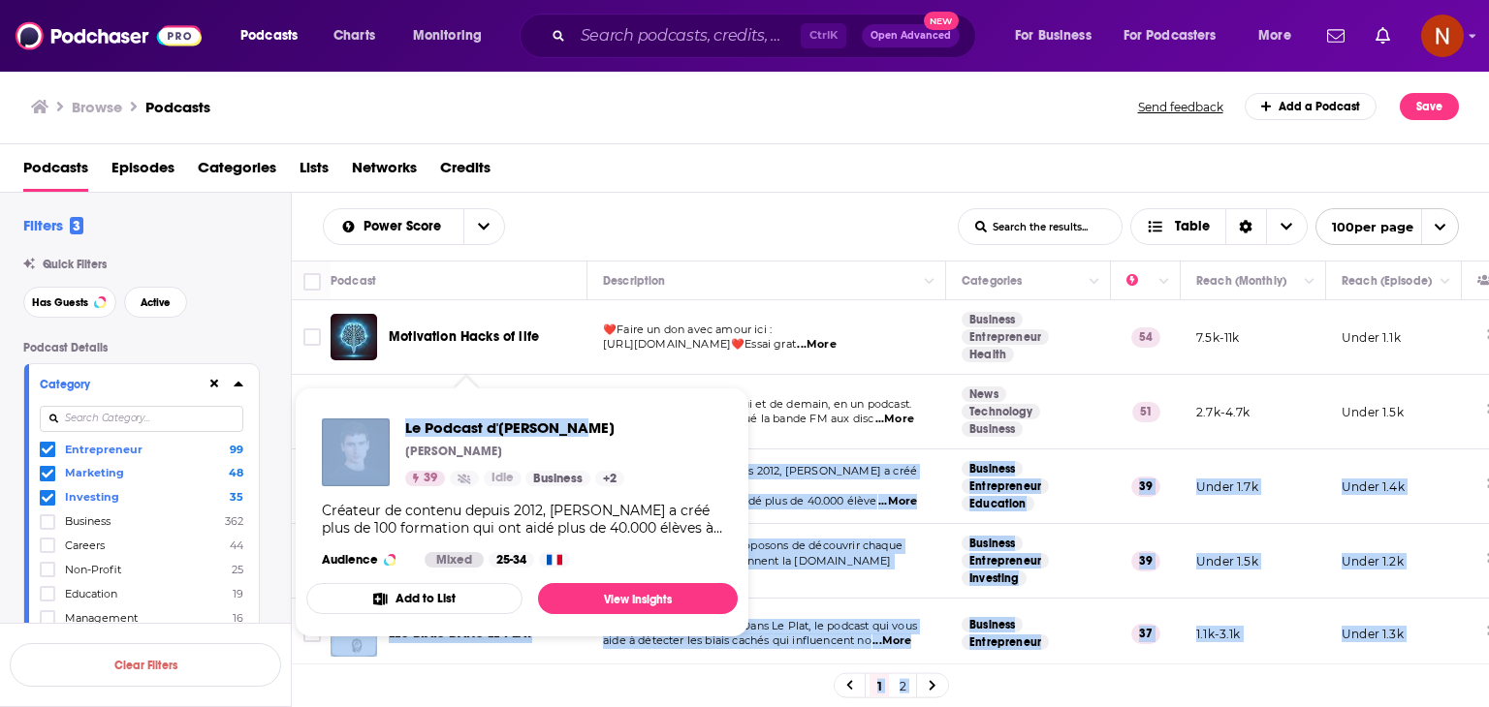
drag, startPoint x: 567, startPoint y: 475, endPoint x: 582, endPoint y: 419, distance: 58.1
click at [582, 419] on div "Podcasts Charts Monitoring Ctrl K Open Advanced New For Business For Podcasters…" at bounding box center [744, 353] width 1489 height 707
click at [640, 434] on div "Le Podcast d'Antoine BM Antoine BM 39 Idle Business + 2 Créateur de contenu dep…" at bounding box center [521, 493] width 431 height 180
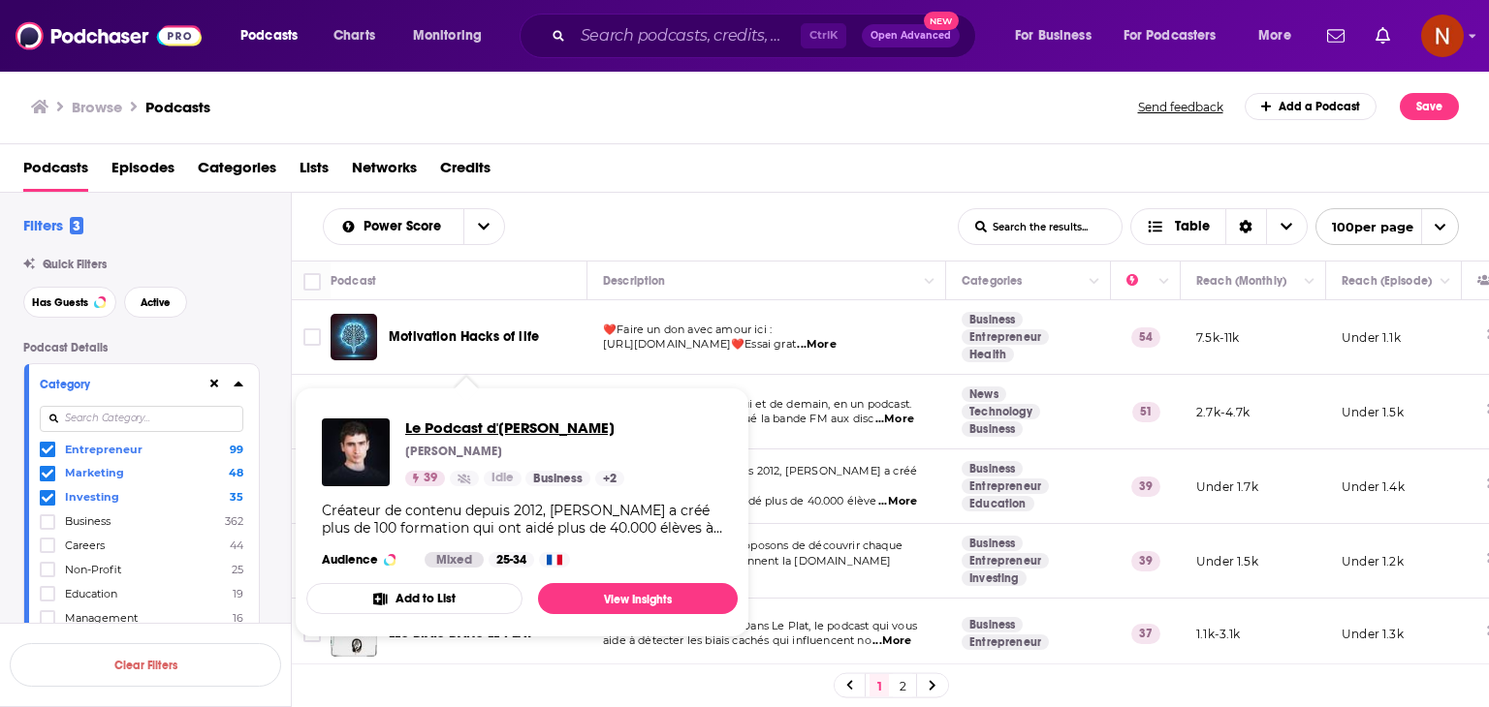
click at [533, 431] on span "Le Podcast d'Antoine BM" at bounding box center [514, 428] width 219 height 18
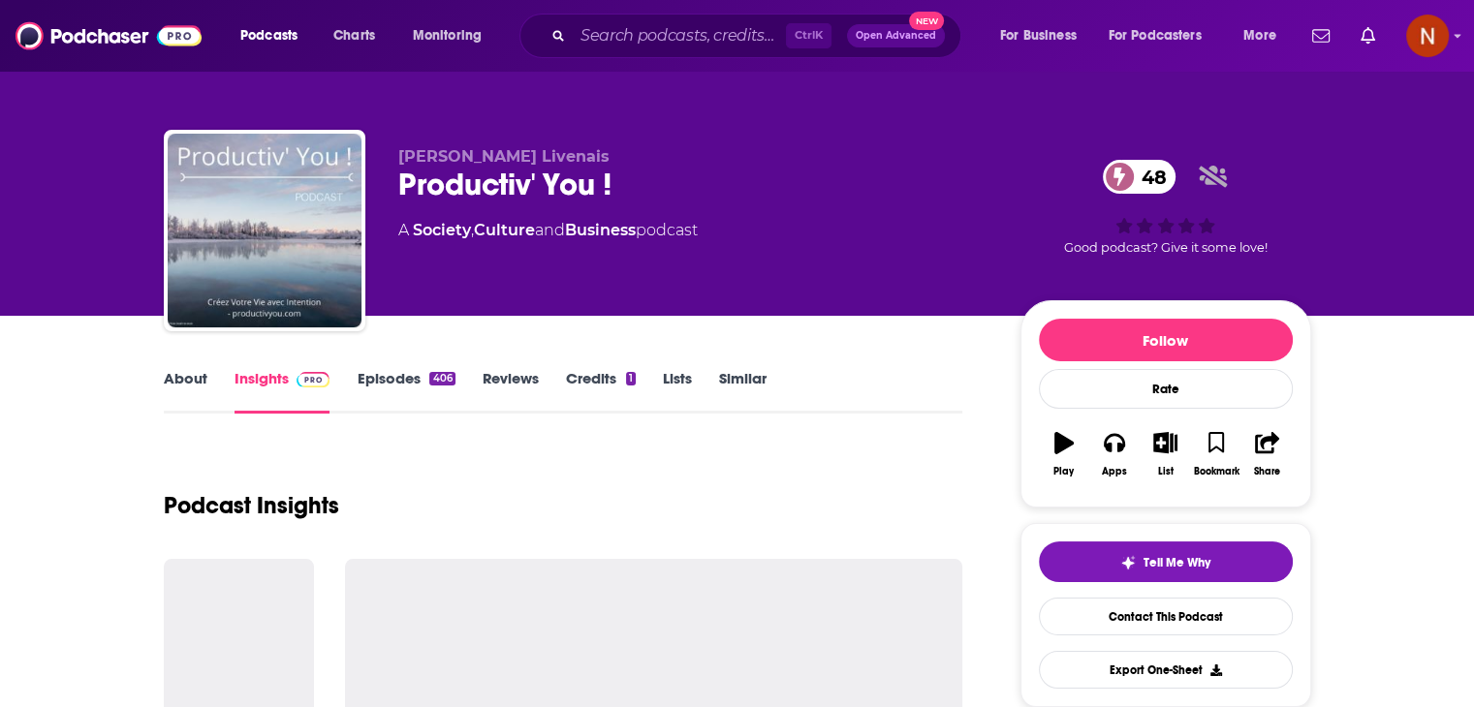
click at [463, 187] on div "Productiv' You ! 48" at bounding box center [693, 185] width 591 height 38
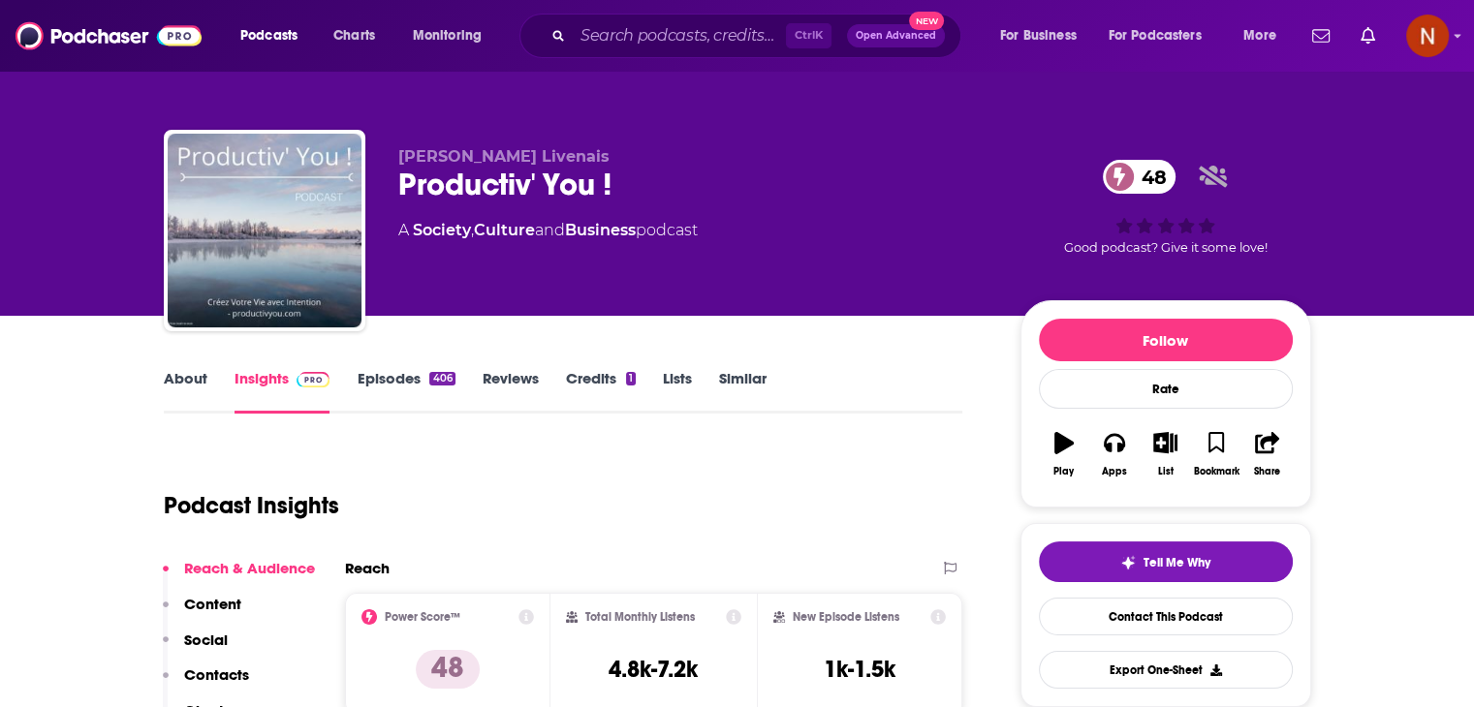
click at [463, 187] on div "Productiv' You ! 48" at bounding box center [693, 185] width 591 height 38
copy div "Productiv' You ! 48"
click at [668, 52] on div "Ctrl K Open Advanced New" at bounding box center [740, 36] width 442 height 45
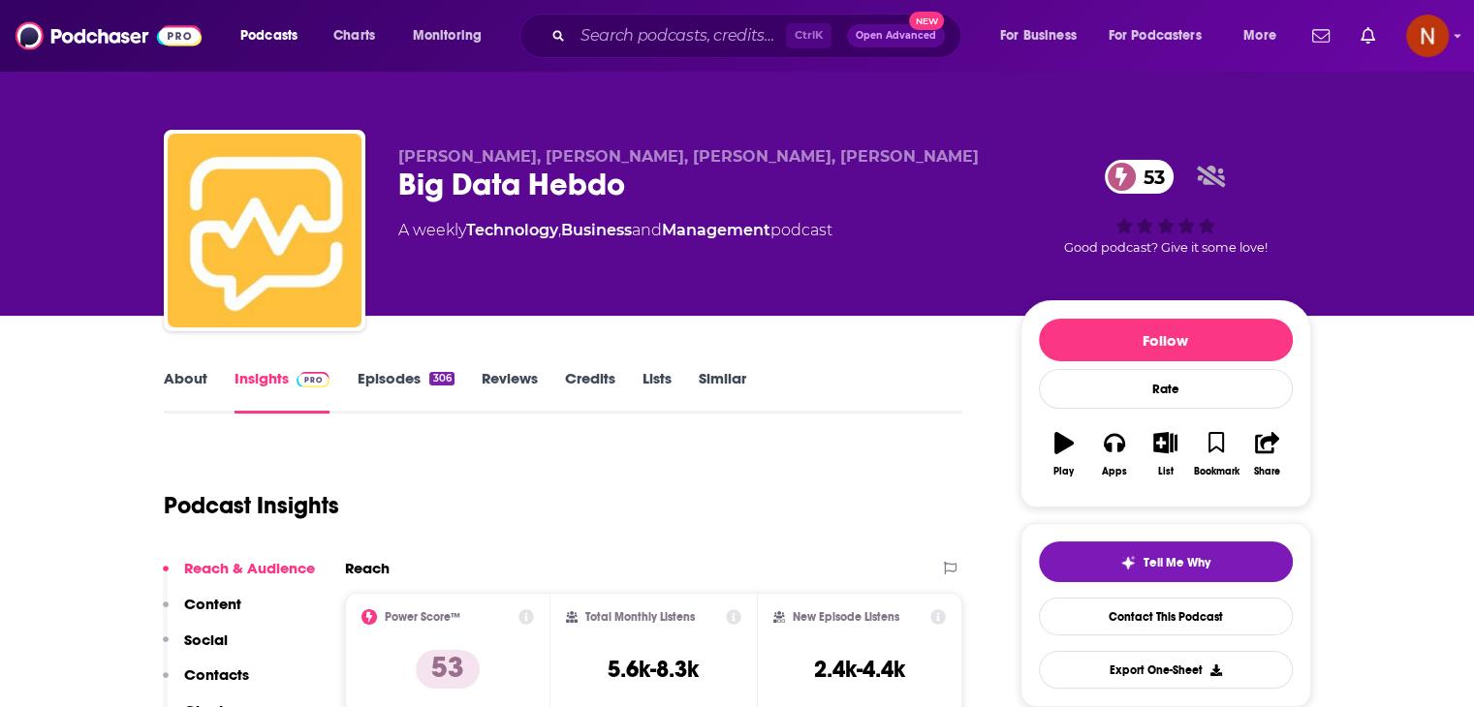
click at [590, 192] on div "Big Data Hebdo 53" at bounding box center [693, 185] width 591 height 38
copy div "Big Data Hebdo 53"
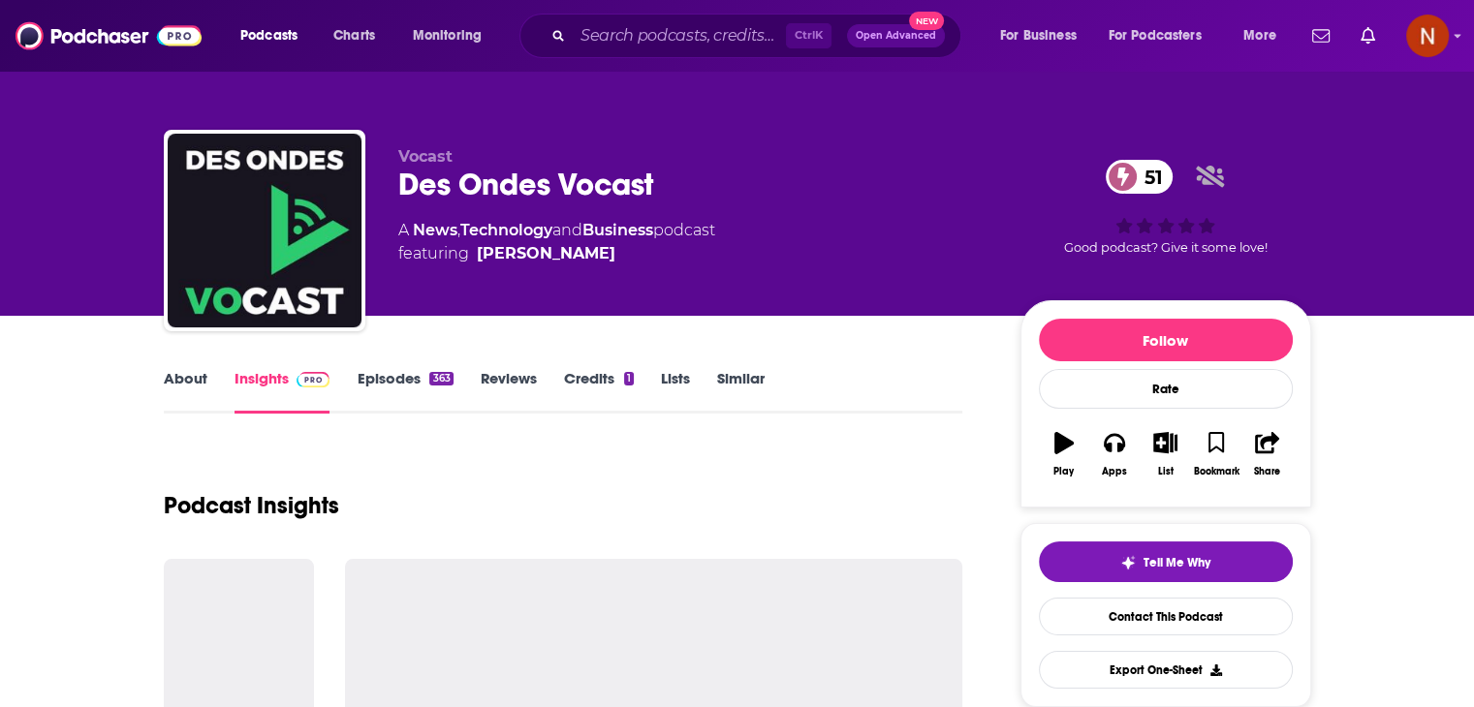
click at [580, 179] on div "Des Ondes Vocast 51" at bounding box center [693, 185] width 591 height 38
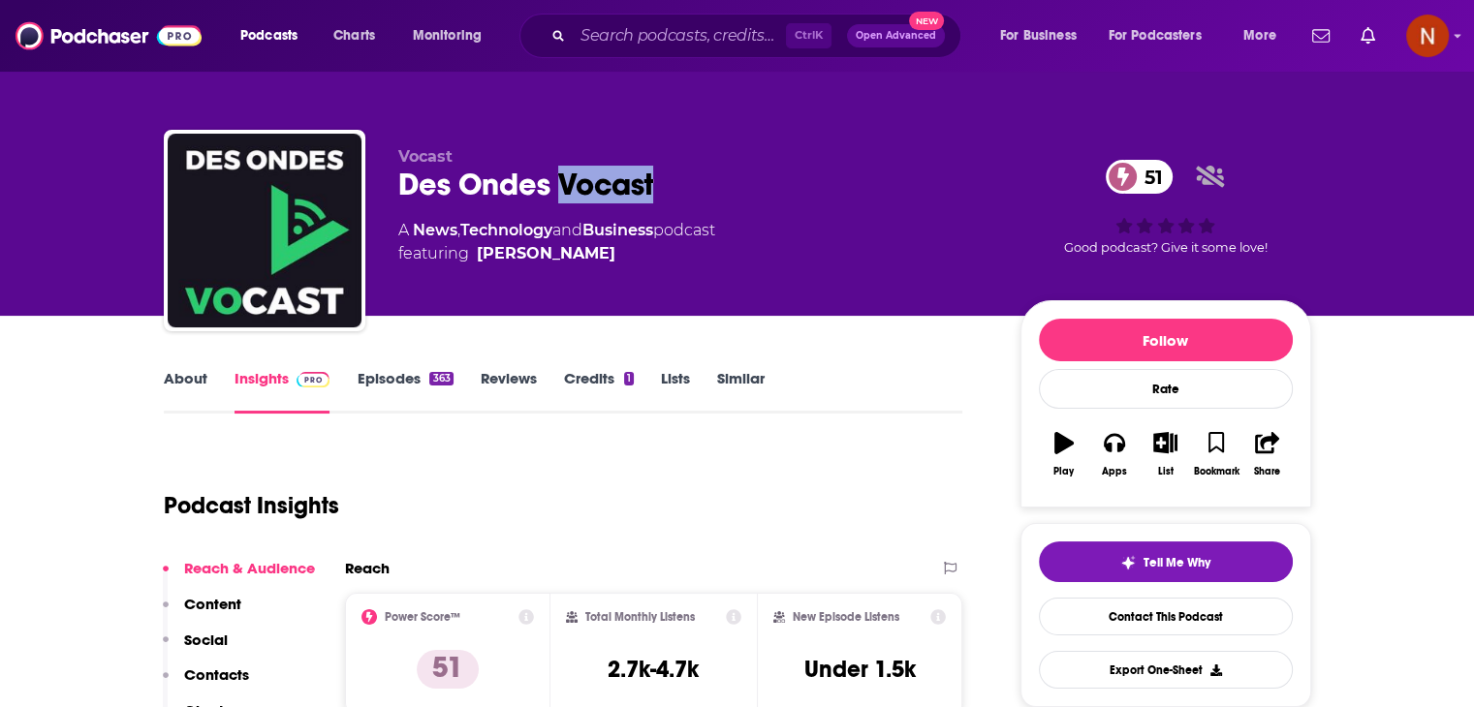
copy h2 "Vocast"
